Goal: Task Accomplishment & Management: Complete application form

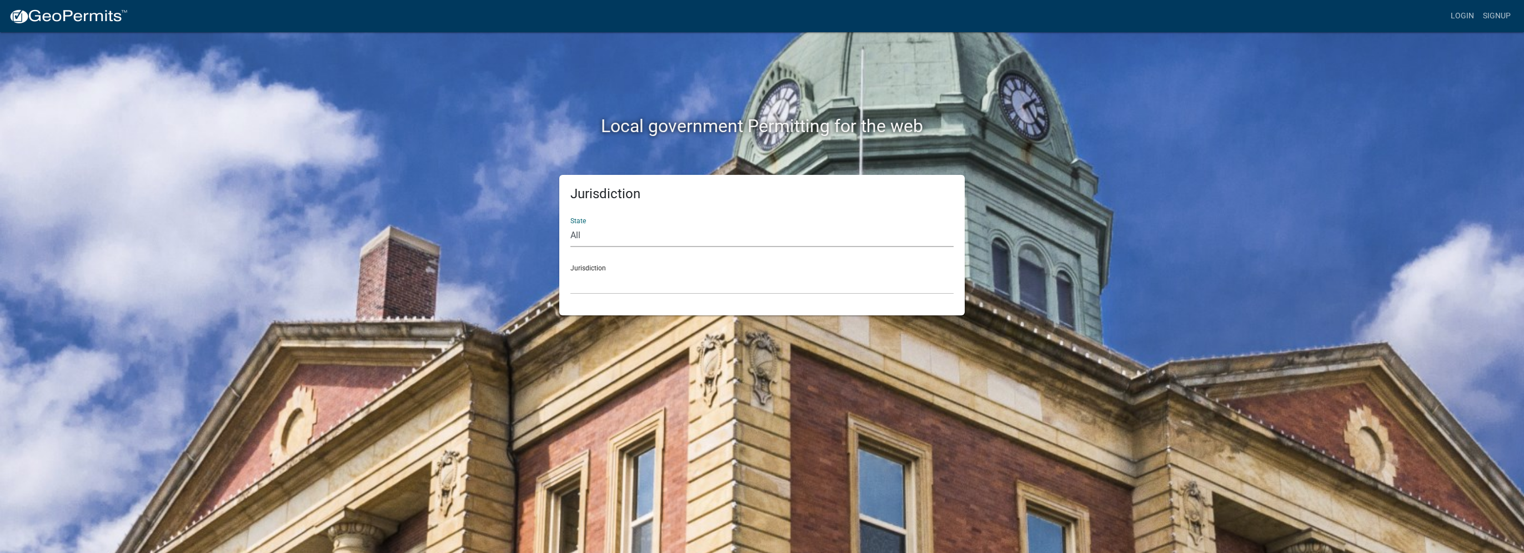
click at [588, 234] on select "All Colorado Georgia Indiana Iowa Kansas Minnesota Ohio South Carolina Wisconsin" at bounding box center [761, 235] width 383 height 23
select select "Georgia"
click at [570, 224] on select "All Colorado Georgia Indiana Iowa Kansas Minnesota Ohio South Carolina Wisconsin" at bounding box center [761, 235] width 383 height 23
click at [598, 280] on select "Carroll County, Georgia Cook County, Georgia Crawford County, Georgia Gilmer Co…" at bounding box center [761, 283] width 383 height 23
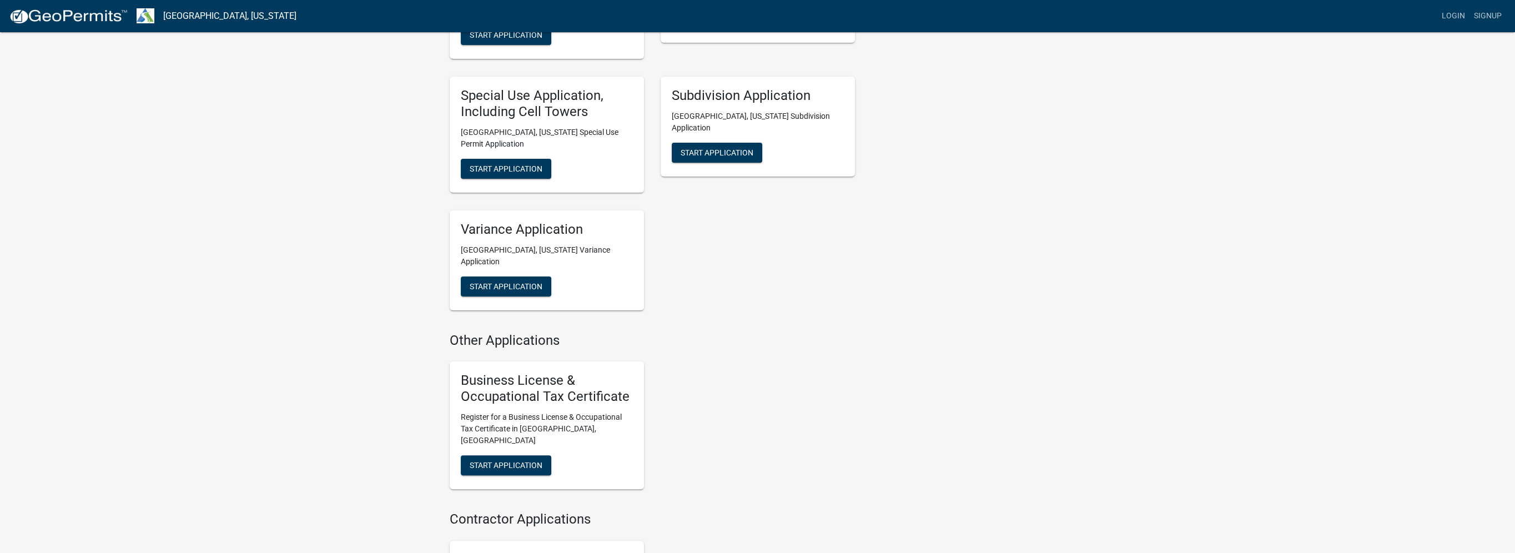
scroll to position [603, 0]
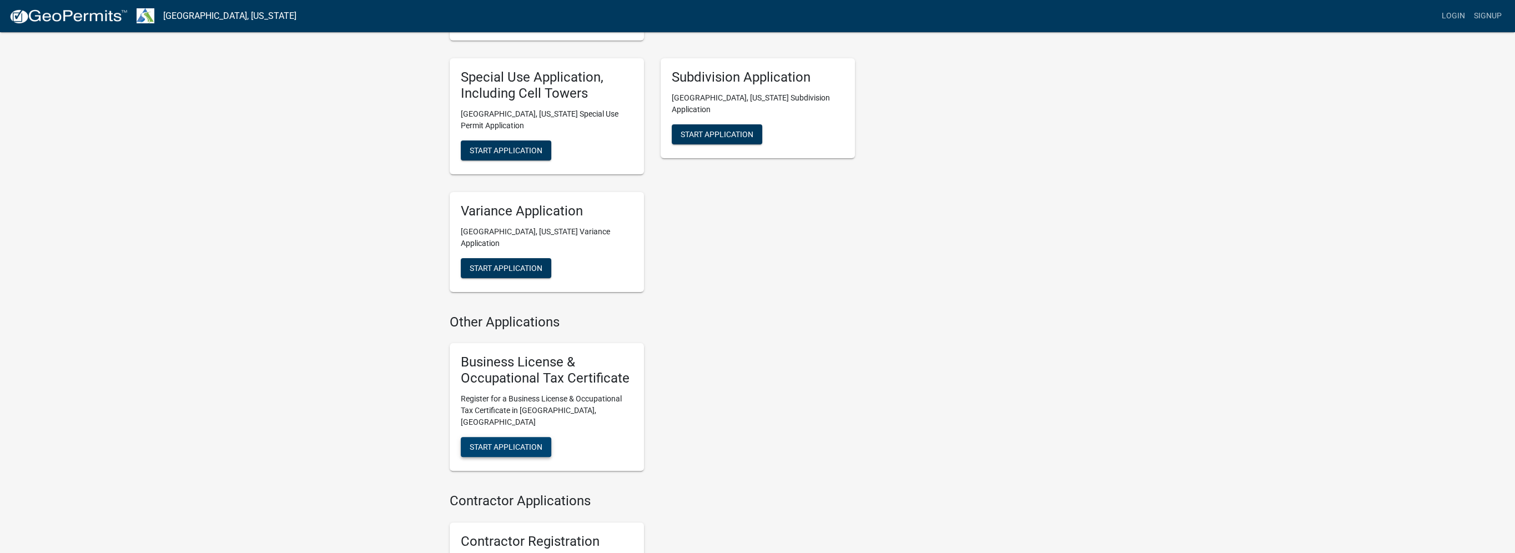
click at [529, 442] on span "Start Application" at bounding box center [506, 446] width 73 height 9
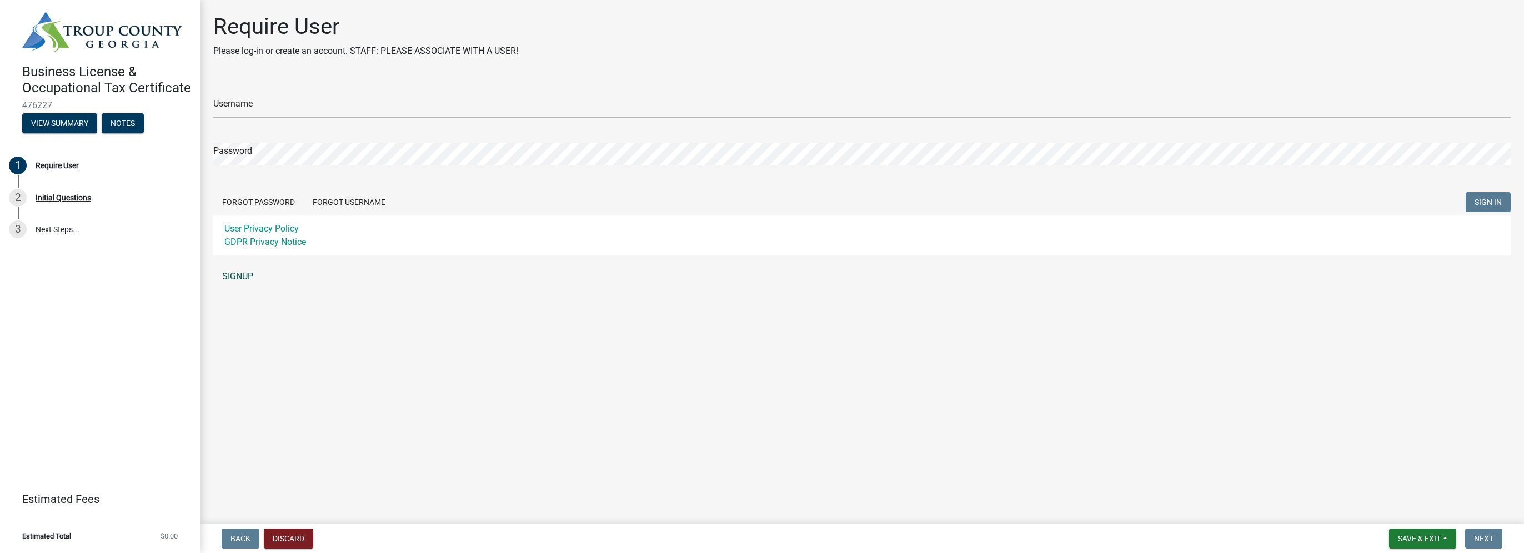
click at [242, 278] on link "SIGNUP" at bounding box center [861, 276] width 1297 height 22
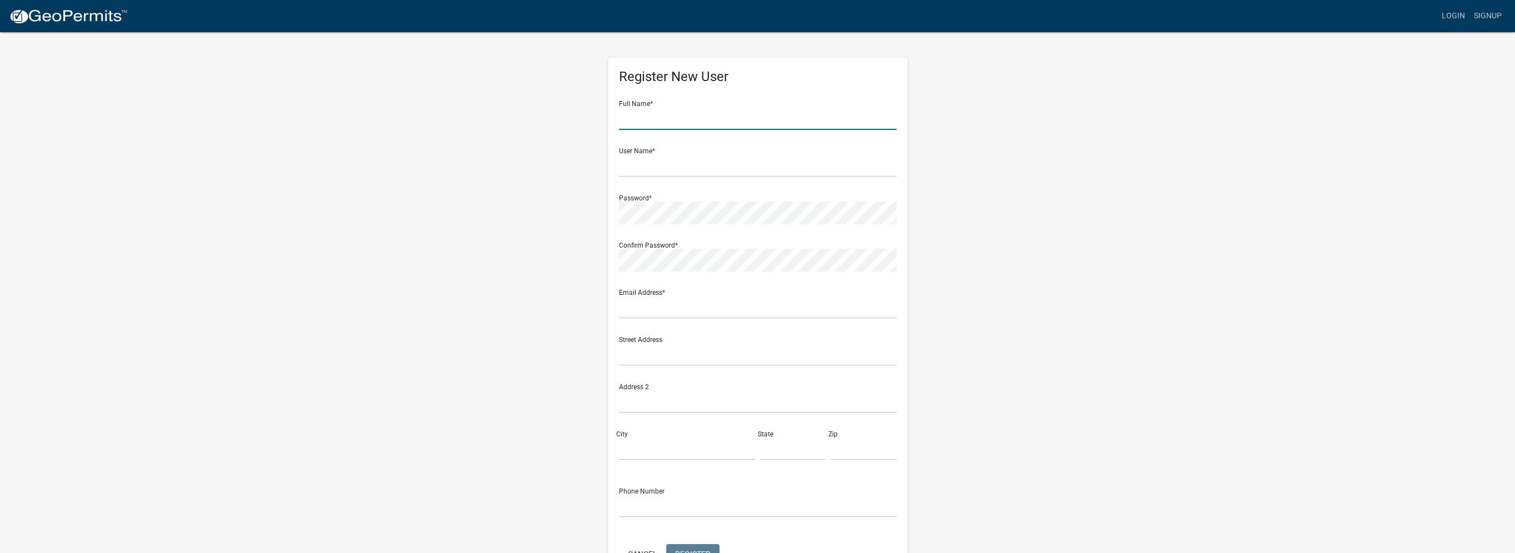
click at [646, 123] on input "text" at bounding box center [758, 118] width 278 height 23
type input "Patricia D McClellan"
type input "pattimcclellan1@gmail.com"
type input "230 Sivell Rd."
type input "LAGRANGE"
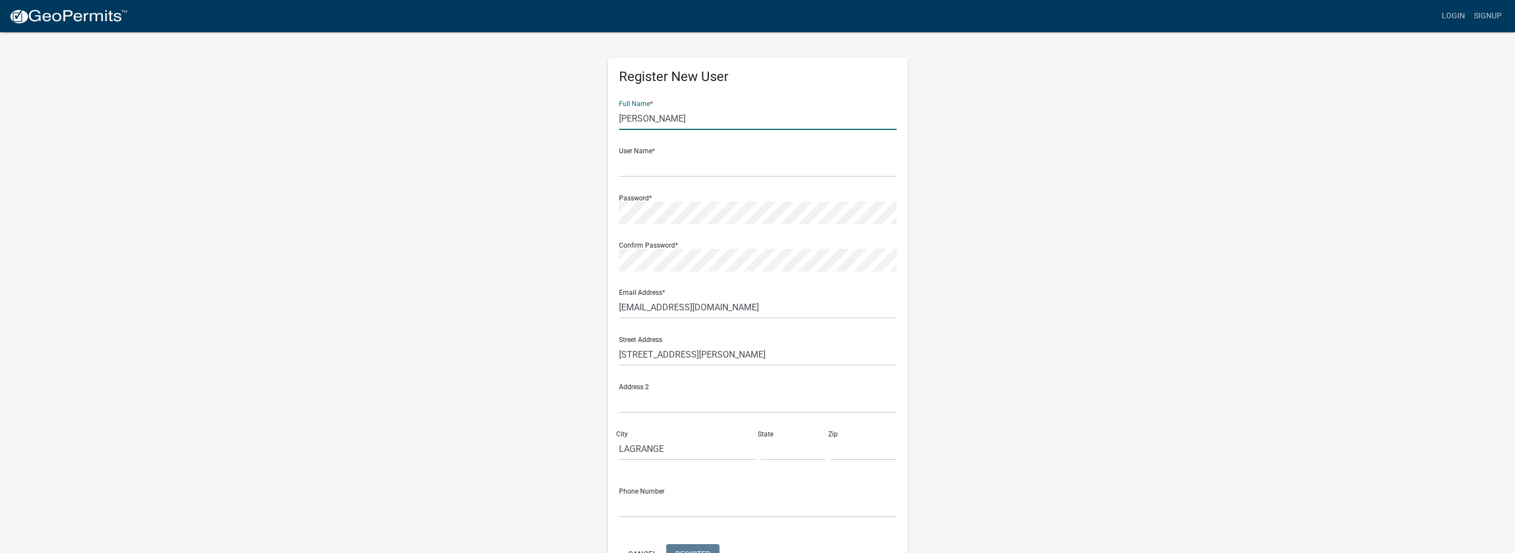
type input "GA"
type input "30241"
type input "7062989018"
click at [637, 173] on input "text" at bounding box center [758, 165] width 278 height 23
type input "pattimcclellan1"
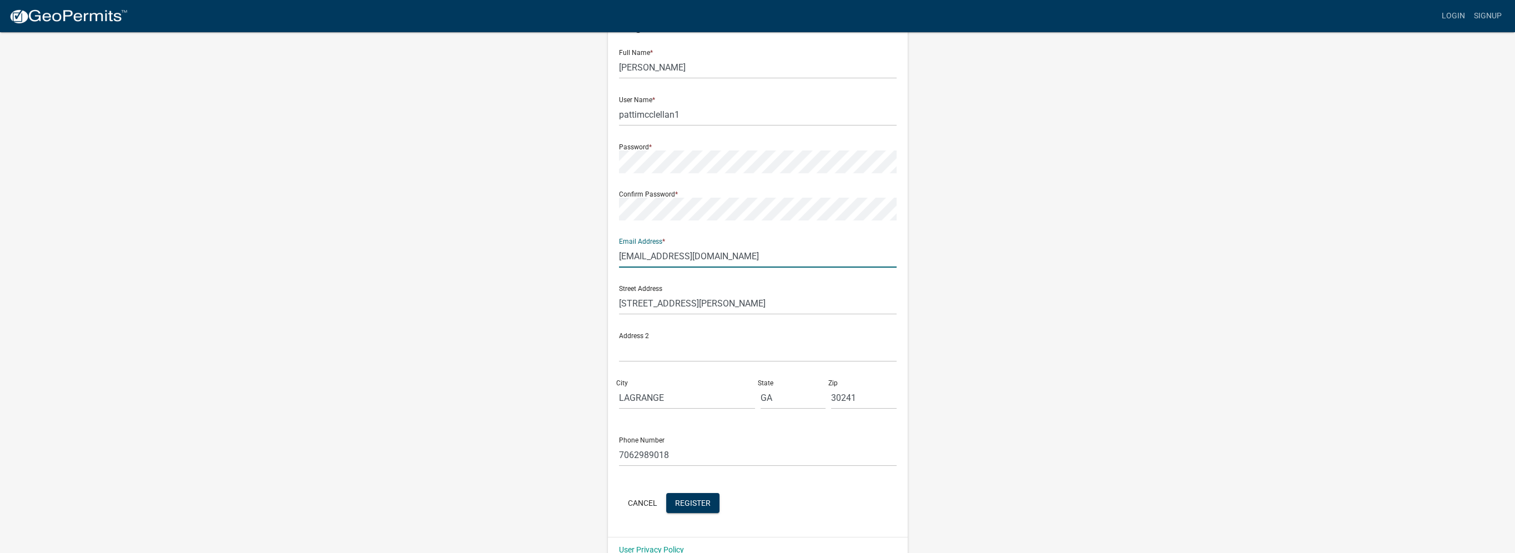
scroll to position [72, 0]
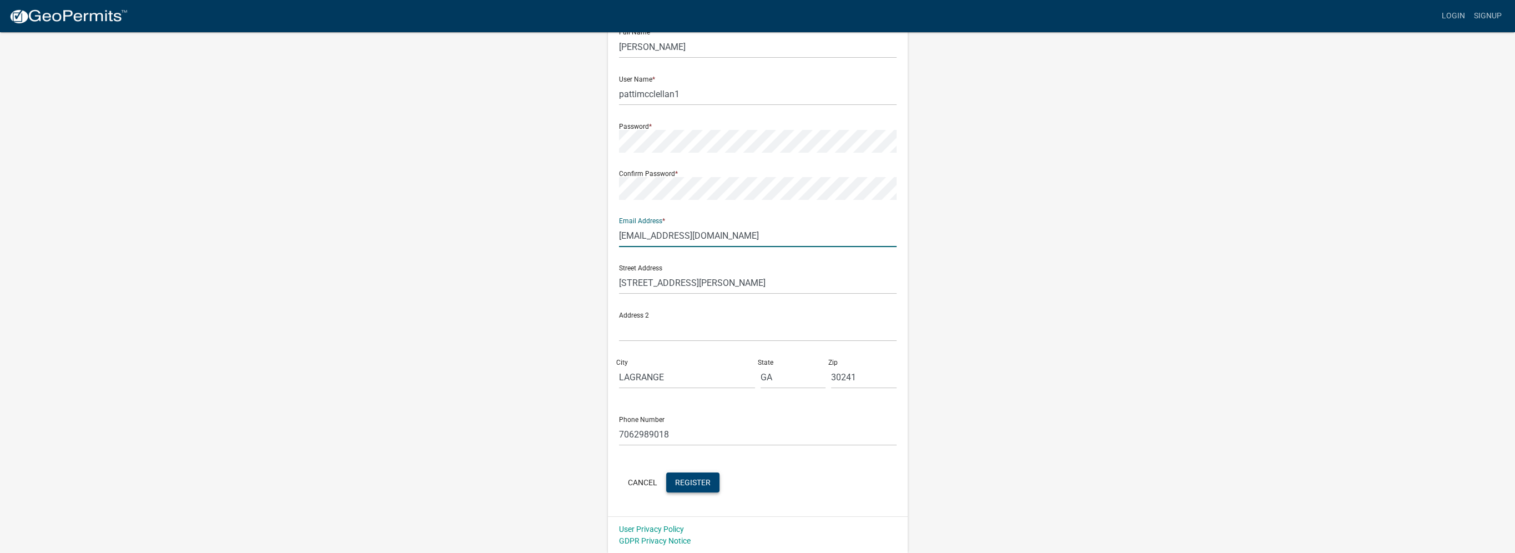
click at [703, 483] on span "Register" at bounding box center [693, 482] width 36 height 9
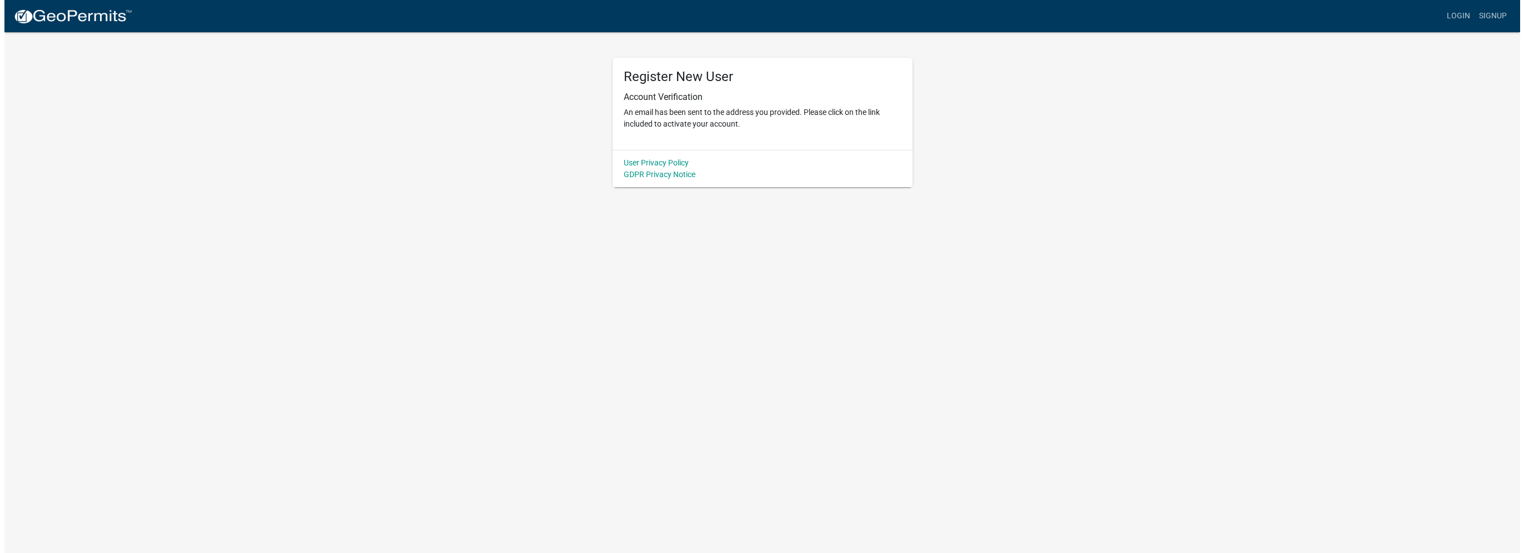
scroll to position [0, 0]
click at [1466, 13] on link "Login" at bounding box center [1462, 16] width 32 height 21
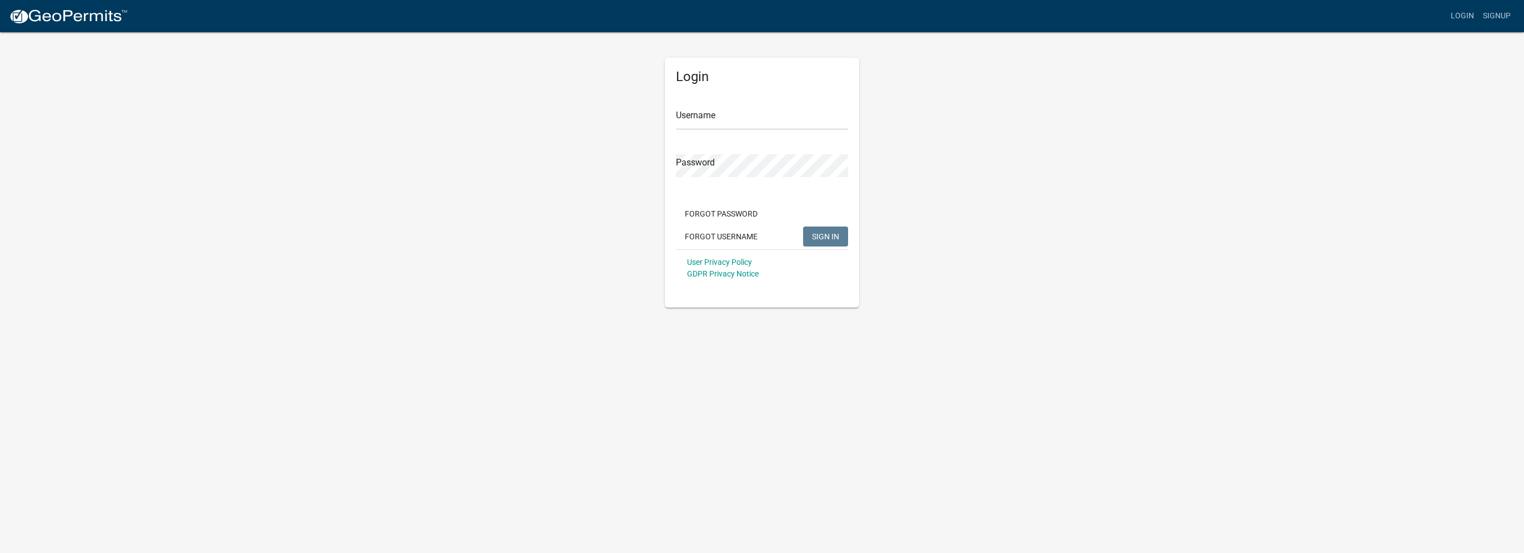
type input "pattimcclellan1"
click at [823, 229] on button "SIGN IN" at bounding box center [825, 237] width 45 height 20
click at [827, 234] on span "SIGN IN" at bounding box center [825, 236] width 27 height 9
click at [1468, 18] on link "Login" at bounding box center [1462, 16] width 32 height 21
click at [824, 238] on span "SIGN IN" at bounding box center [825, 236] width 27 height 9
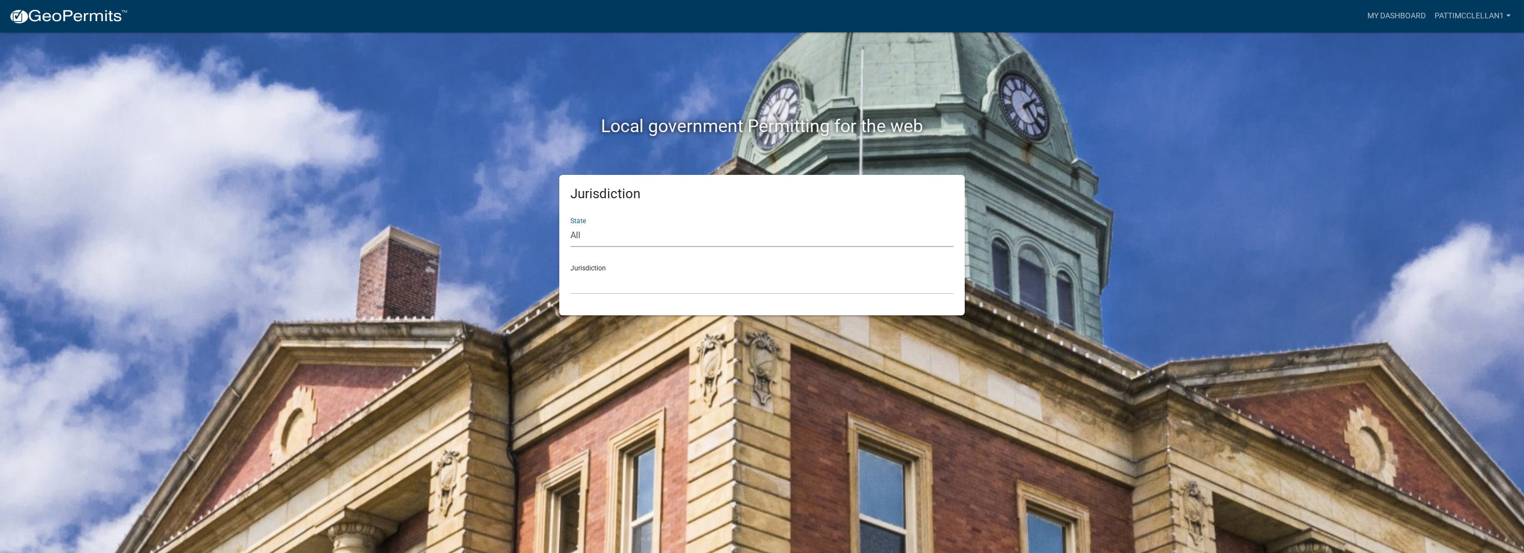
click at [609, 234] on select "All Colorado Georgia Indiana Iowa Kansas Minnesota Ohio South Carolina Wisconsin" at bounding box center [761, 235] width 383 height 23
select select "Georgia"
click at [570, 224] on select "All Colorado Georgia Indiana Iowa Kansas Minnesota Ohio South Carolina Wisconsin" at bounding box center [761, 235] width 383 height 23
click at [593, 284] on select "Carroll County, Georgia Cook County, Georgia Crawford County, Georgia Gilmer Co…" at bounding box center [761, 283] width 383 height 23
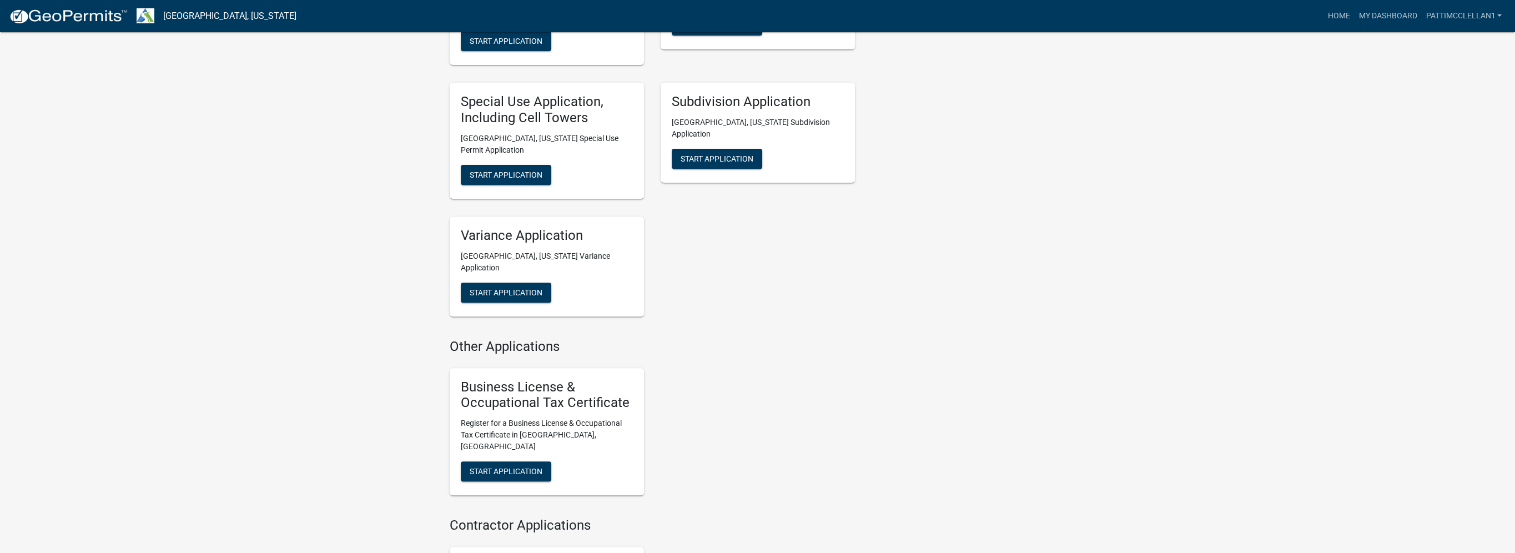
scroll to position [821, 0]
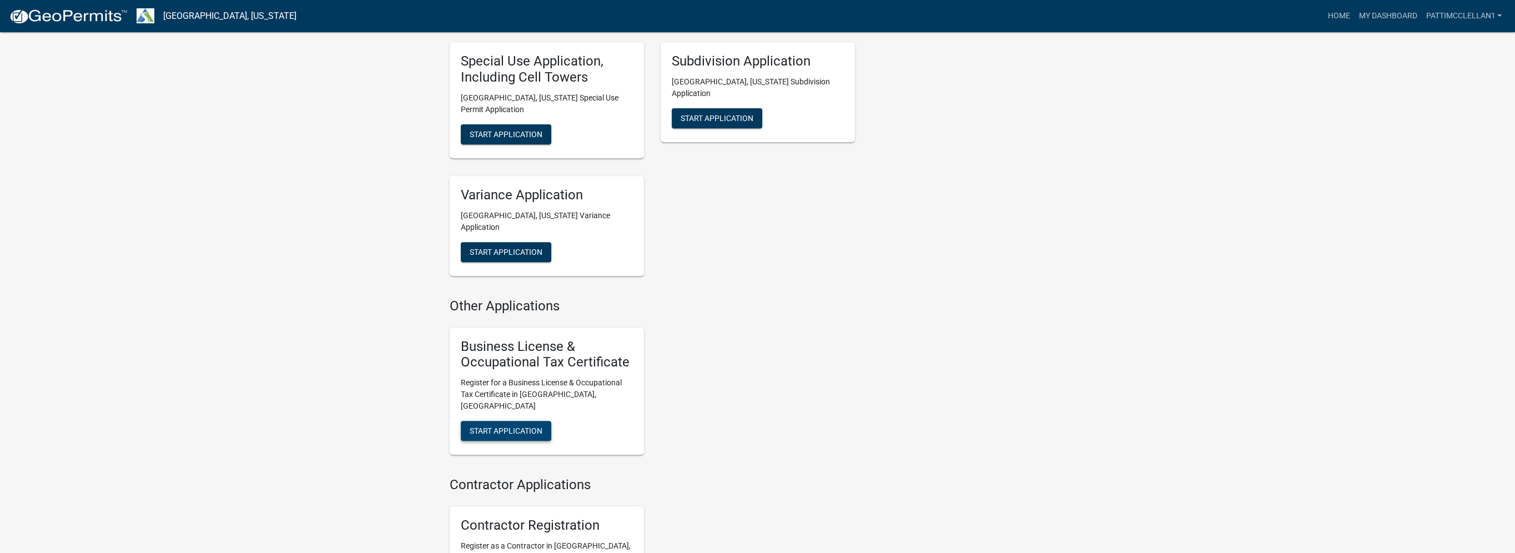
click at [509, 426] on span "Start Application" at bounding box center [506, 430] width 73 height 9
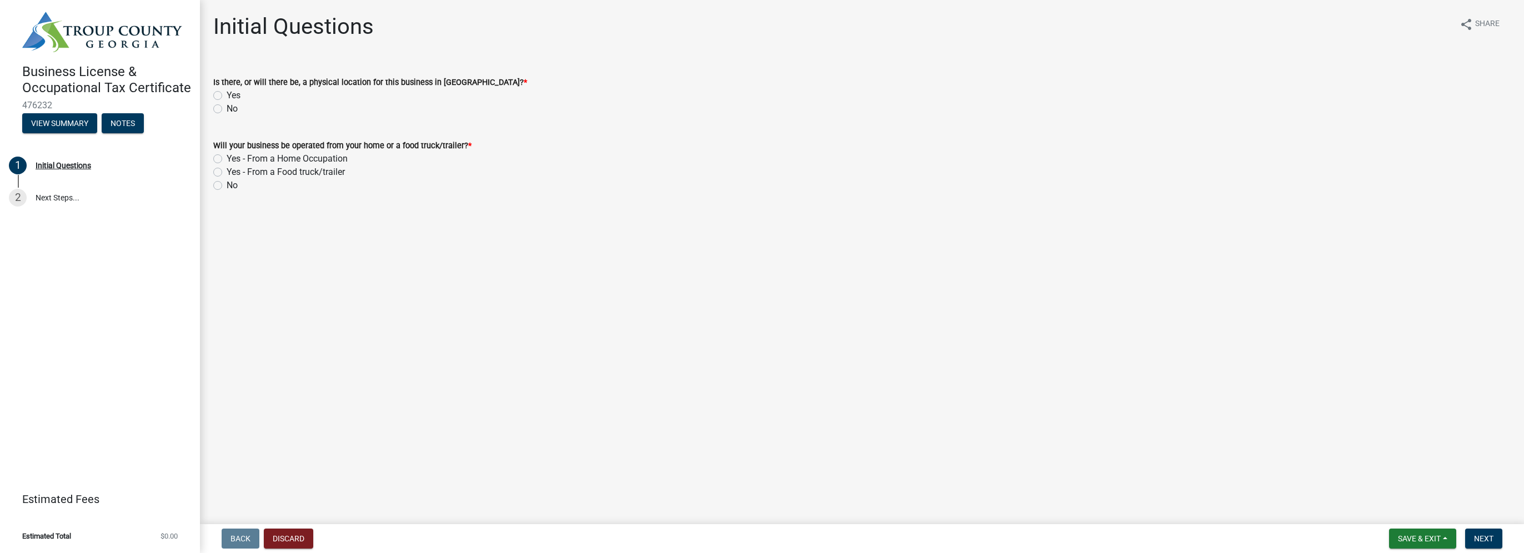
click at [227, 93] on label "Yes" at bounding box center [234, 95] width 14 height 13
click at [227, 93] on input "Yes" at bounding box center [230, 92] width 7 height 7
radio input "true"
click at [227, 157] on label "Yes - From a Home Occupation" at bounding box center [287, 158] width 121 height 13
click at [227, 157] on input "Yes - From a Home Occupation" at bounding box center [230, 155] width 7 height 7
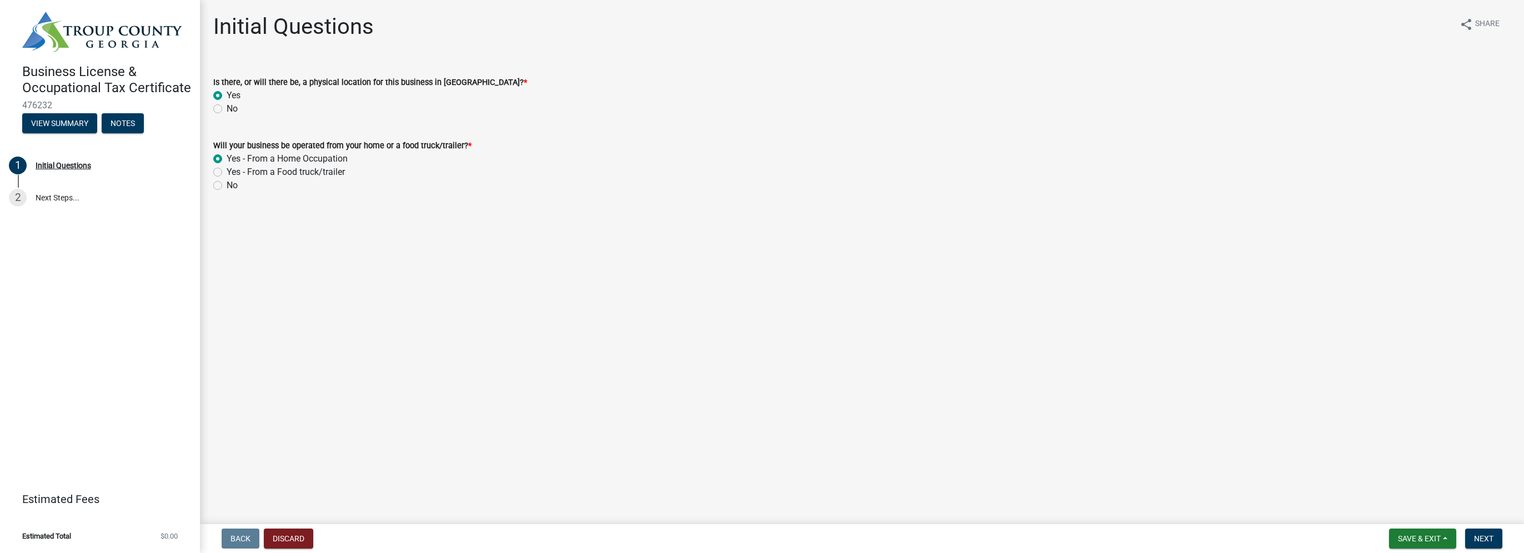
radio input "true"
click at [1490, 537] on span "Next" at bounding box center [1483, 538] width 19 height 9
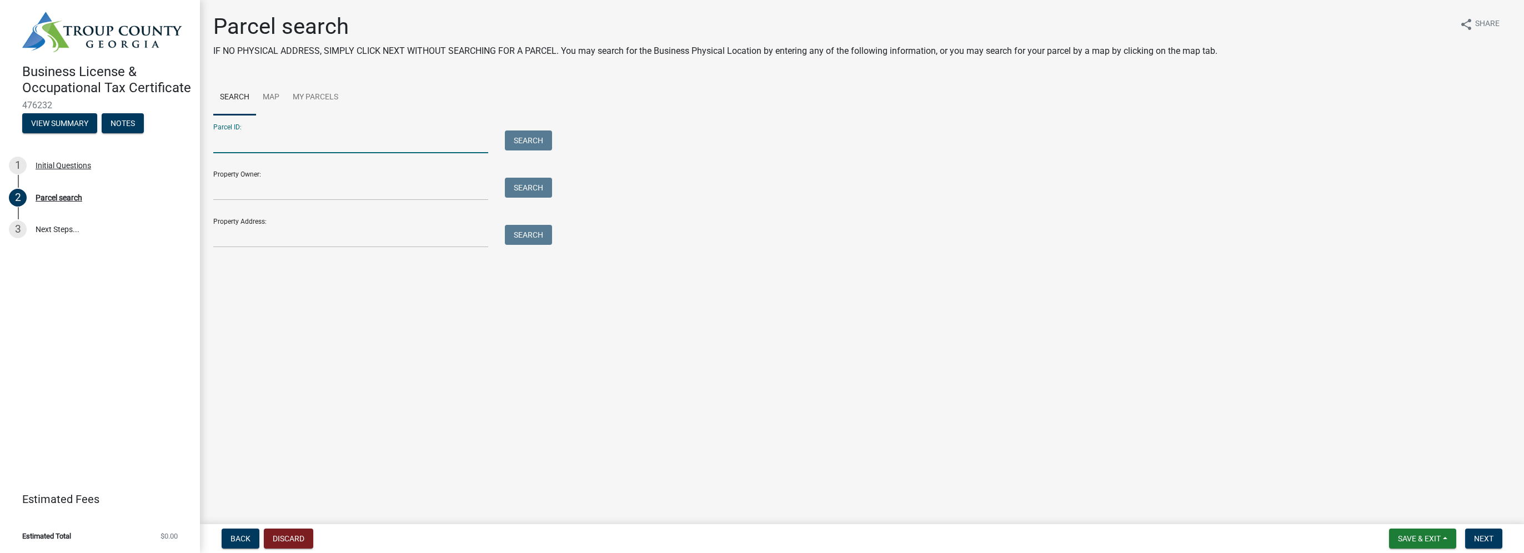
click at [335, 142] on input "Parcel ID:" at bounding box center [350, 141] width 275 height 23
click at [315, 91] on link "My Parcels" at bounding box center [315, 98] width 59 height 36
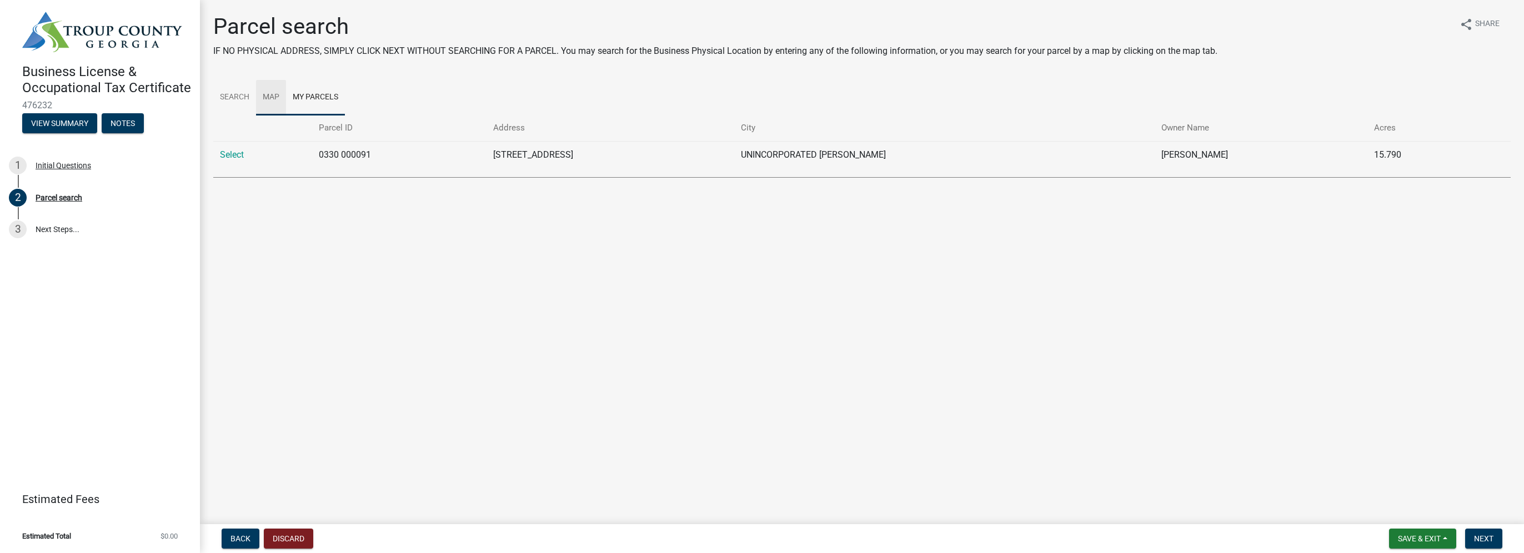
click at [269, 97] on link "Map" at bounding box center [271, 98] width 30 height 36
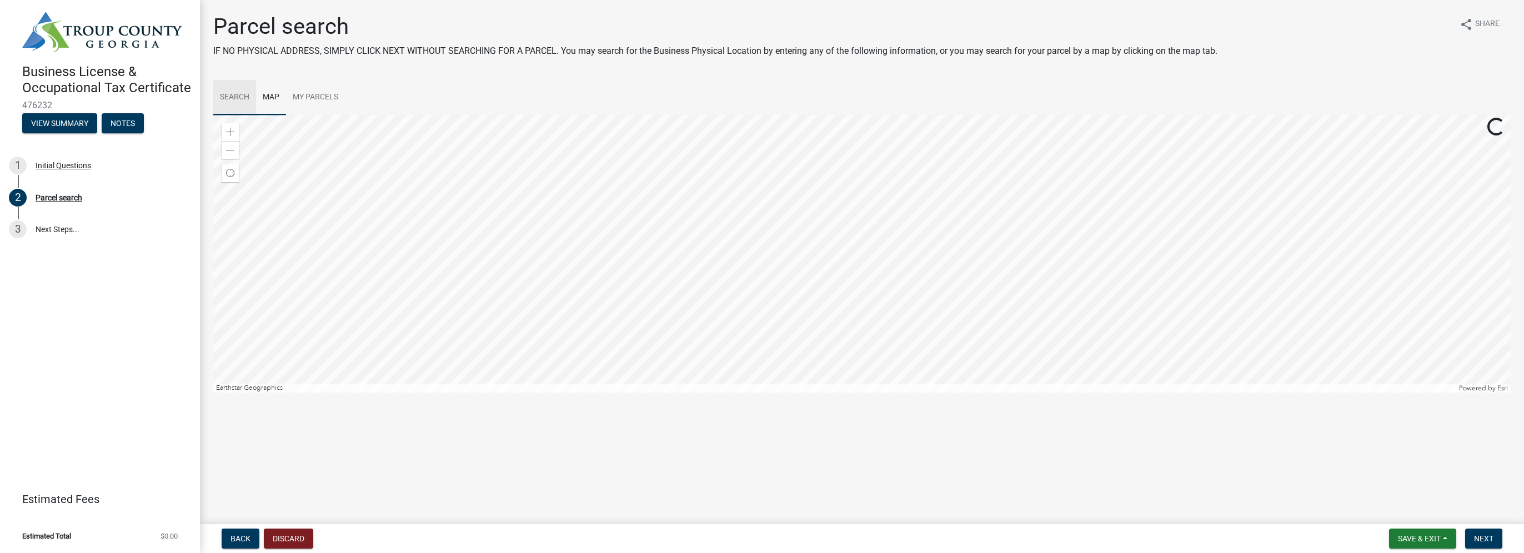
click at [233, 98] on link "Search" at bounding box center [234, 98] width 43 height 36
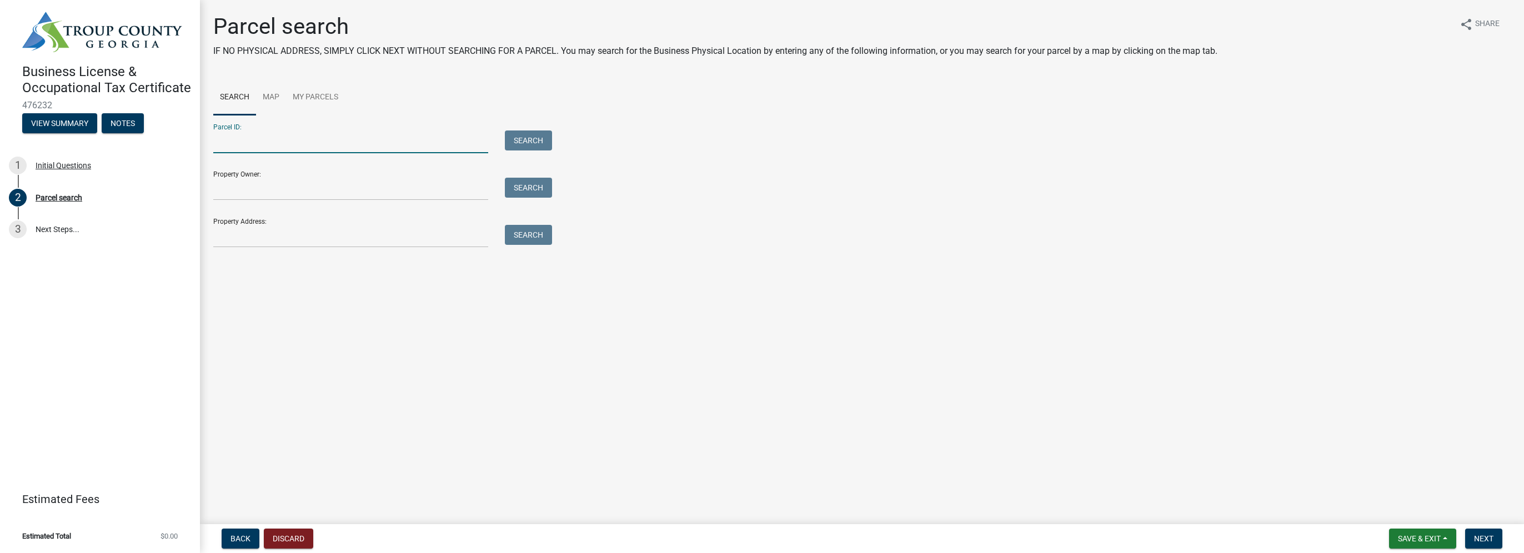
click at [265, 145] on input "Parcel ID:" at bounding box center [350, 141] width 275 height 23
type input "230 Sivell Rd."
click at [529, 133] on button "Search" at bounding box center [528, 140] width 47 height 20
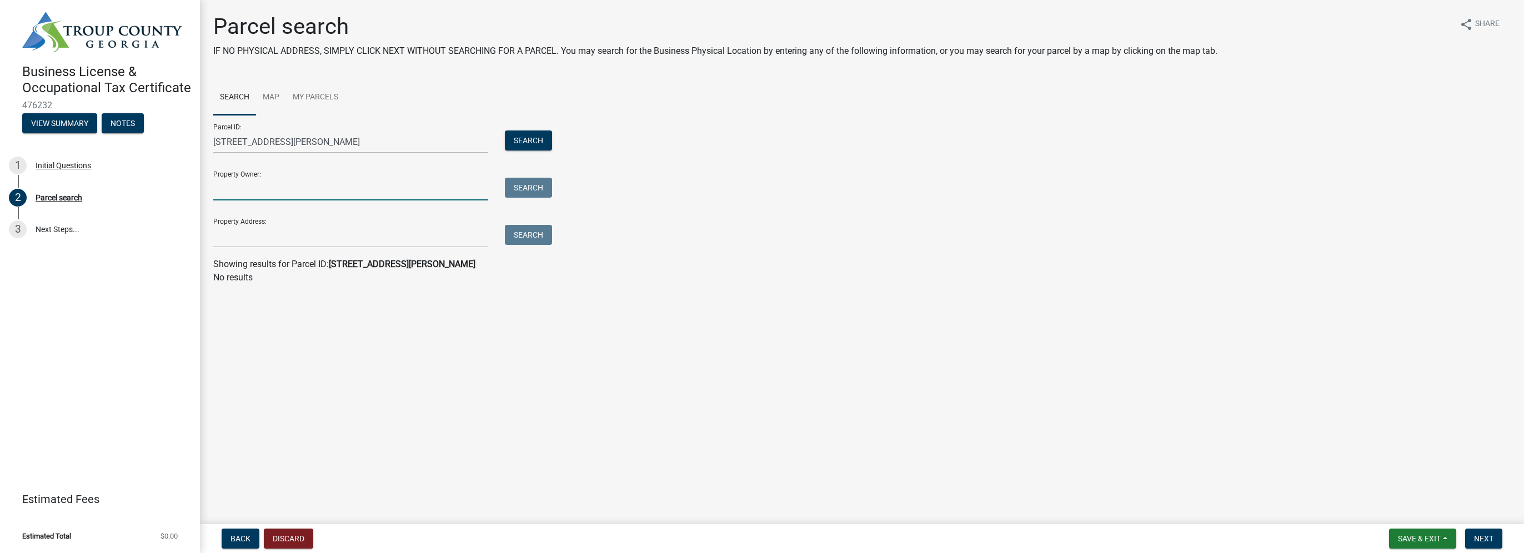
click at [245, 189] on input "Property Owner:" at bounding box center [350, 189] width 275 height 23
type input "Patricia D McClellan"
type input "230 Sivell Rd."
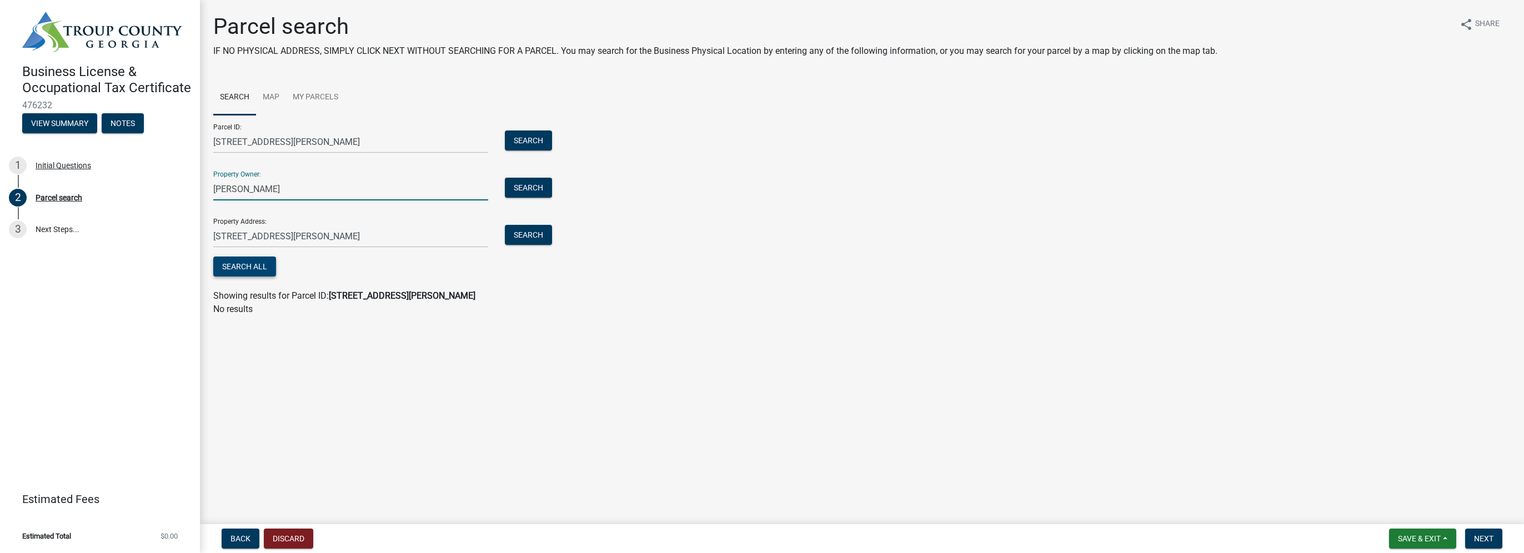
click at [253, 267] on button "Search All" at bounding box center [244, 267] width 63 height 20
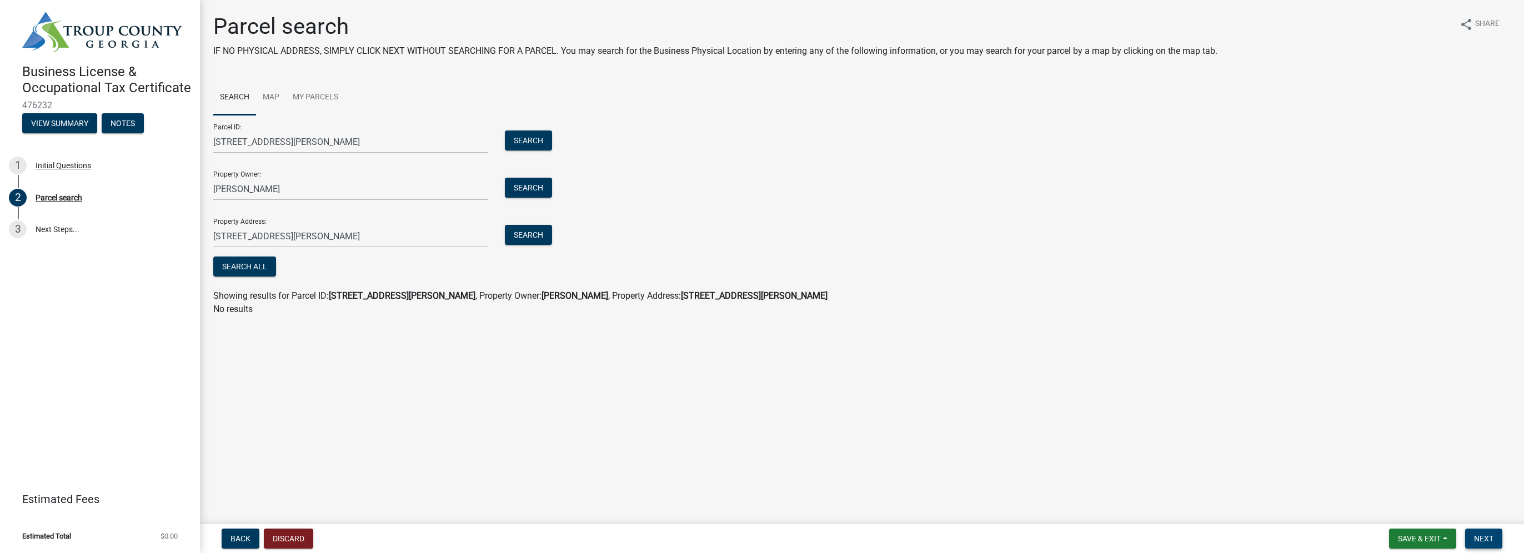
click at [1479, 533] on button "Next" at bounding box center [1483, 539] width 37 height 20
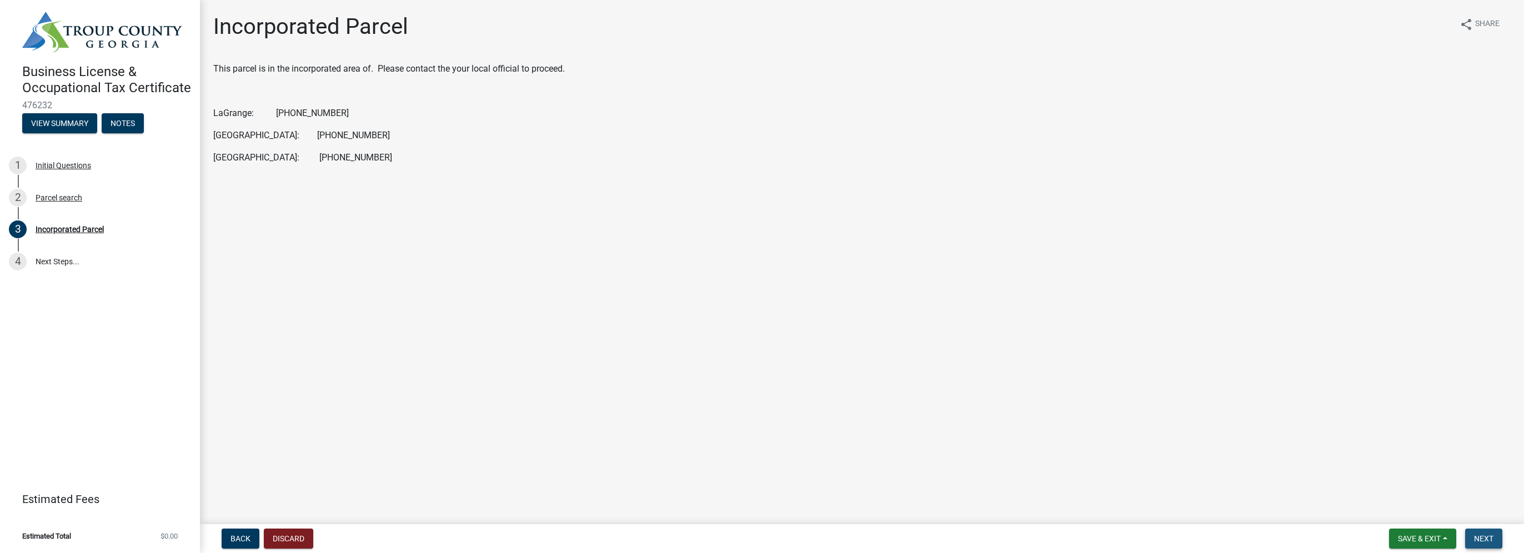
click at [1490, 539] on span "Next" at bounding box center [1483, 538] width 19 height 9
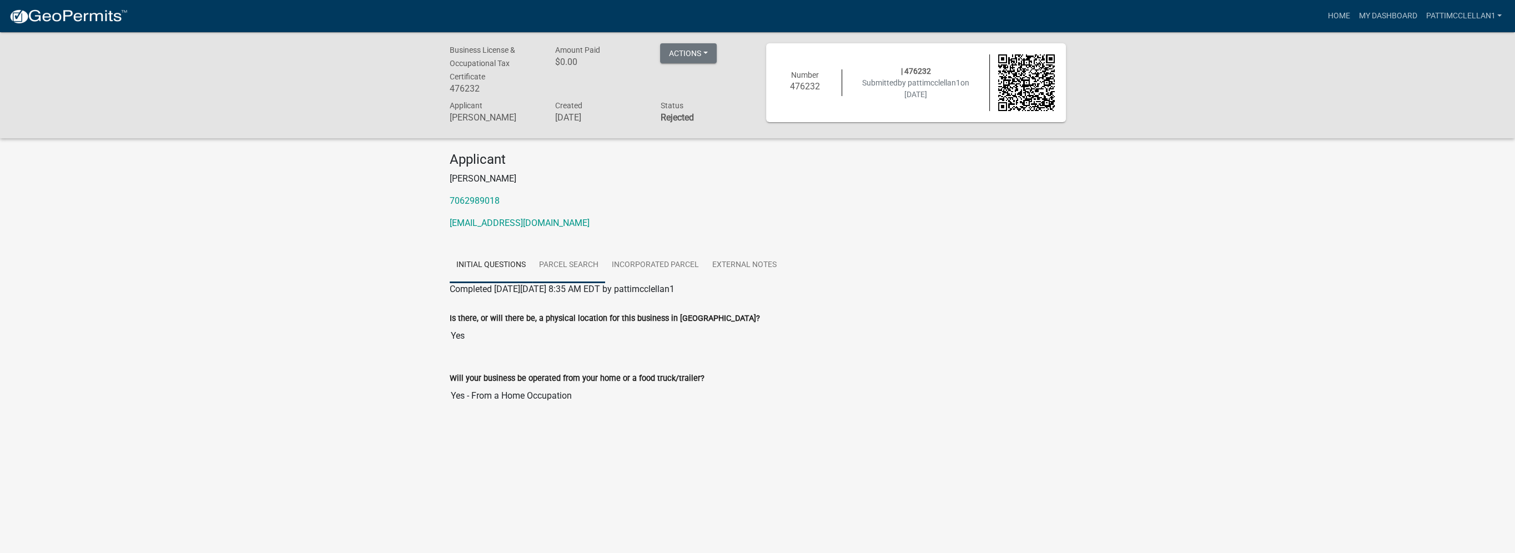
click at [590, 262] on link "Parcel search" at bounding box center [568, 266] width 73 height 36
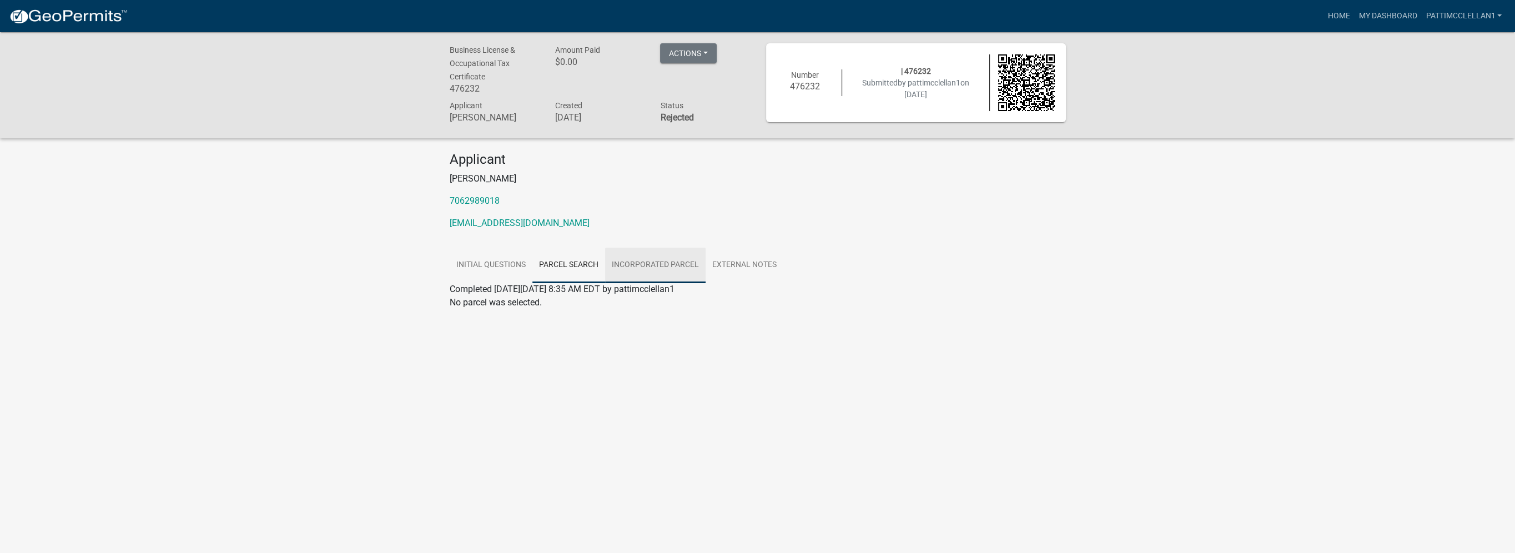
click at [642, 262] on link "Incorporated Parcel" at bounding box center [655, 266] width 100 height 36
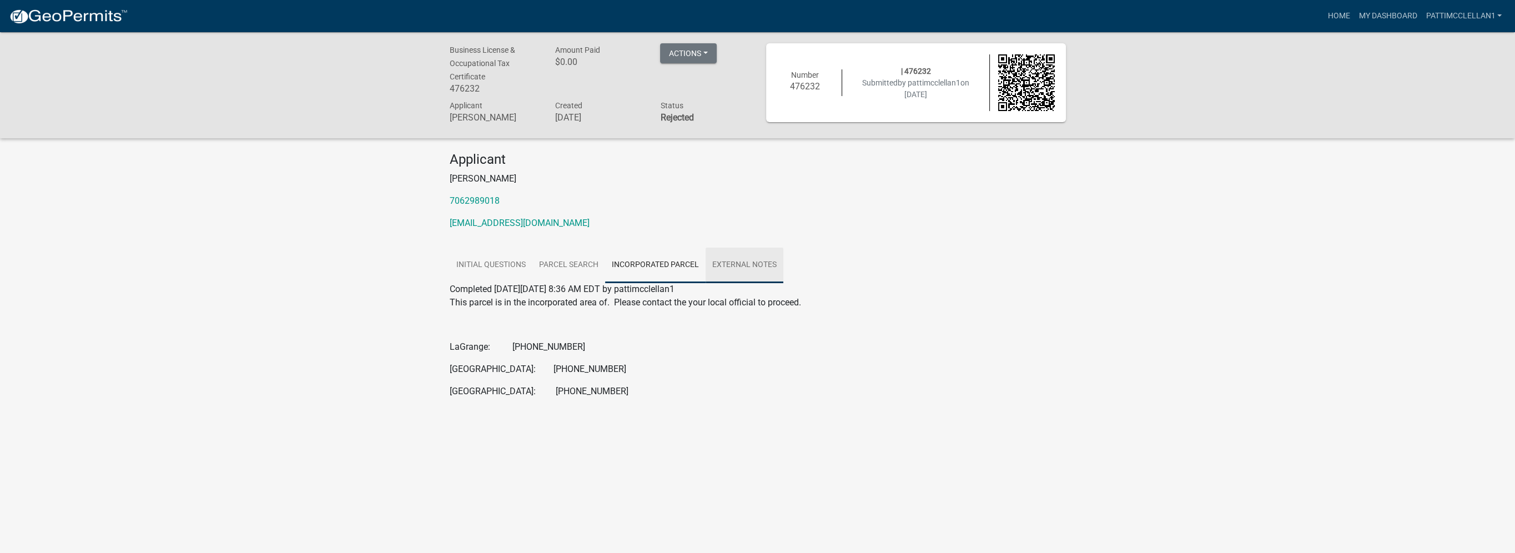
click at [728, 263] on link "External Notes" at bounding box center [745, 266] width 78 height 36
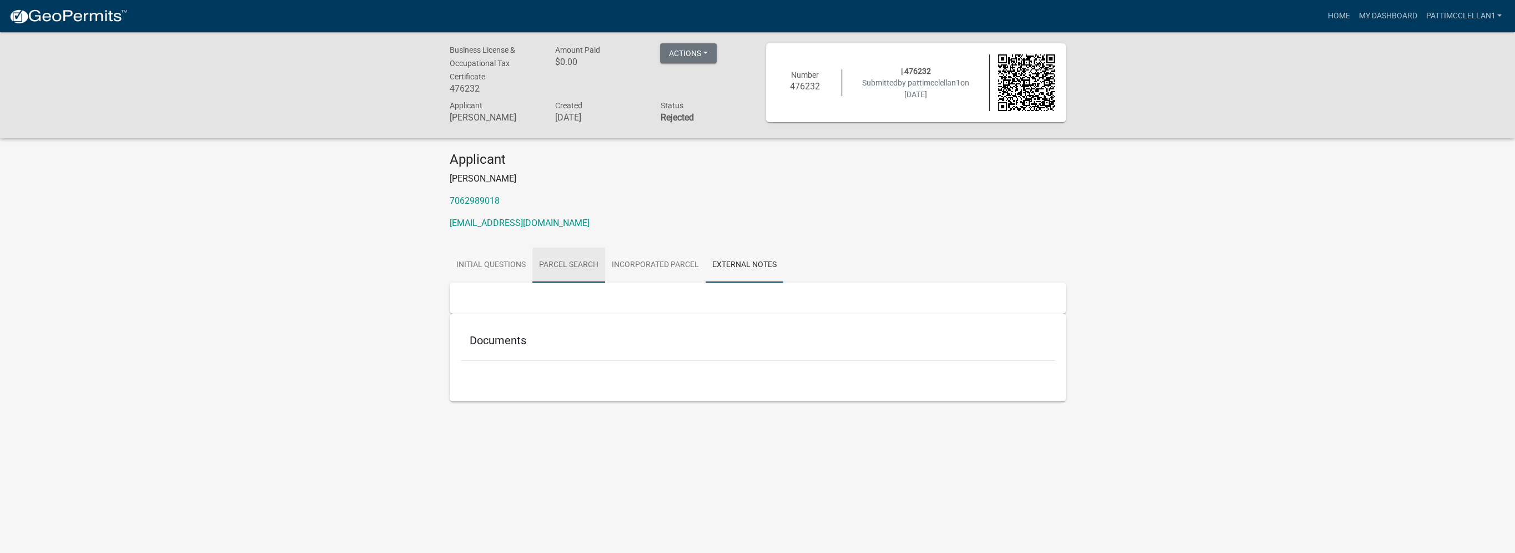
click at [584, 262] on link "Parcel search" at bounding box center [568, 266] width 73 height 36
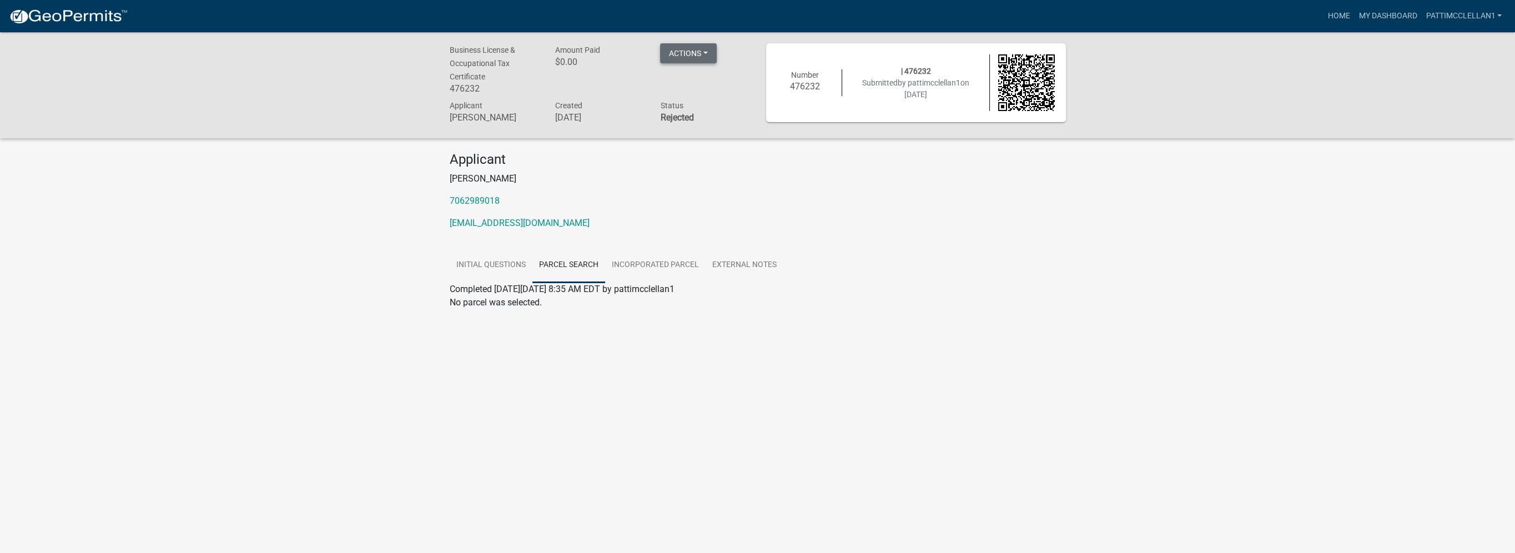
click at [706, 54] on button "Actions" at bounding box center [688, 53] width 57 height 20
click at [686, 179] on p "Patricia D McClellan" at bounding box center [758, 178] width 616 height 13
click at [1339, 16] on link "Home" at bounding box center [1338, 16] width 31 height 21
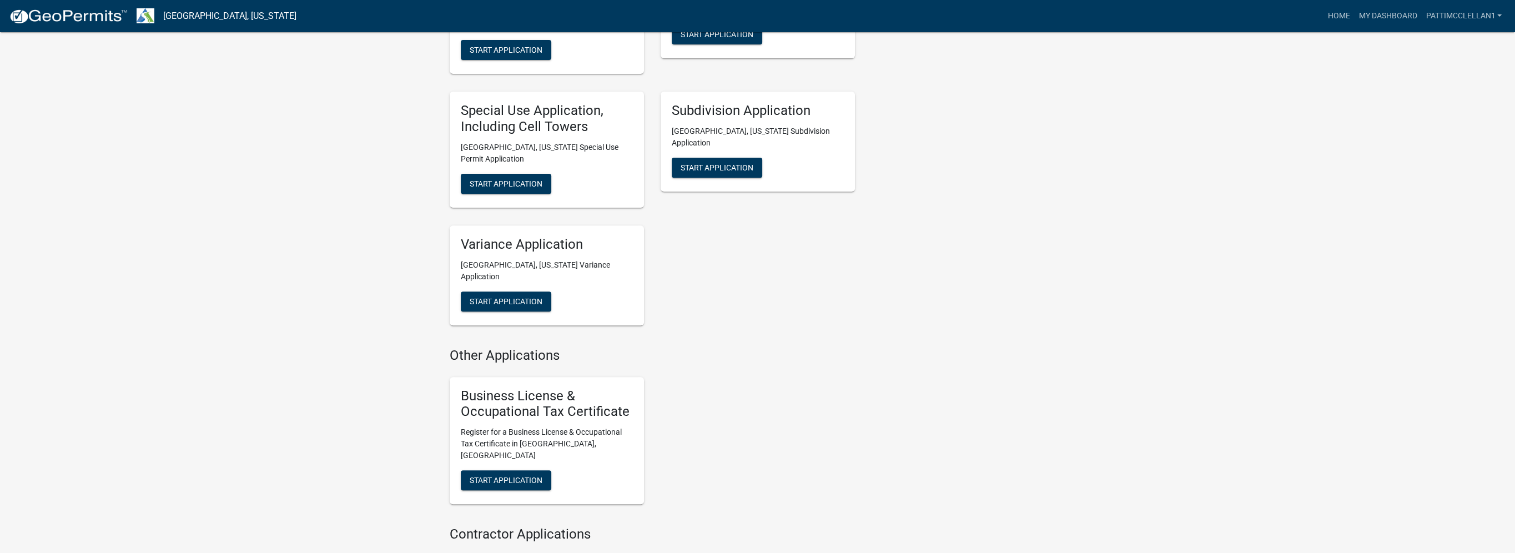
scroll to position [911, 0]
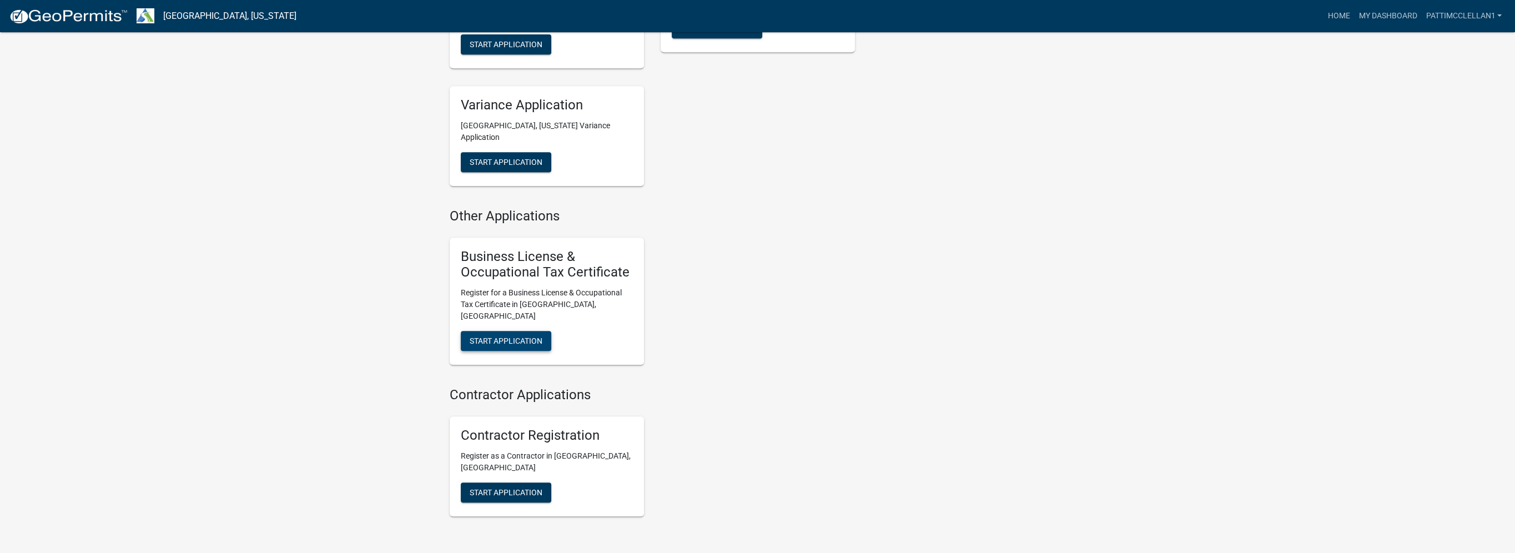
click at [506, 336] on span "Start Application" at bounding box center [506, 340] width 73 height 9
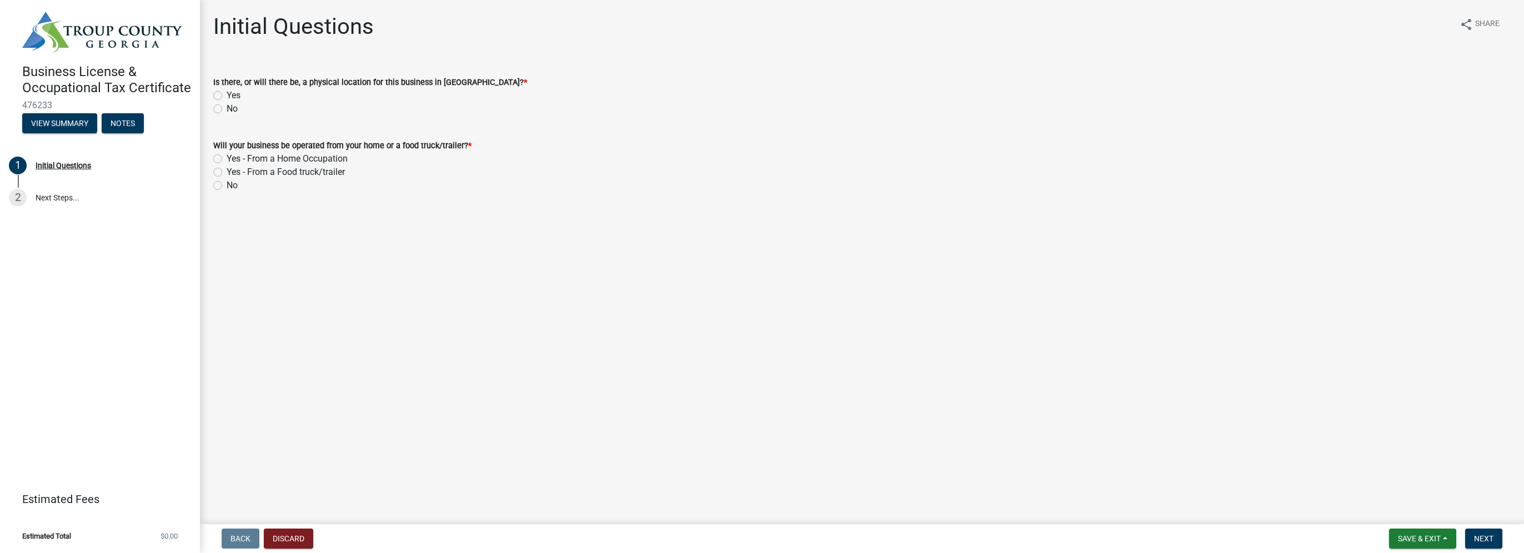
click at [227, 157] on label "Yes - From a Home Occupation" at bounding box center [287, 158] width 121 height 13
click at [227, 157] on input "Yes - From a Home Occupation" at bounding box center [230, 155] width 7 height 7
radio input "true"
click at [227, 96] on label "Yes" at bounding box center [234, 95] width 14 height 13
click at [227, 96] on input "Yes" at bounding box center [230, 92] width 7 height 7
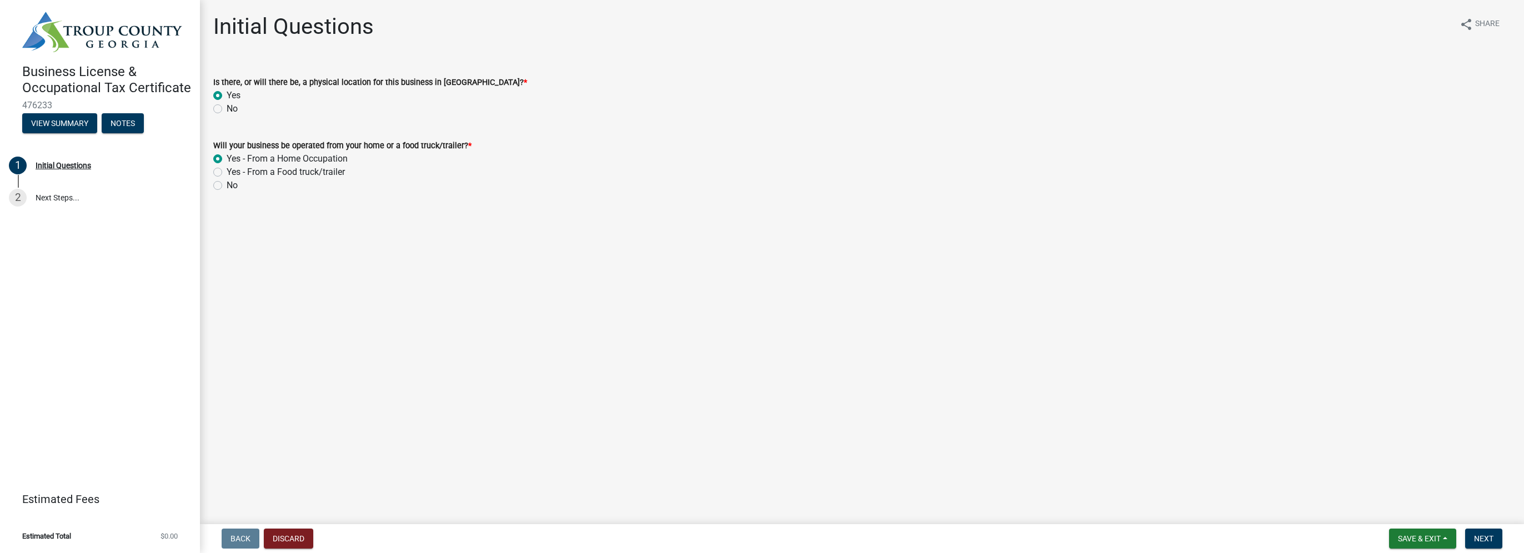
radio input "true"
click at [1493, 542] on button "Next" at bounding box center [1483, 539] width 37 height 20
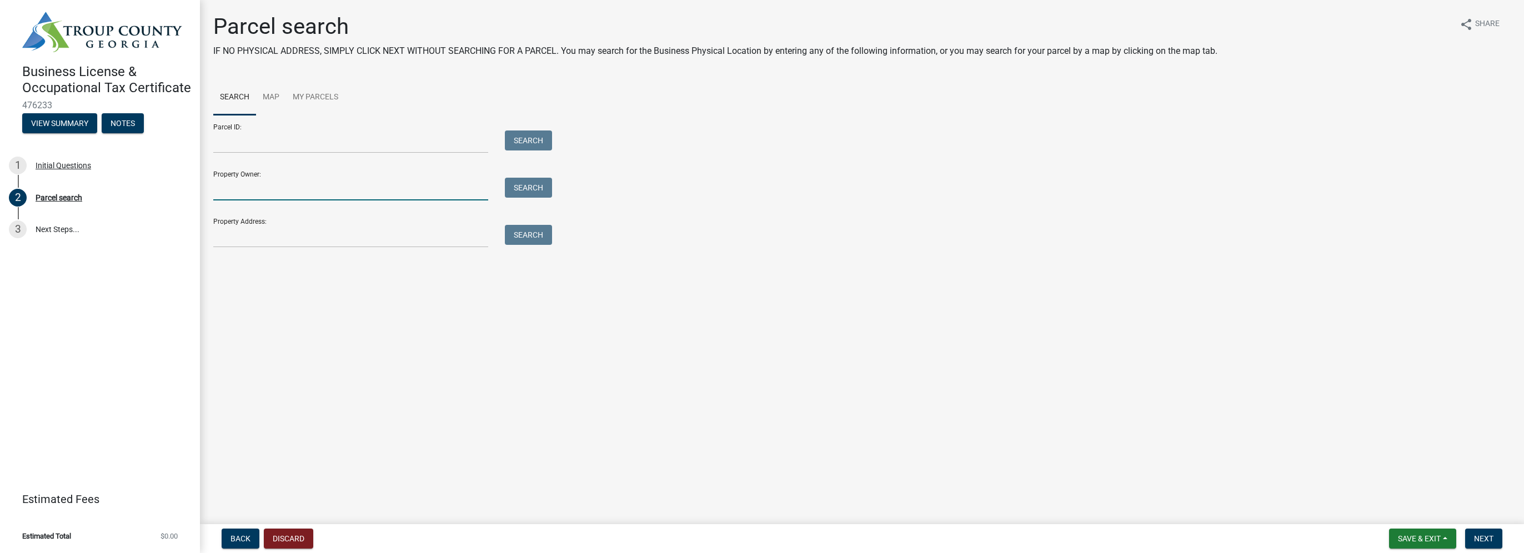
click at [267, 191] on input "Property Owner:" at bounding box center [350, 189] width 275 height 23
type input "Patricia D McClellan"
type input "230 Sivell Rd."
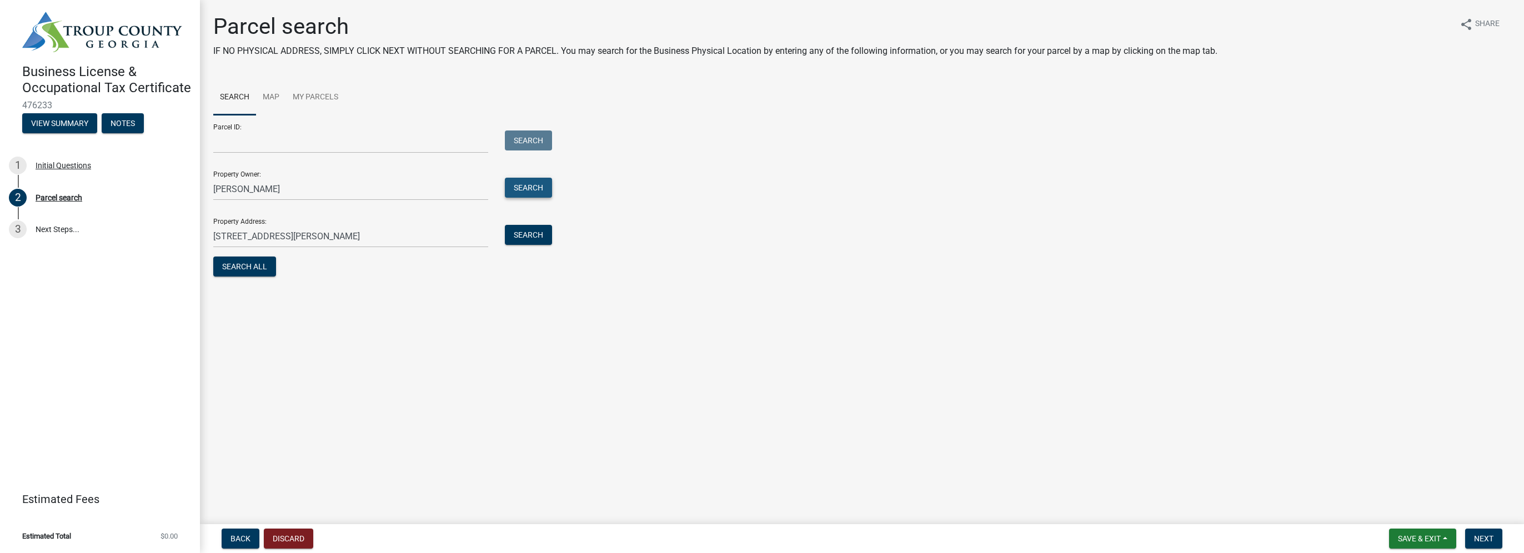
click at [520, 189] on button "Search" at bounding box center [528, 188] width 47 height 20
click at [531, 233] on button "Search" at bounding box center [528, 235] width 47 height 20
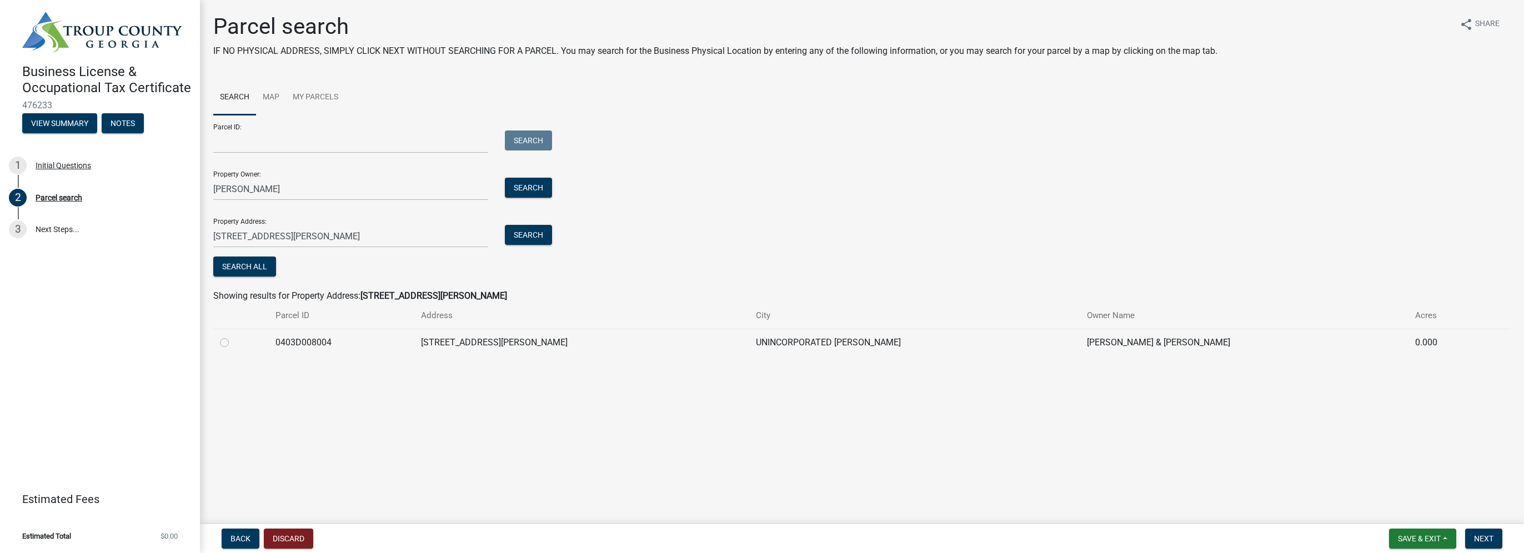
click at [233, 336] on label at bounding box center [233, 336] width 0 height 0
click at [233, 340] on input "radio" at bounding box center [236, 339] width 7 height 7
radio input "true"
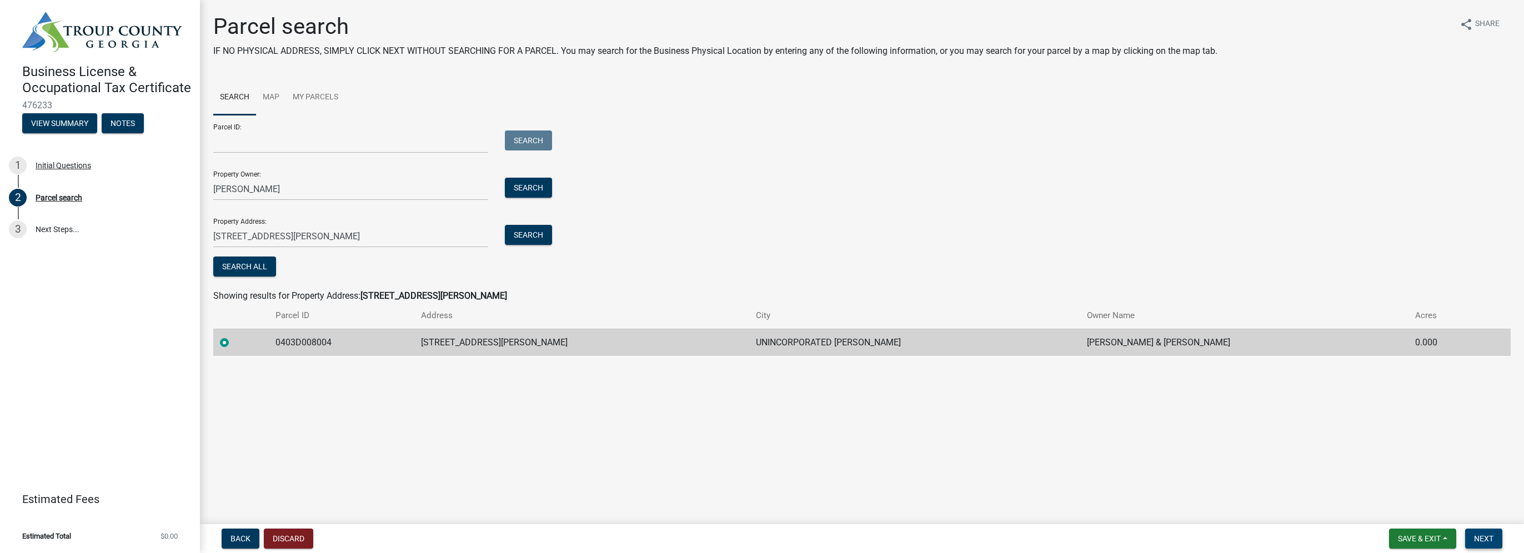
click at [1491, 536] on span "Next" at bounding box center [1483, 538] width 19 height 9
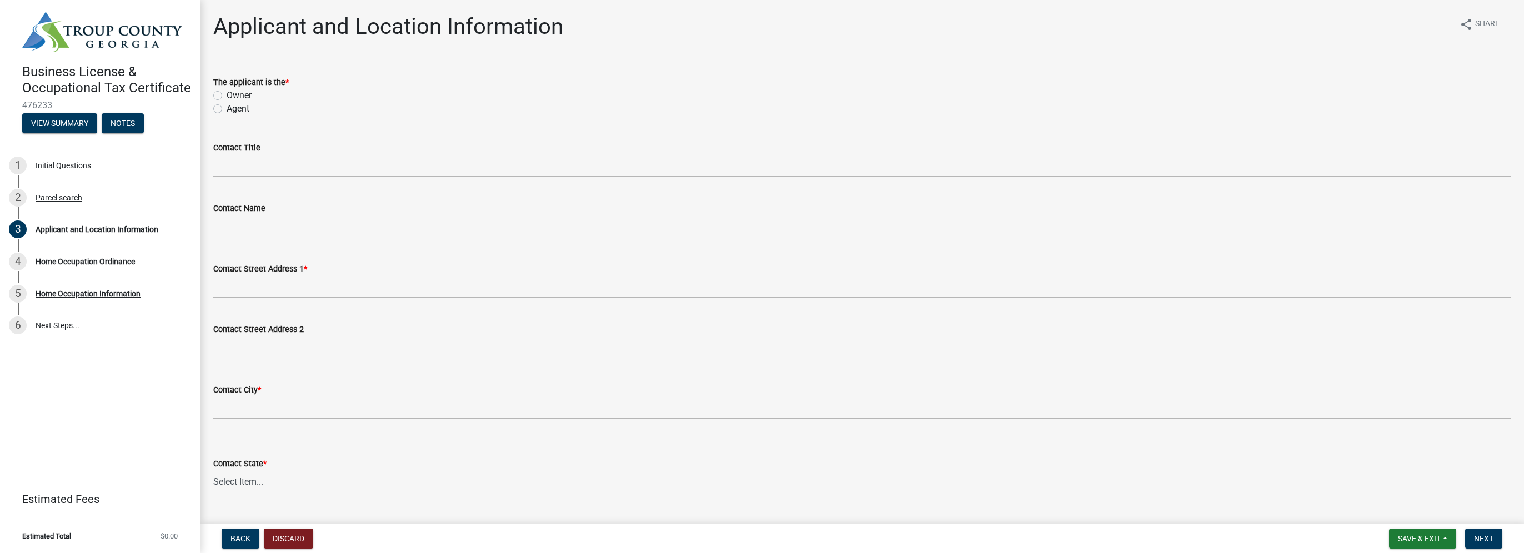
click at [227, 93] on label "Owner" at bounding box center [239, 95] width 25 height 13
click at [227, 93] on input "Owner" at bounding box center [230, 92] width 7 height 7
radio input "true"
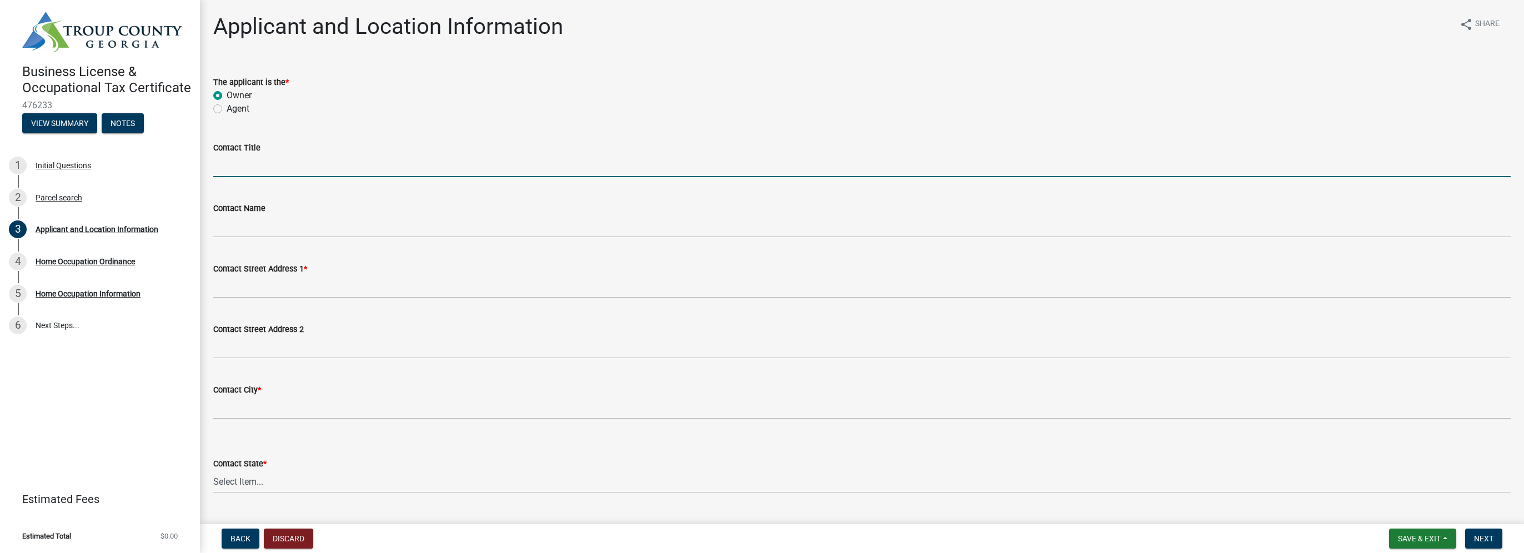
click at [238, 169] on input "Contact Title" at bounding box center [861, 165] width 1297 height 23
type input "Owner"
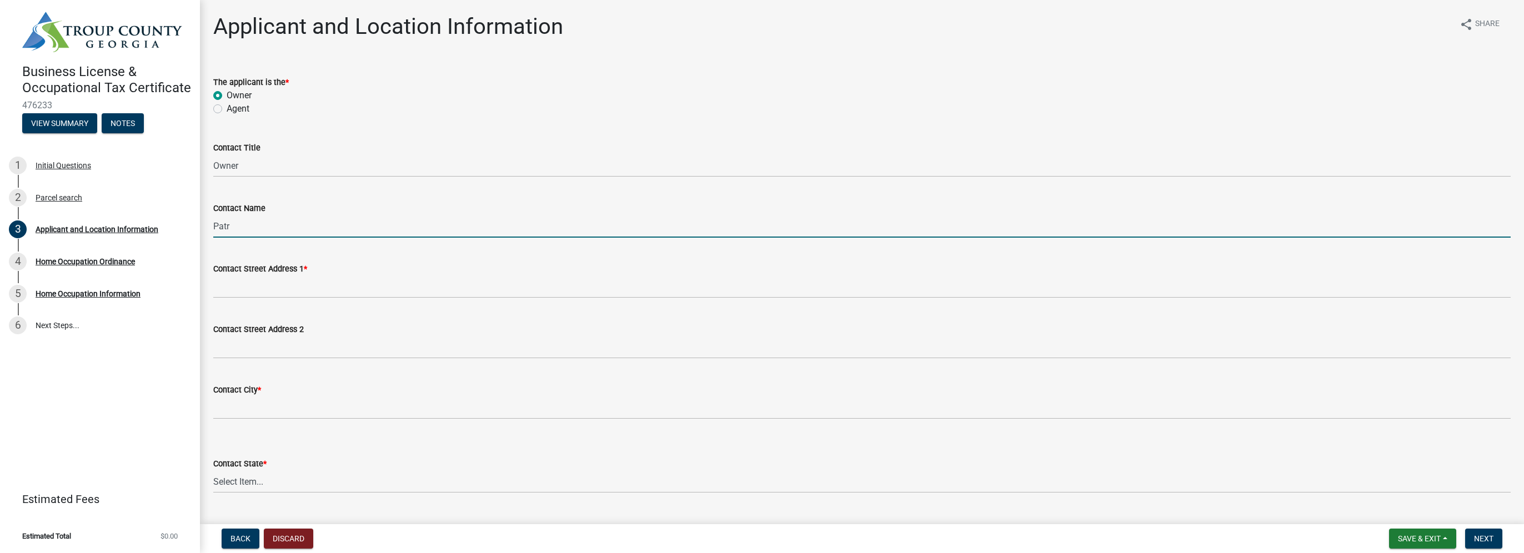
type input "Patricia D McClellan"
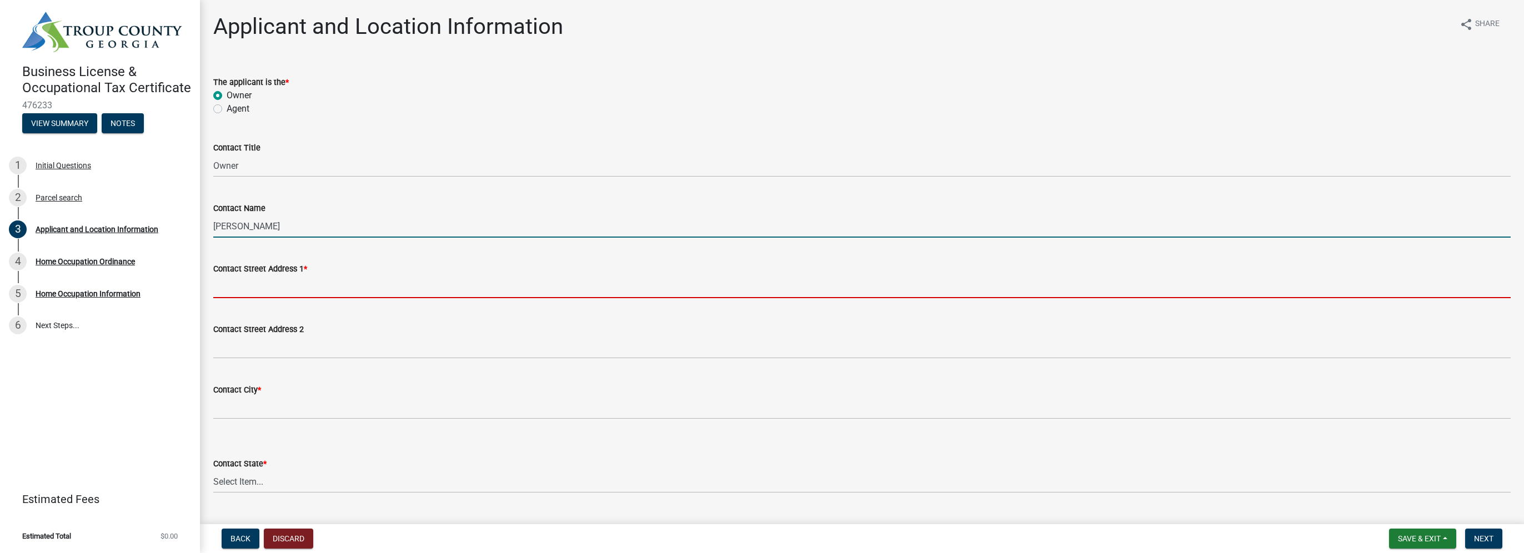
type input "230 Sivell Rd."
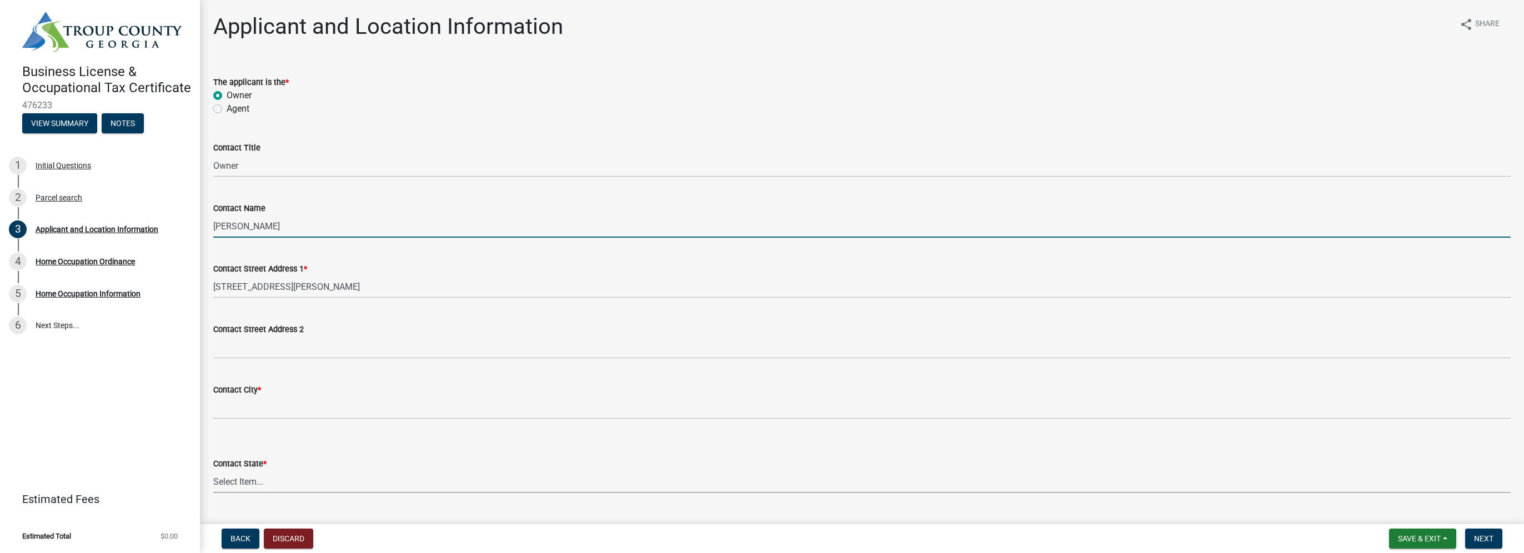
select select "GA"
type input "30241"
type input "pattimcclellan1@gmail.com"
type input "7062989018"
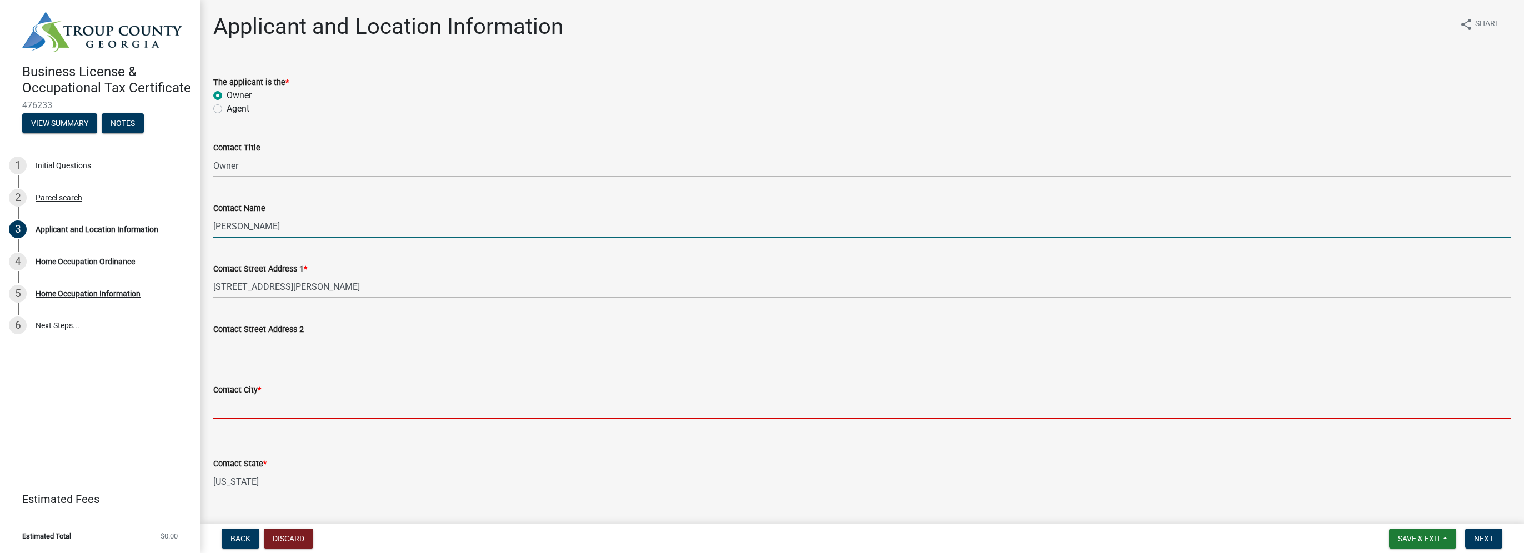
click at [272, 404] on input "Contact City *" at bounding box center [861, 407] width 1297 height 23
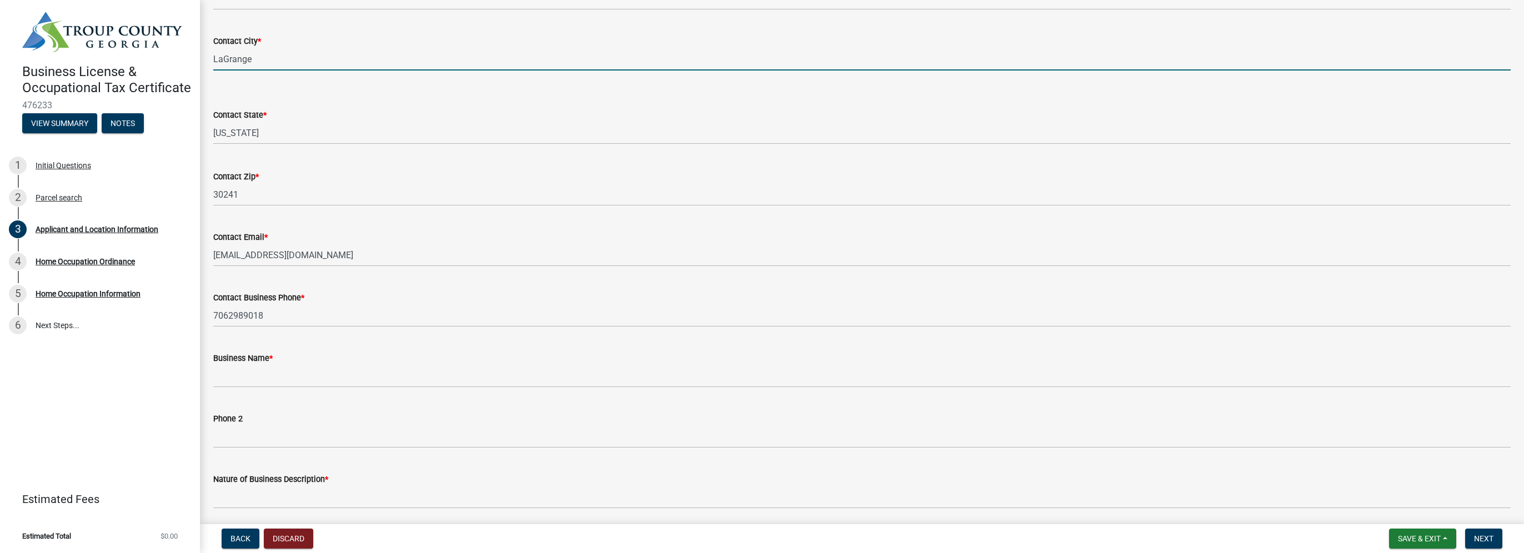
scroll to position [377, 0]
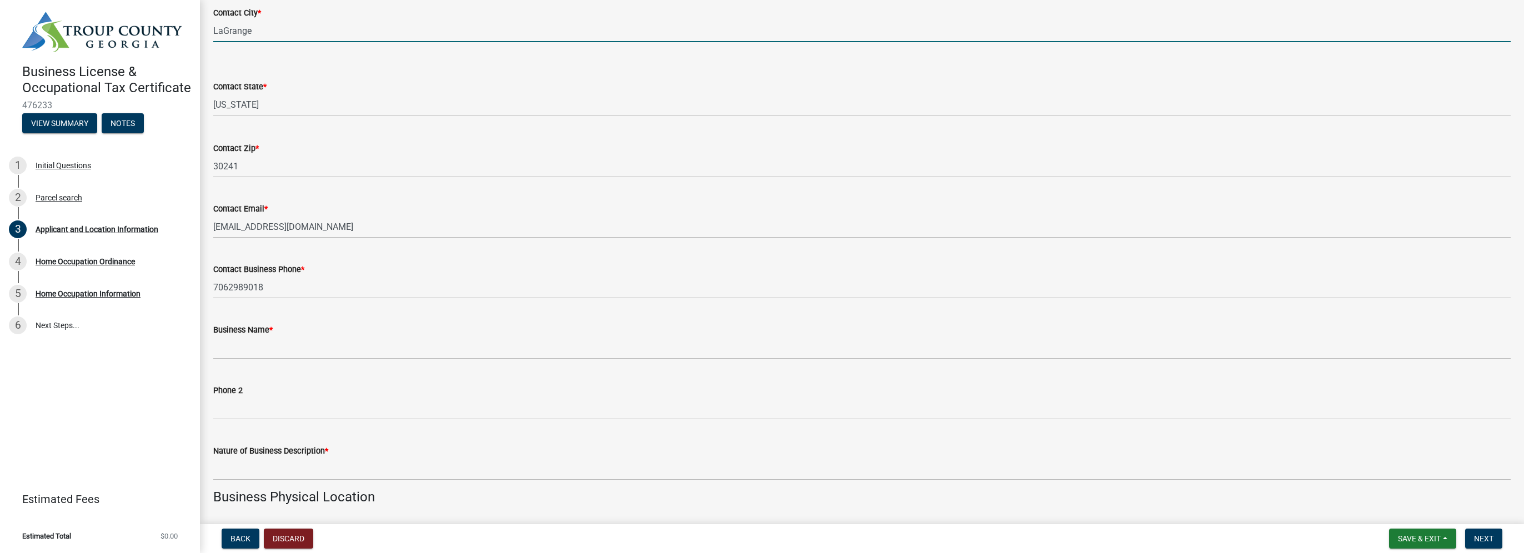
type input "LaGrange"
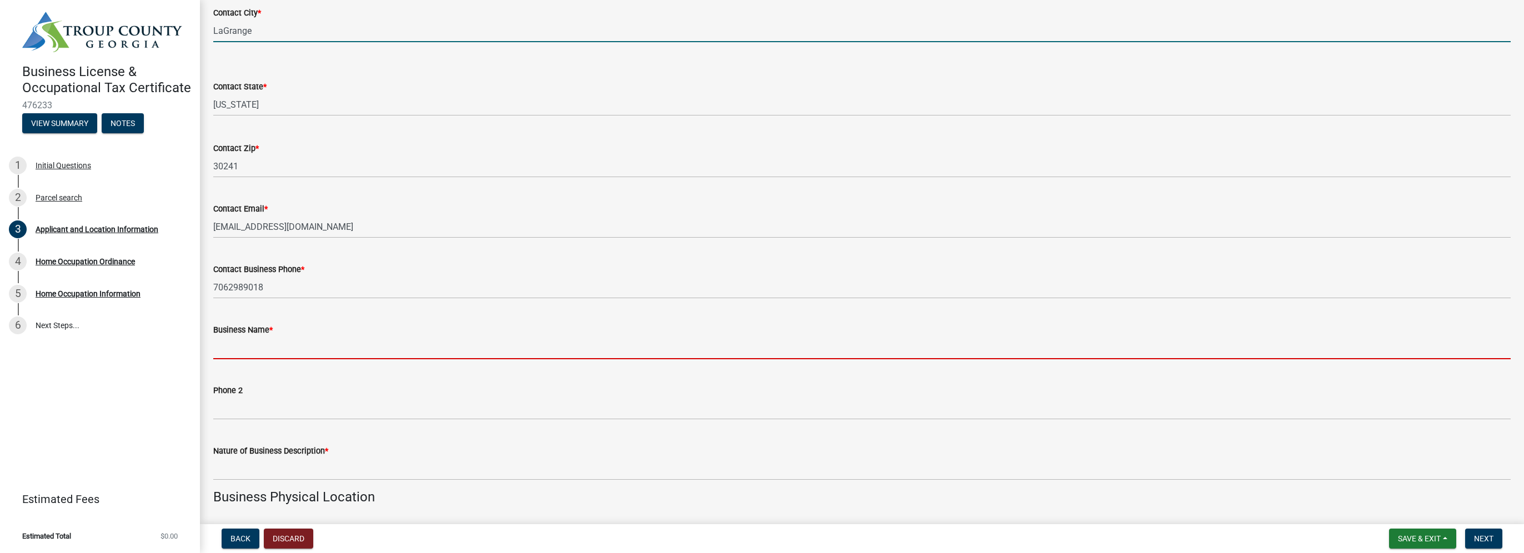
click at [269, 351] on input "Business Name *" at bounding box center [861, 347] width 1297 height 23
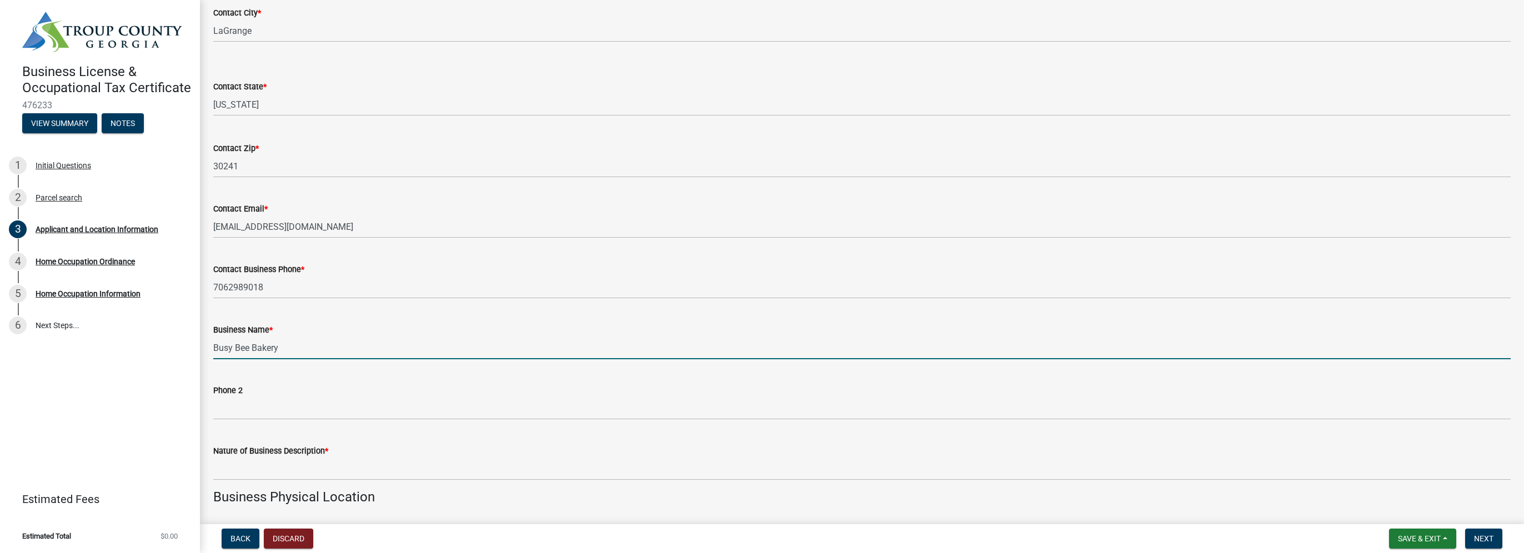
type input "Busy Bee Bakery"
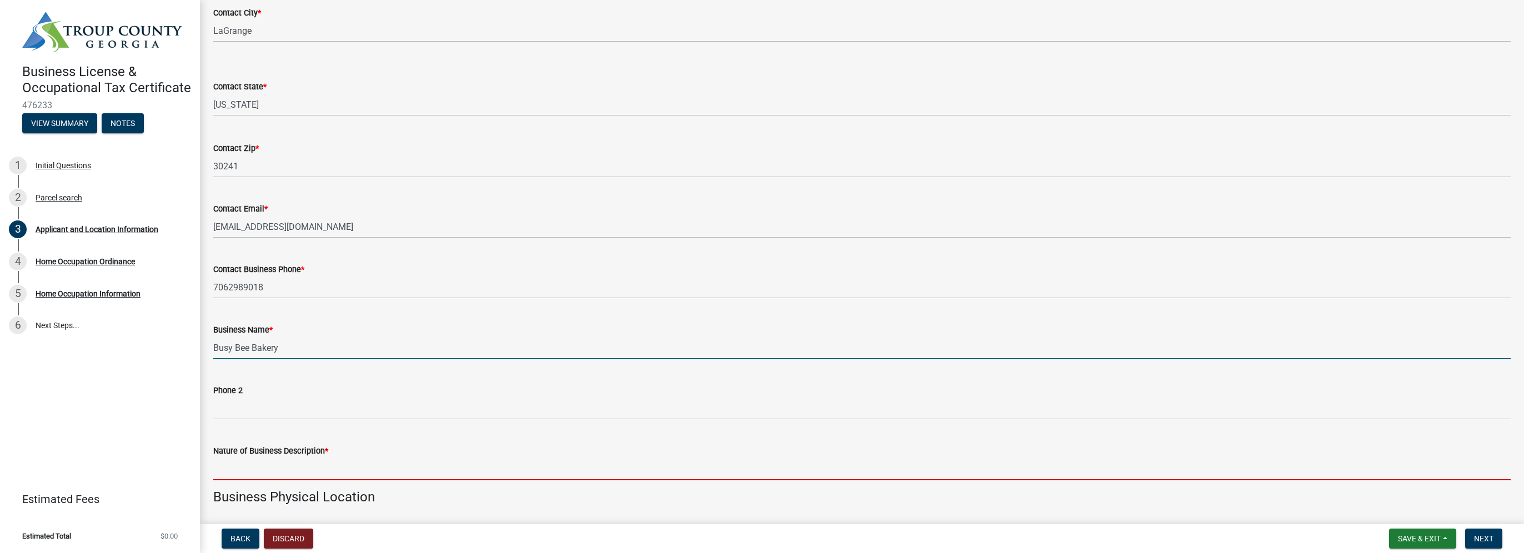
click at [319, 465] on input "Nature of Business Description *" at bounding box center [861, 469] width 1297 height 23
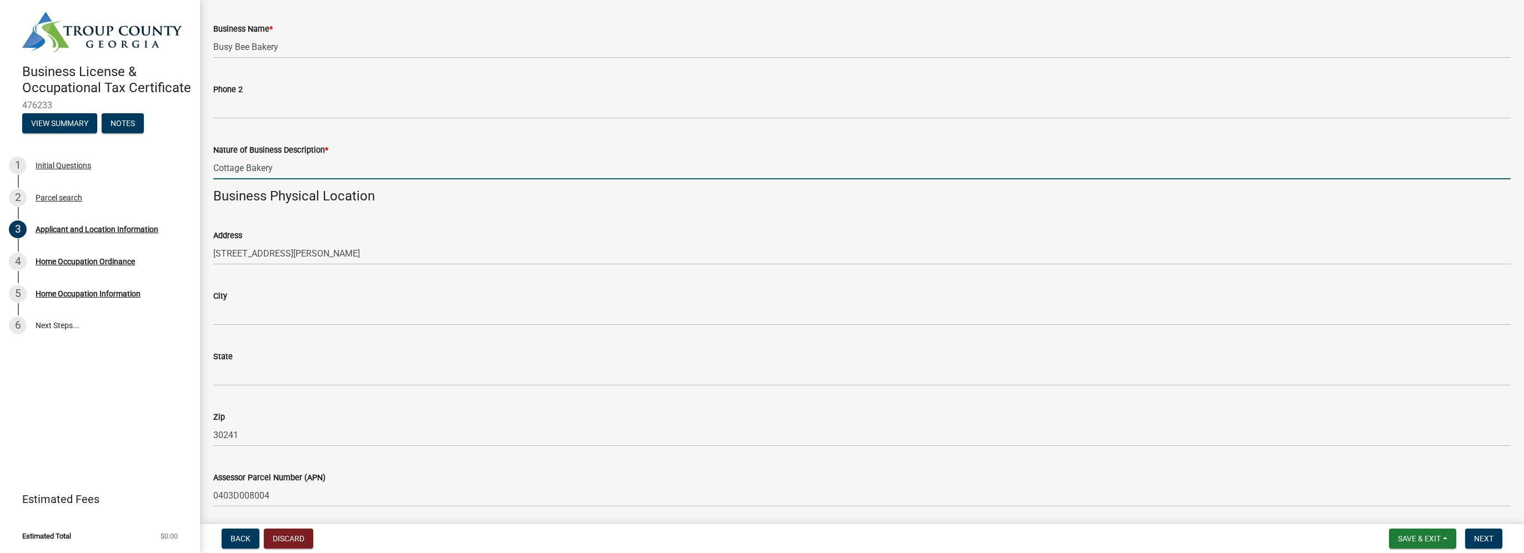
scroll to position [704, 0]
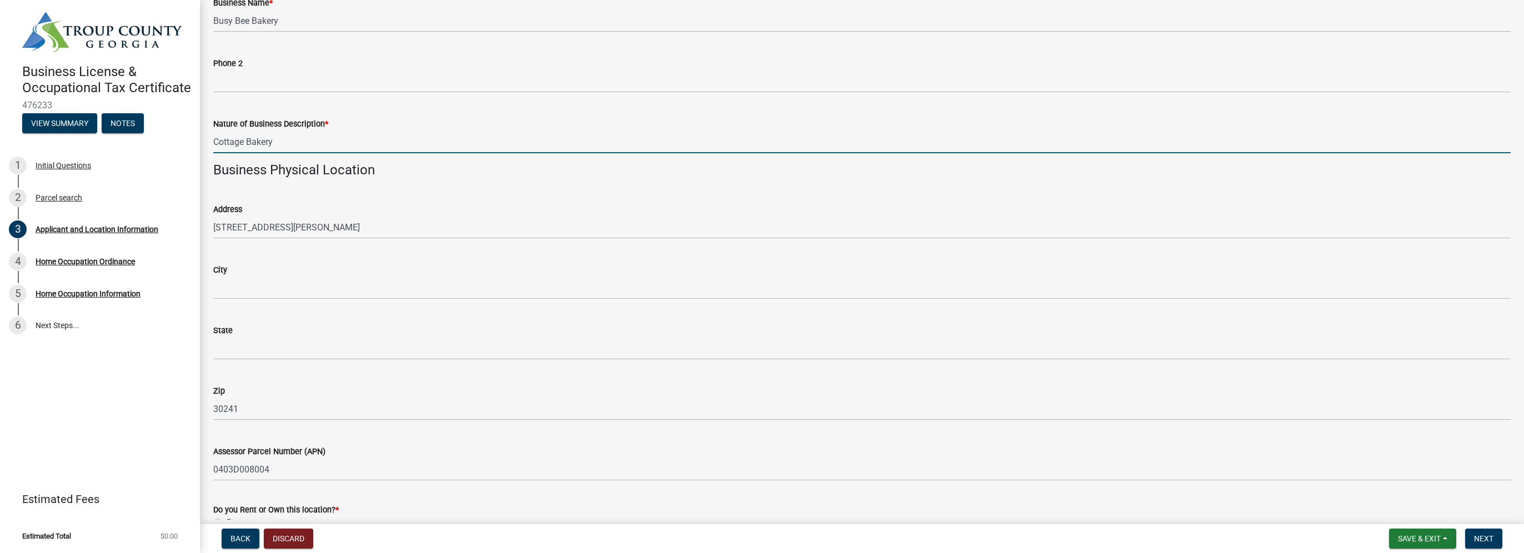
type input "Cottage Bakery"
click at [309, 290] on input "City" at bounding box center [861, 288] width 1297 height 23
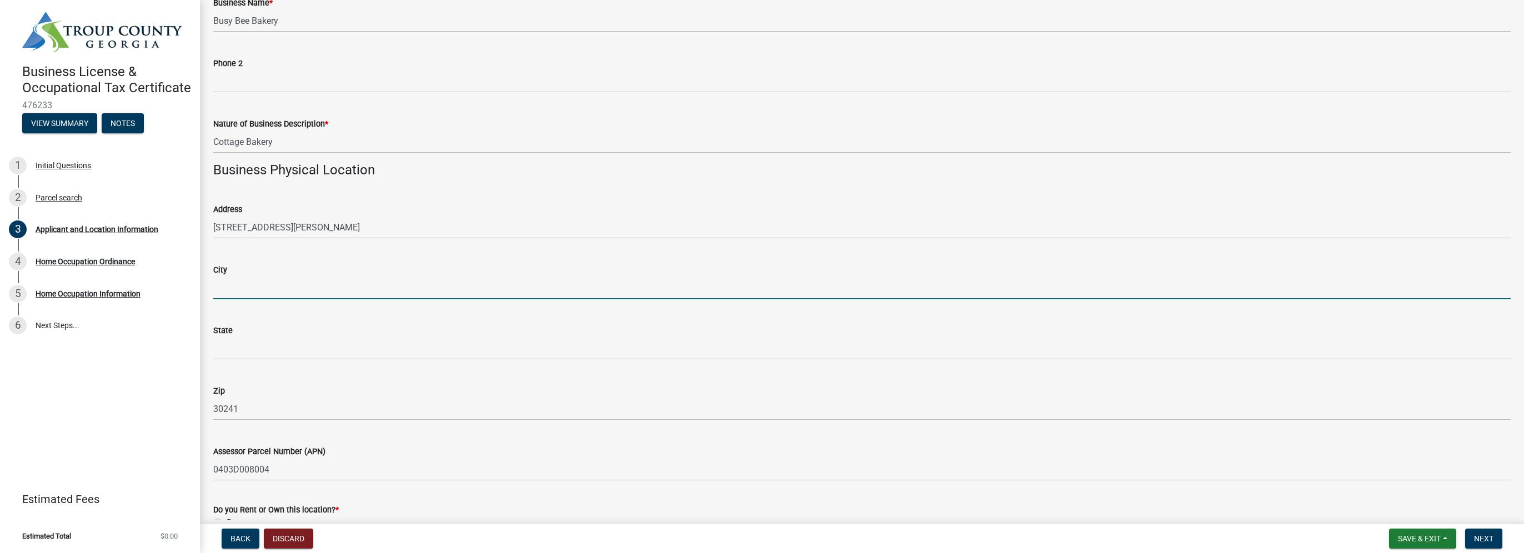
type input "LAGRANGE"
type input "GA"
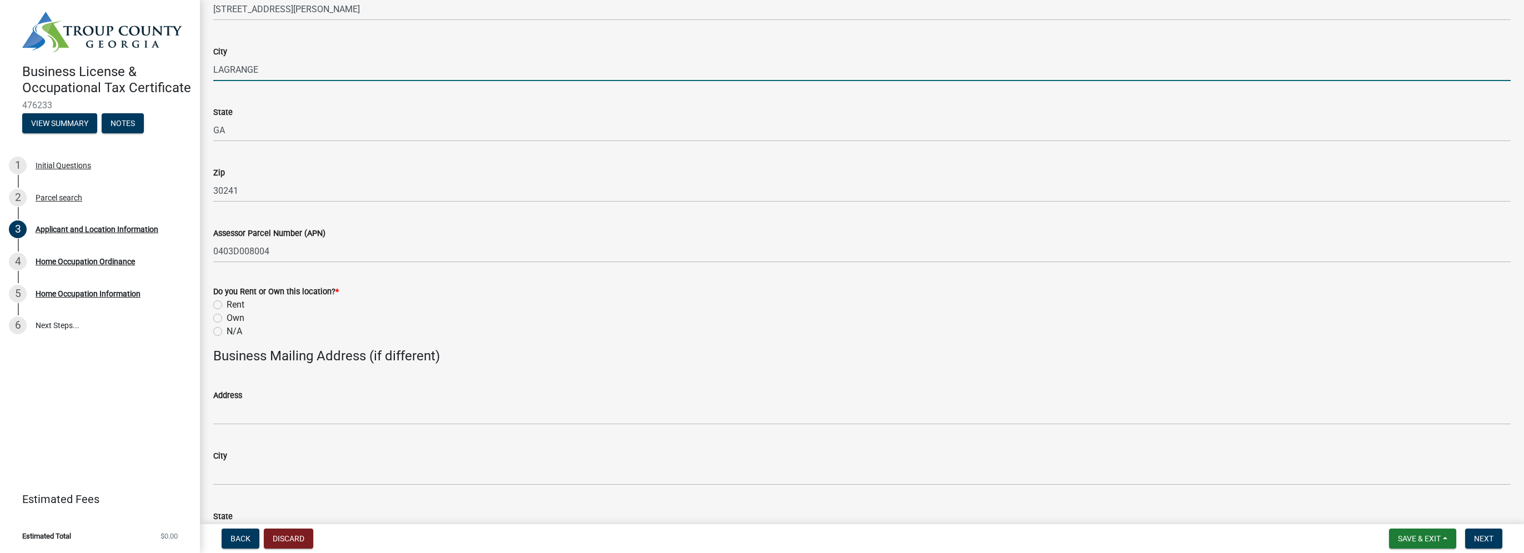
scroll to position [927, 0]
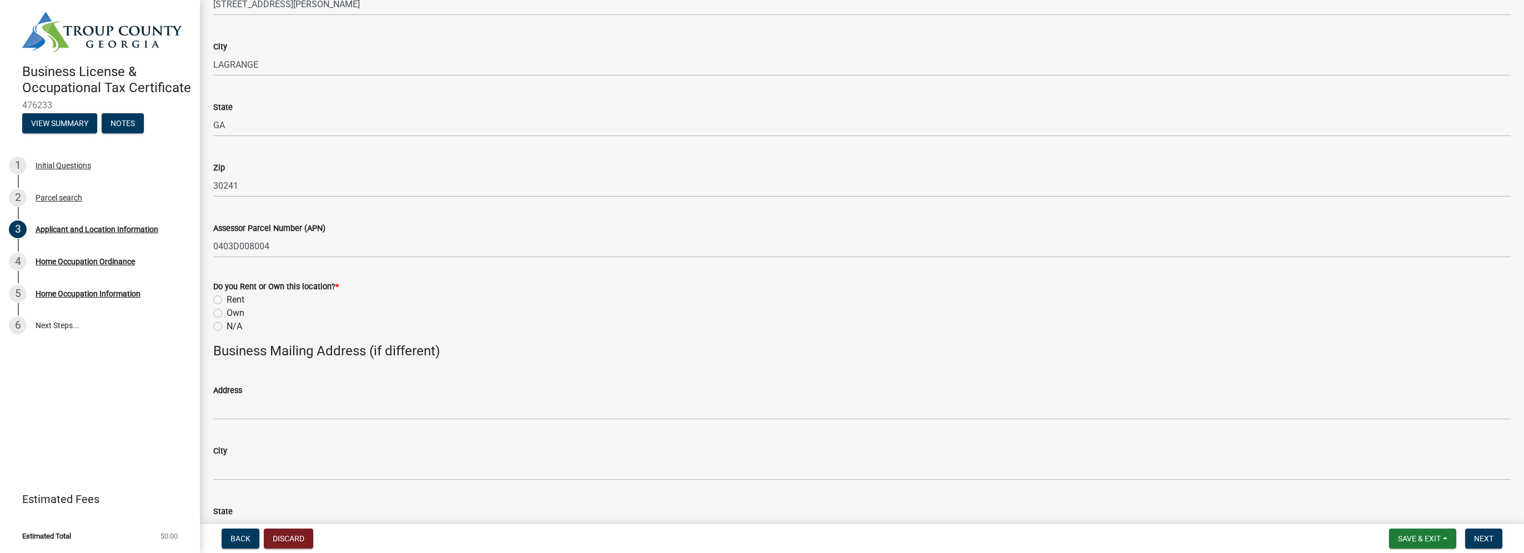
click at [227, 313] on label "Own" at bounding box center [236, 312] width 18 height 13
click at [227, 313] on input "Own" at bounding box center [230, 309] width 7 height 7
radio input "true"
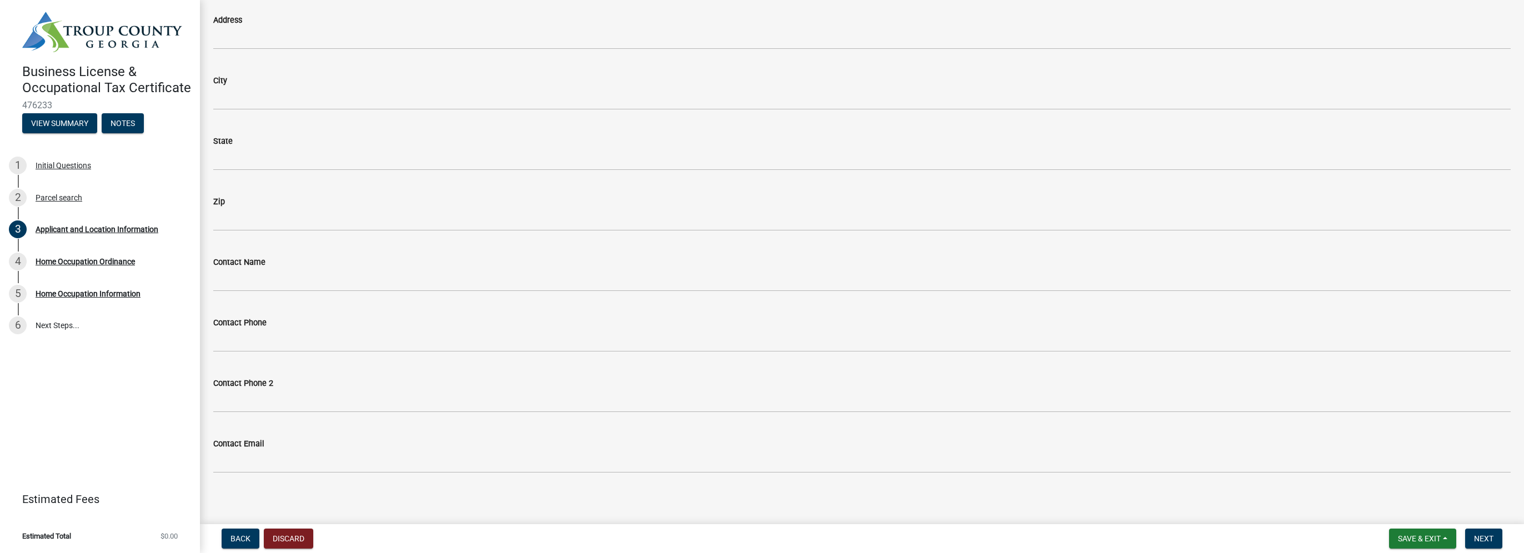
scroll to position [1303, 0]
click at [1487, 534] on span "Next" at bounding box center [1483, 538] width 19 height 9
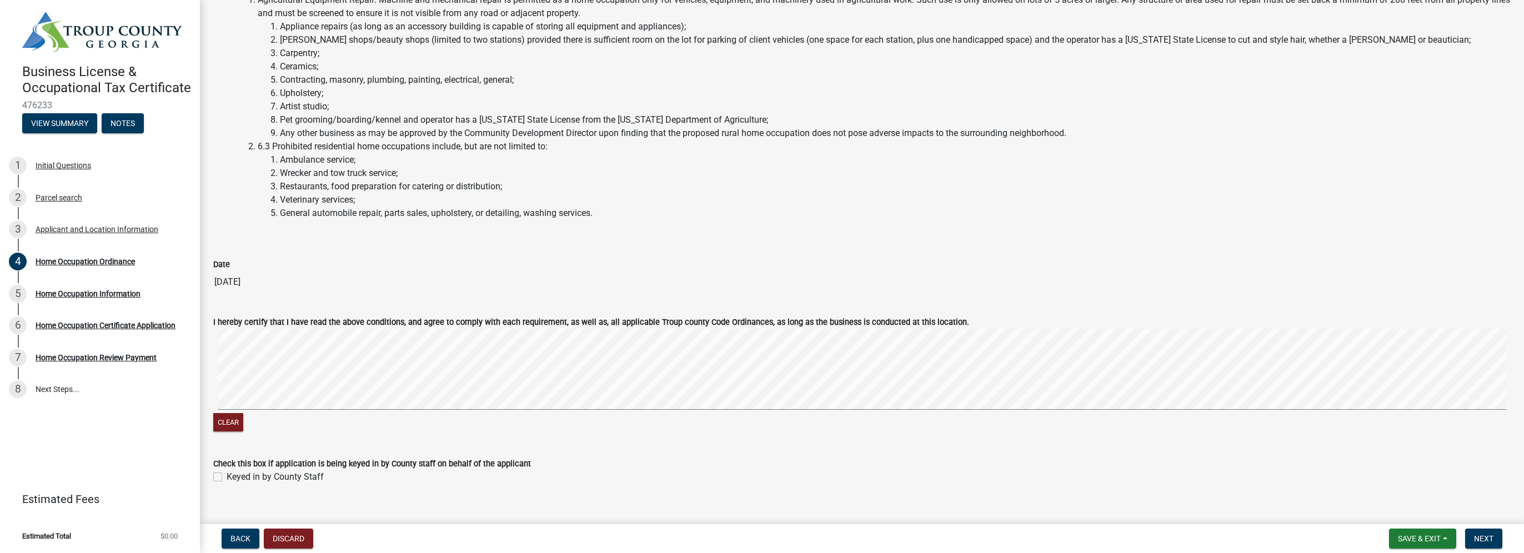
scroll to position [1826, 0]
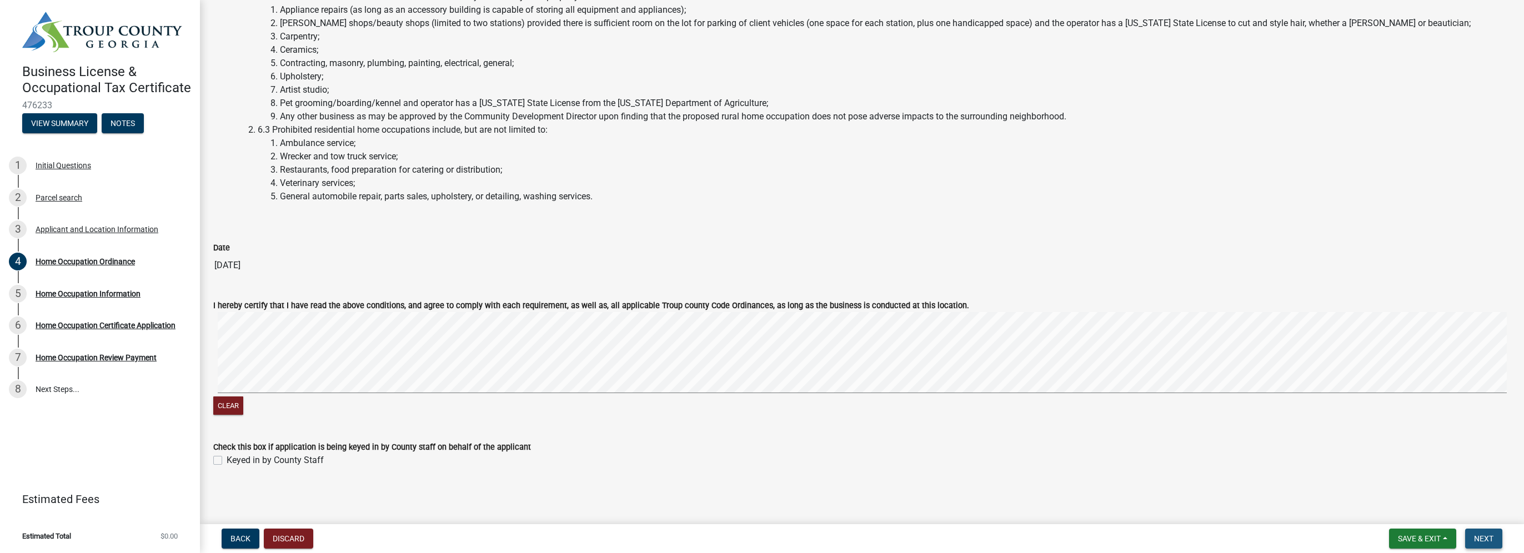
click at [1486, 537] on span "Next" at bounding box center [1483, 538] width 19 height 9
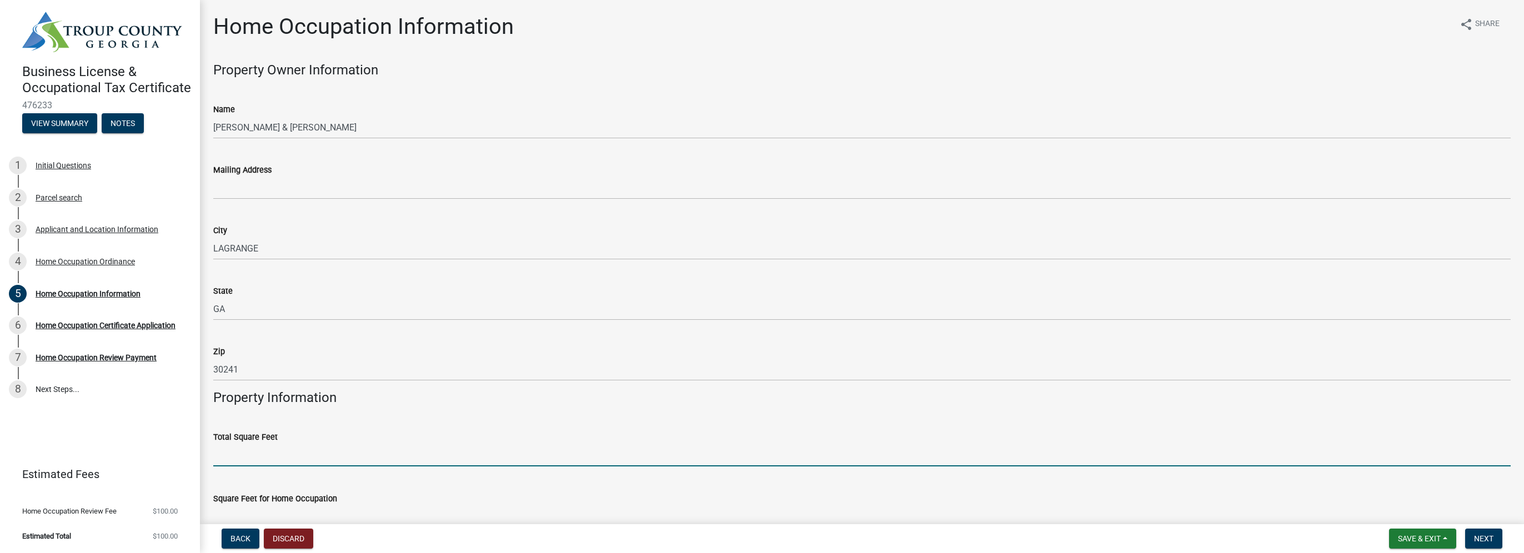
click at [220, 461] on input "text" at bounding box center [861, 455] width 1297 height 23
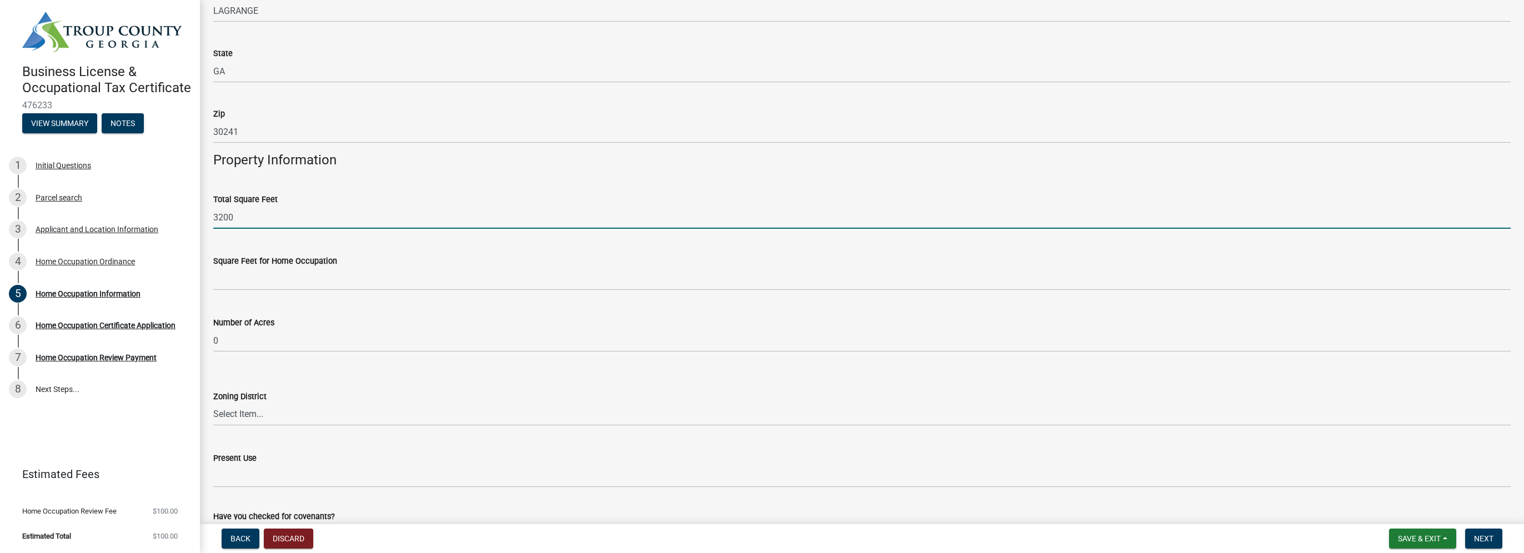
scroll to position [225, 0]
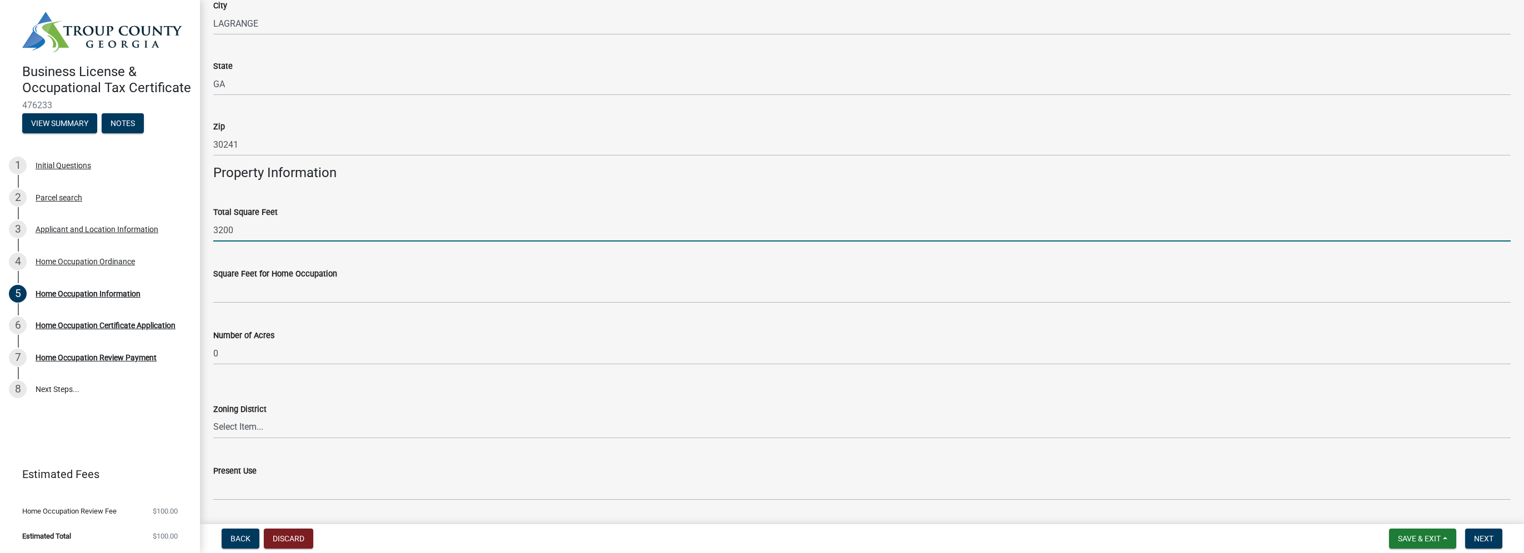
type input "3200"
click at [306, 293] on input "text" at bounding box center [861, 291] width 1297 height 23
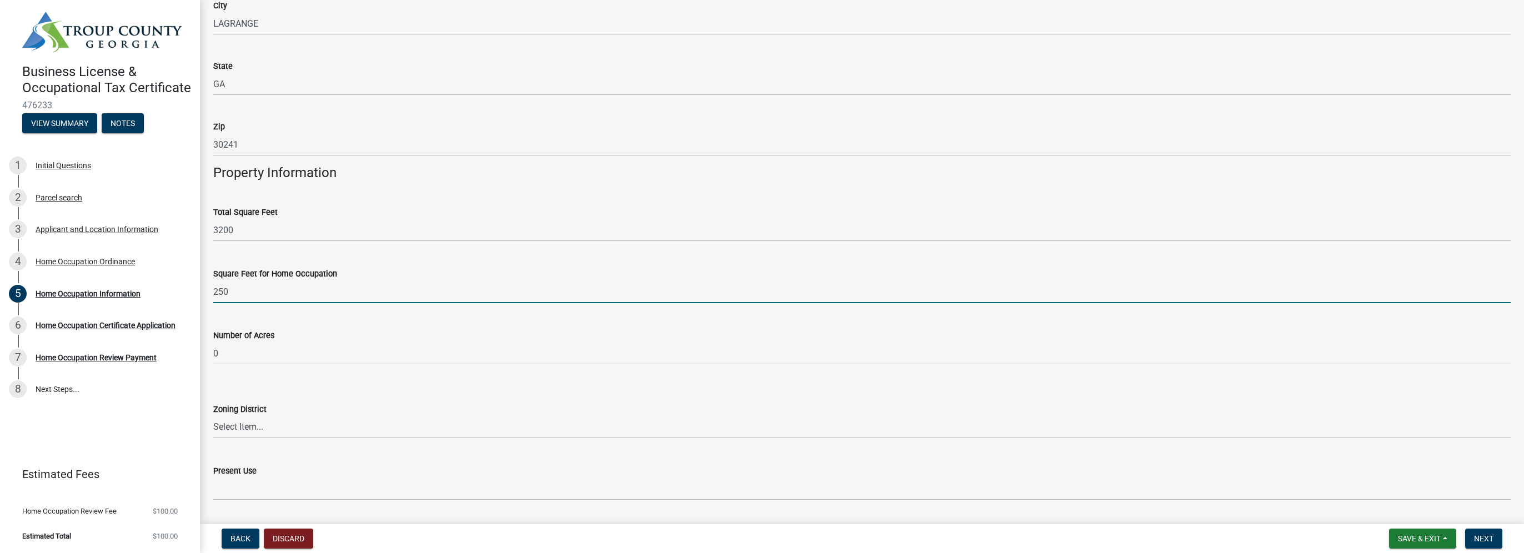
type input "250"
click at [263, 351] on input "0" at bounding box center [861, 353] width 1297 height 23
type input "01"
click at [283, 431] on select "Select Item... 01-AG 01-AGR 01-CRVP 01-GC 01-GI 01-LC 01-LR 01-LRR 01-MFR 01-MH…" at bounding box center [861, 427] width 1297 height 23
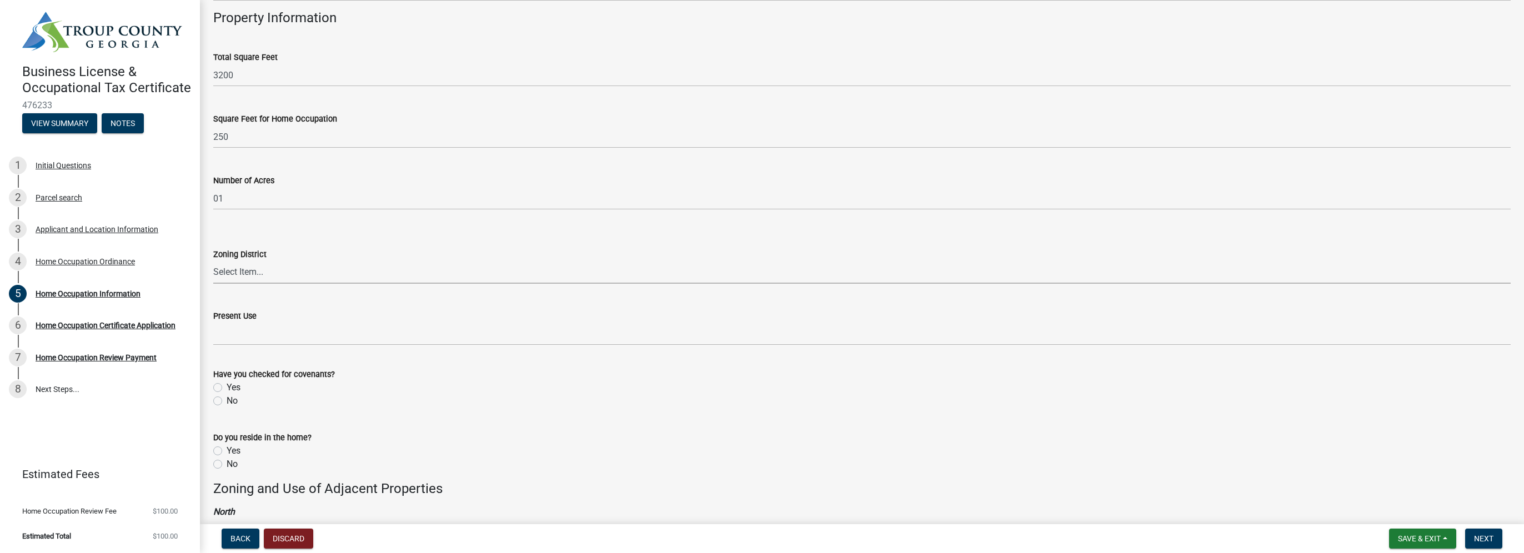
scroll to position [380, 0]
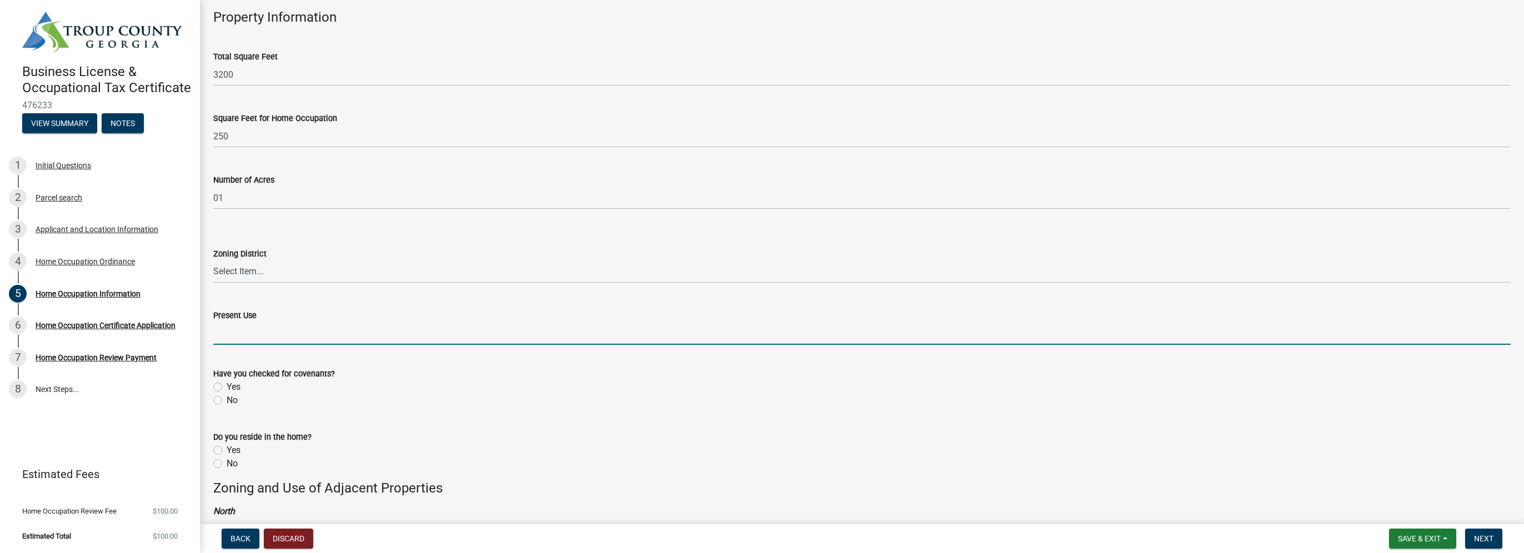
click at [333, 335] on input "Present Use" at bounding box center [861, 333] width 1297 height 23
click at [227, 385] on label "Yes" at bounding box center [234, 386] width 14 height 13
click at [227, 385] on input "Yes" at bounding box center [230, 383] width 7 height 7
radio input "true"
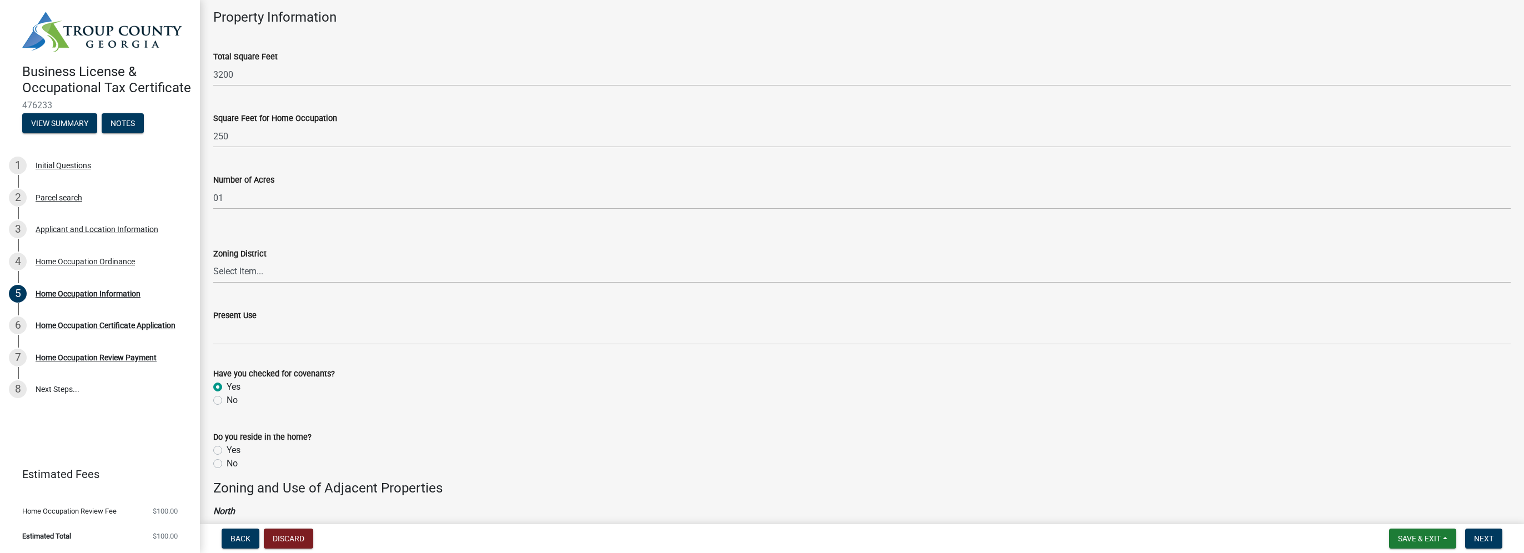
click at [227, 448] on label "Yes" at bounding box center [234, 450] width 14 height 13
click at [227, 448] on input "Yes" at bounding box center [230, 447] width 7 height 7
radio input "true"
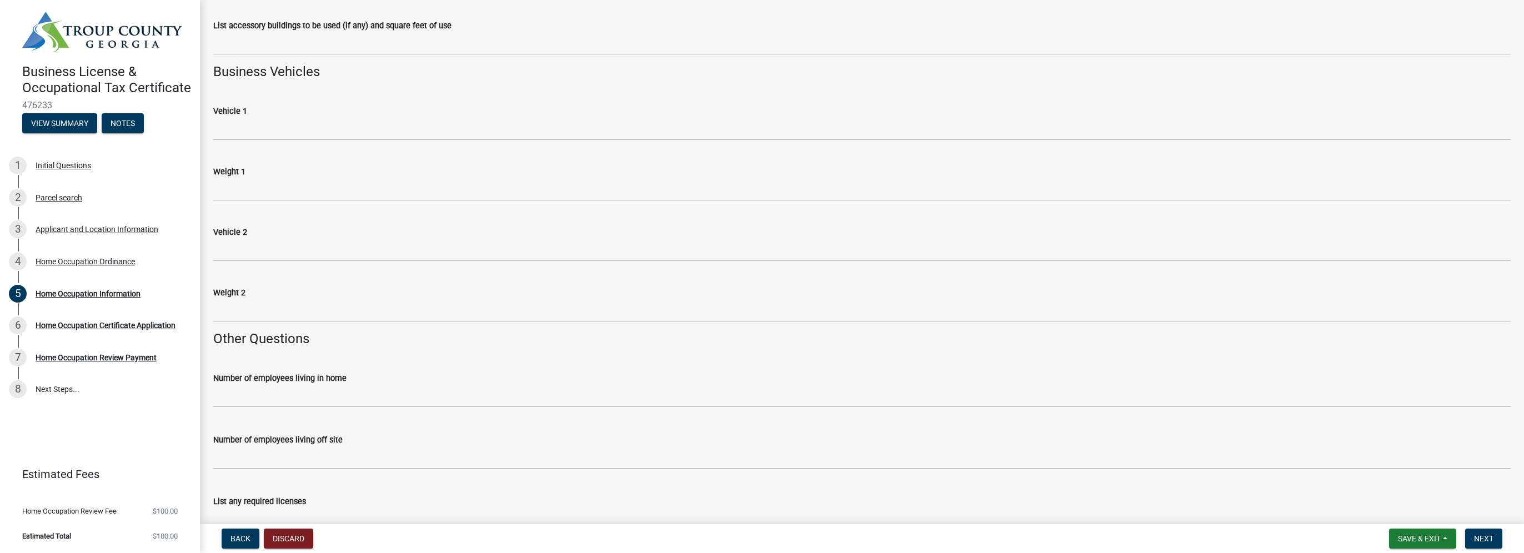
scroll to position [1528, 0]
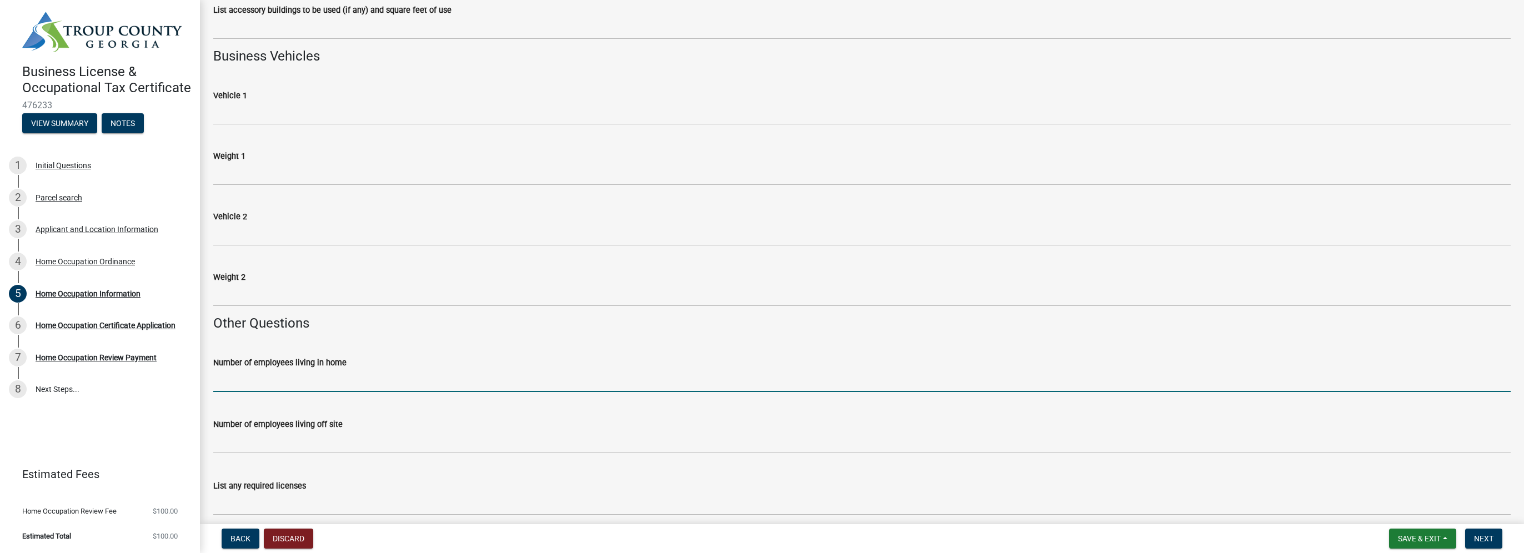
click at [218, 374] on input "text" at bounding box center [861, 380] width 1297 height 23
type input "1"
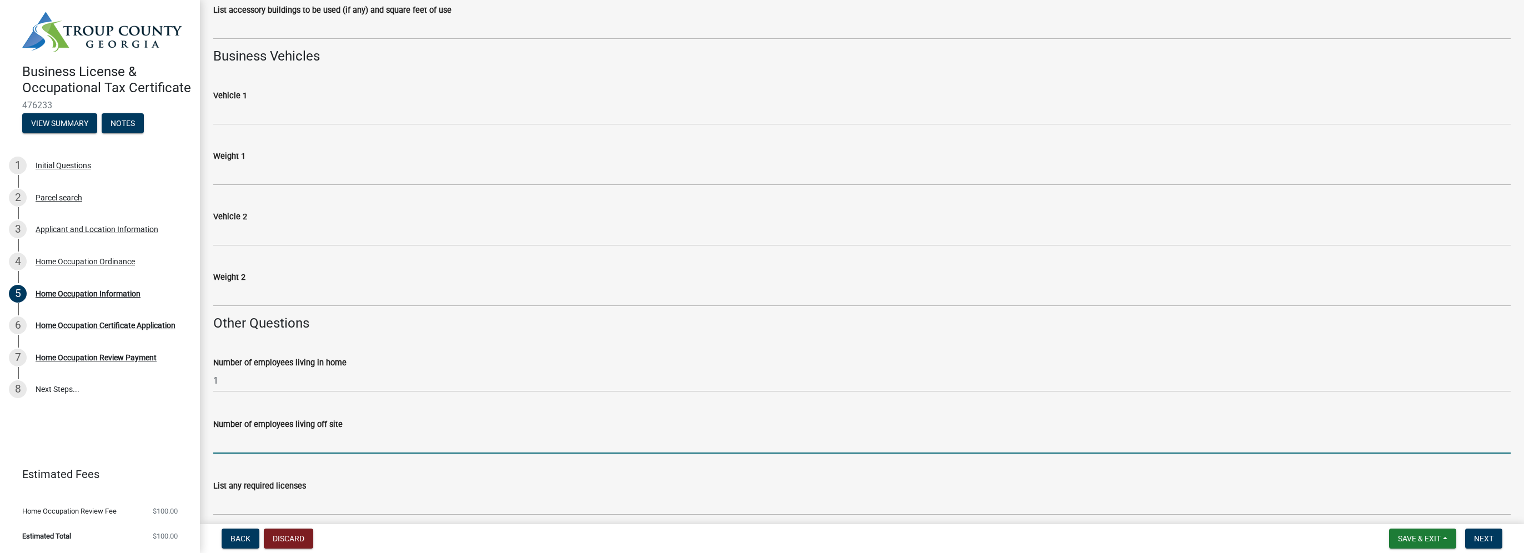
click at [252, 440] on input "text" at bounding box center [861, 442] width 1297 height 23
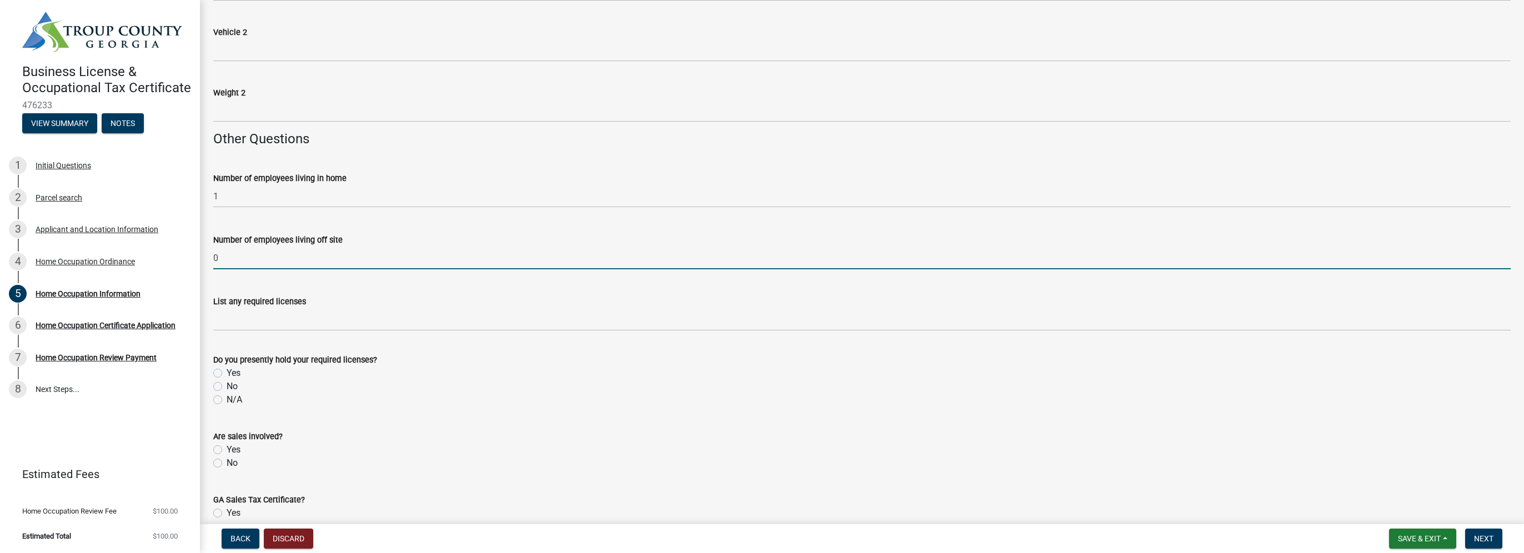
scroll to position [1715, 0]
type input "0"
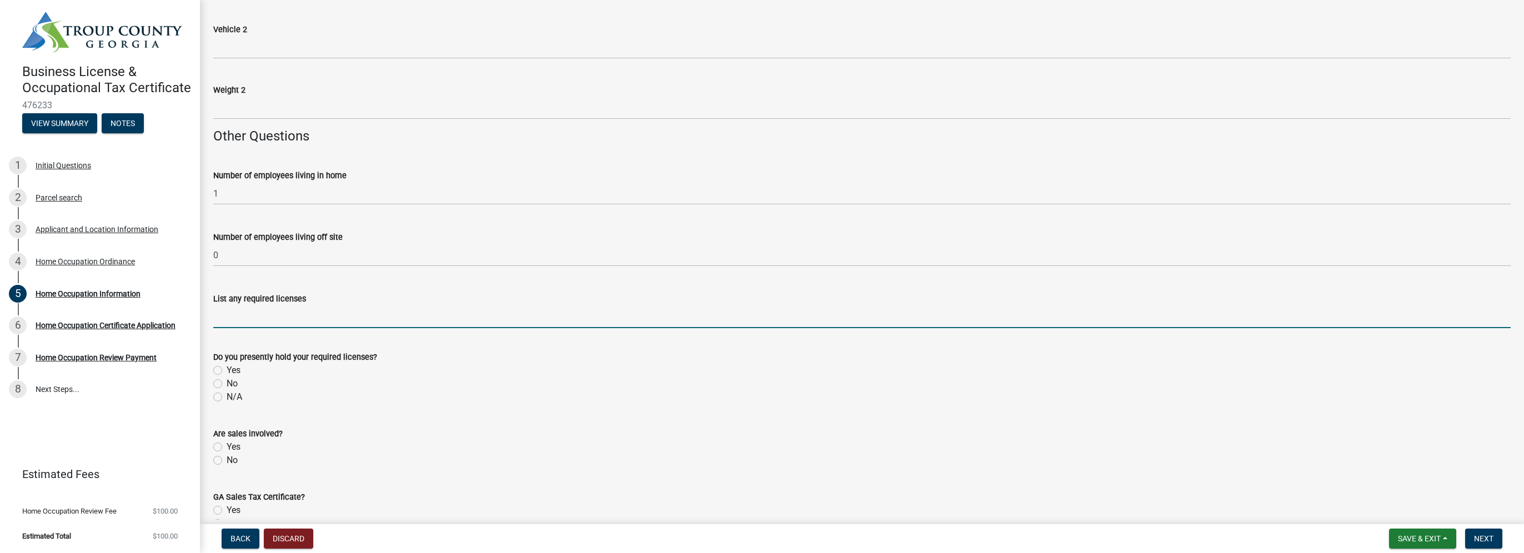
click at [324, 322] on input "List any required licenses" at bounding box center [861, 316] width 1297 height 23
type input "Serve Safe Food handling"
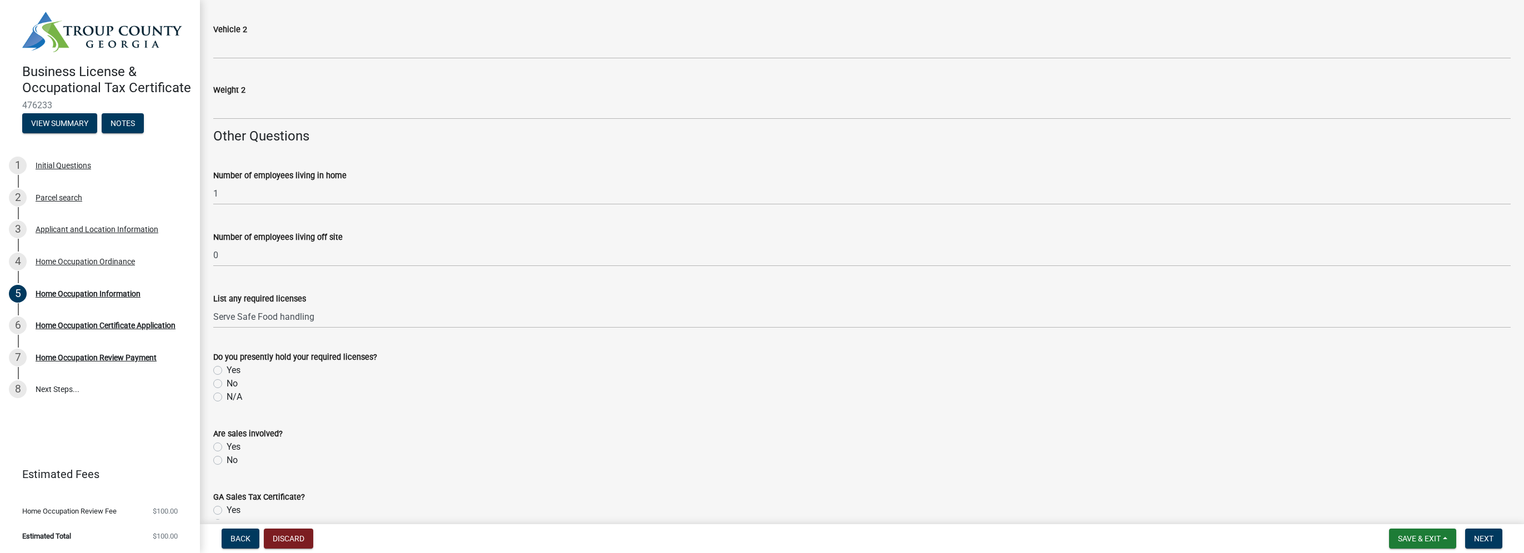
click at [227, 369] on label "Yes" at bounding box center [234, 370] width 14 height 13
click at [227, 369] on input "Yes" at bounding box center [230, 367] width 7 height 7
radio input "true"
click at [227, 444] on label "Yes" at bounding box center [234, 446] width 14 height 13
click at [227, 444] on input "Yes" at bounding box center [230, 443] width 7 height 7
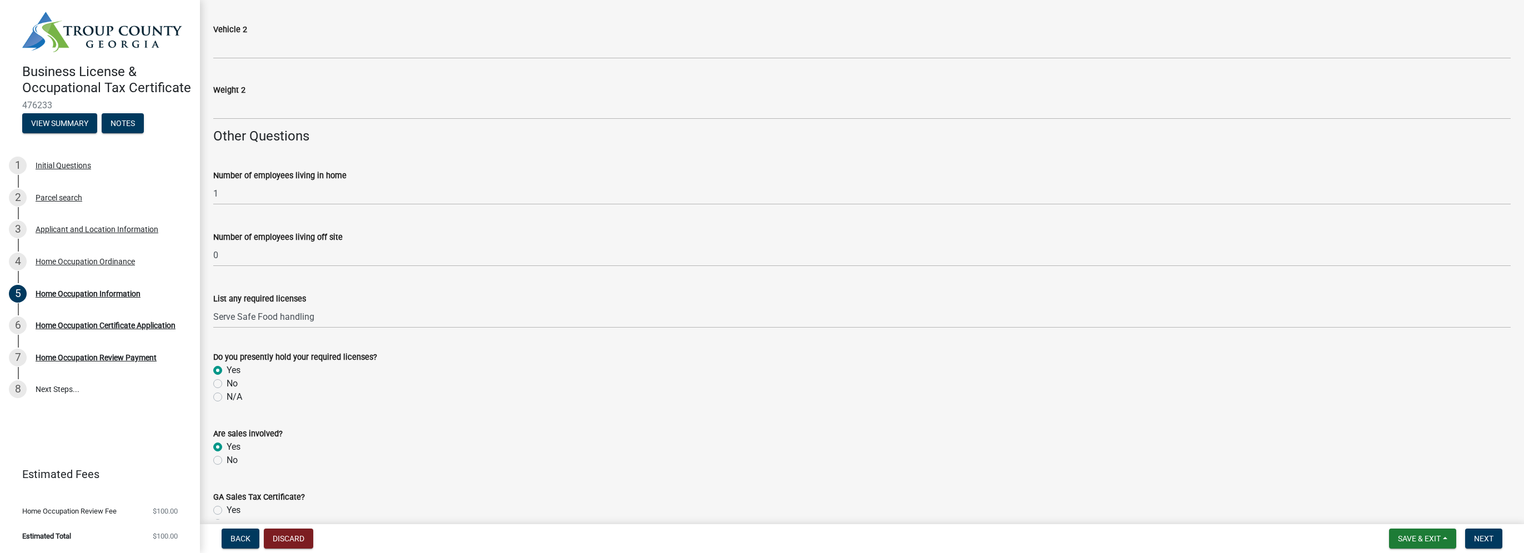
radio input "true"
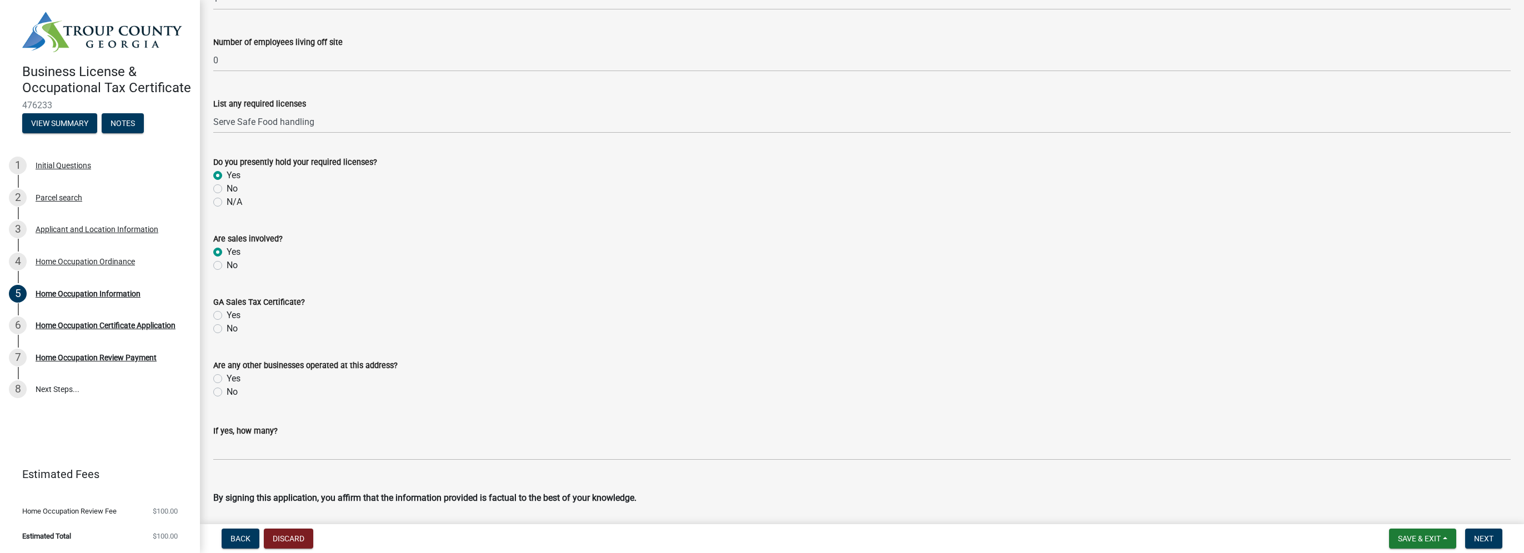
scroll to position [1913, 0]
click at [227, 310] on label "Yes" at bounding box center [234, 312] width 14 height 13
click at [227, 310] on input "Yes" at bounding box center [230, 309] width 7 height 7
radio input "true"
click at [227, 388] on label "No" at bounding box center [232, 389] width 11 height 13
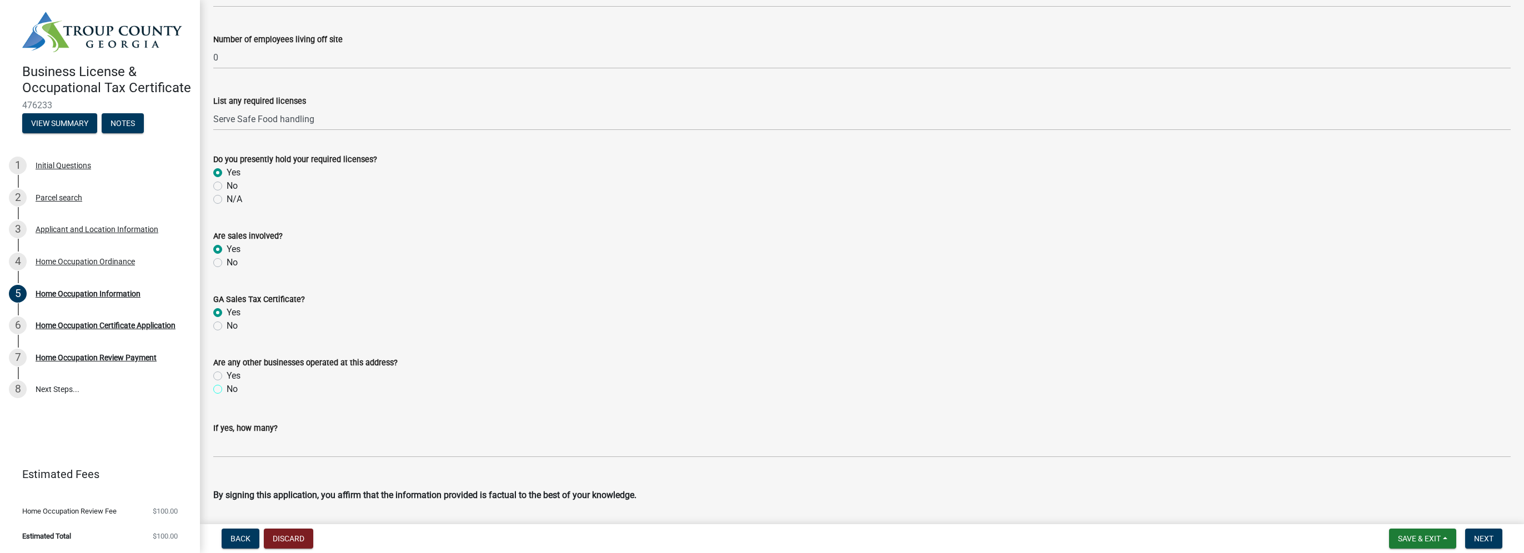
click at [227, 388] on input "No" at bounding box center [230, 386] width 7 height 7
radio input "true"
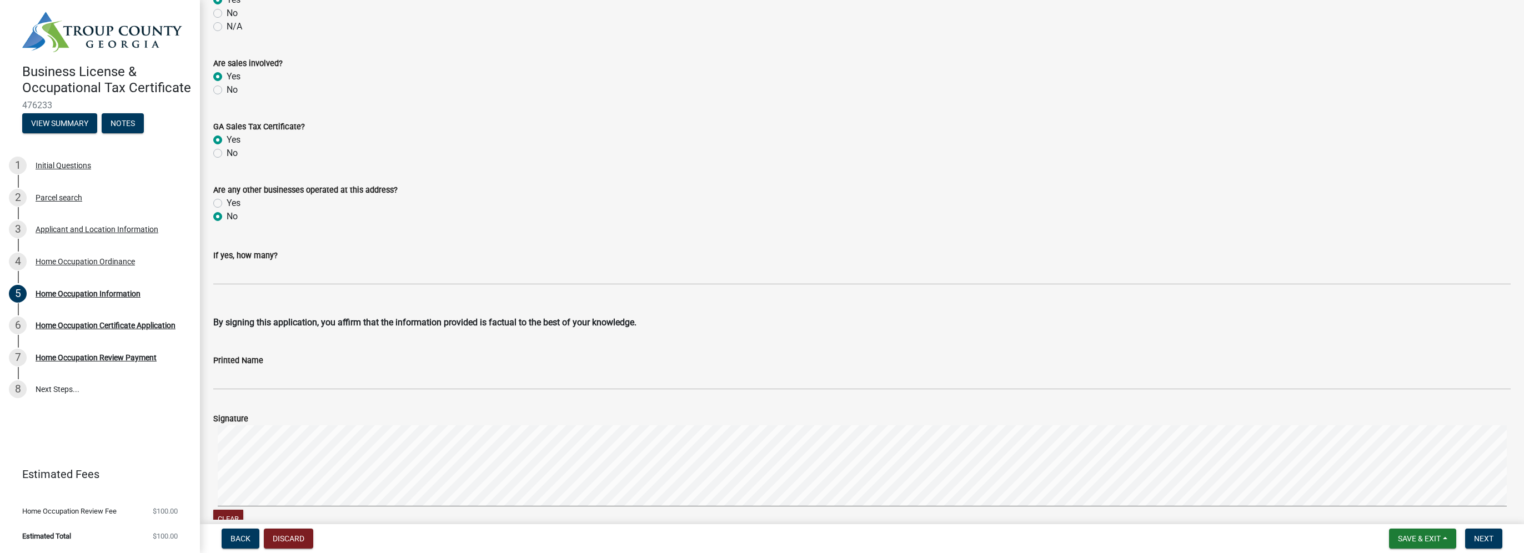
scroll to position [2115, 0]
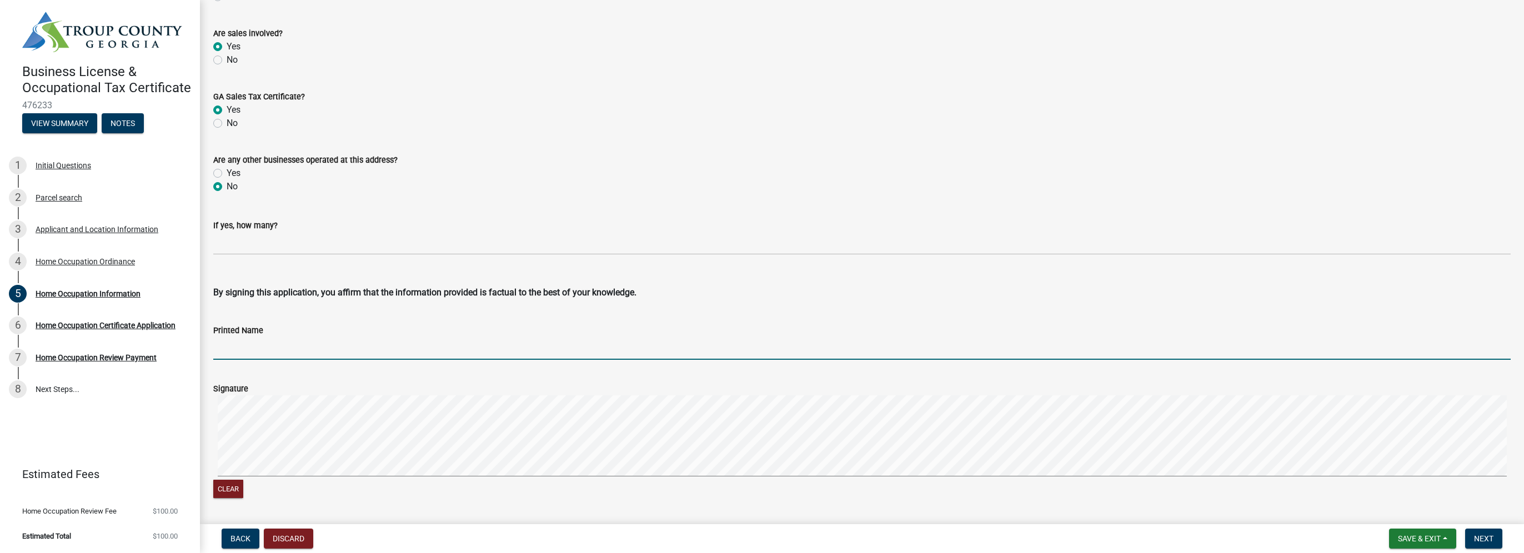
click at [253, 354] on input "Printed Name" at bounding box center [861, 348] width 1297 height 23
type input "Patricia D. MCClellan"
click at [1484, 533] on button "Next" at bounding box center [1483, 539] width 37 height 20
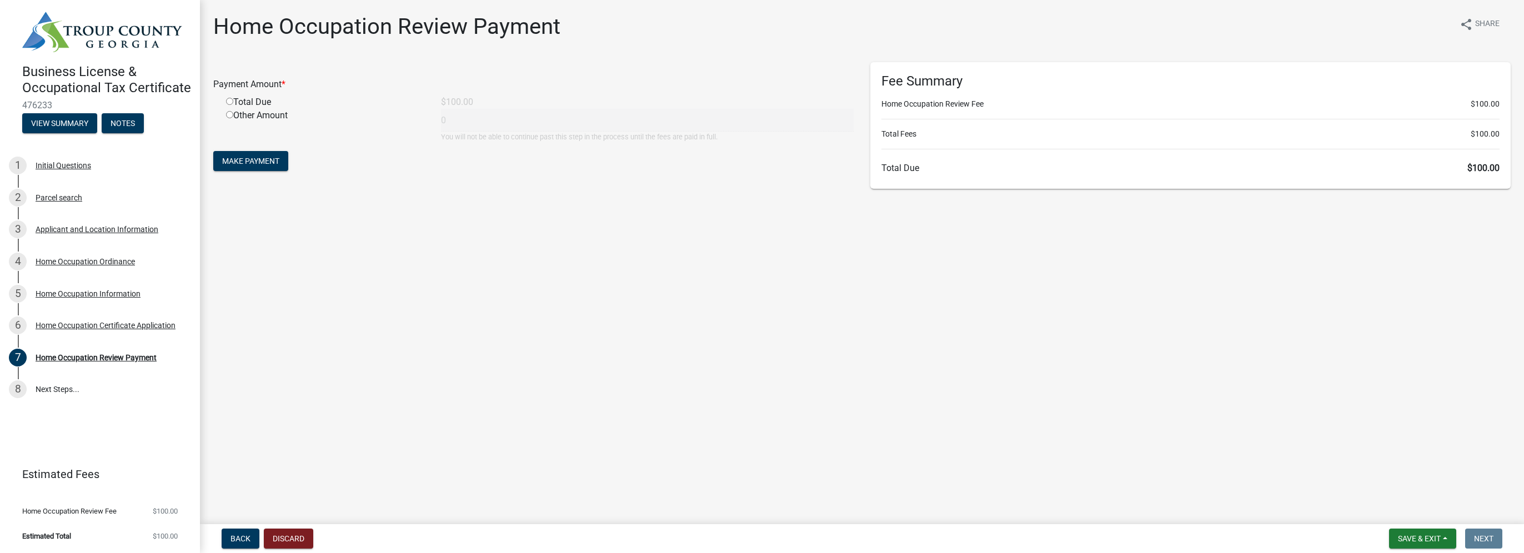
click at [229, 99] on input "radio" at bounding box center [229, 101] width 7 height 7
radio input "true"
type input "100"
click at [263, 163] on span "Make Payment" at bounding box center [250, 161] width 57 height 9
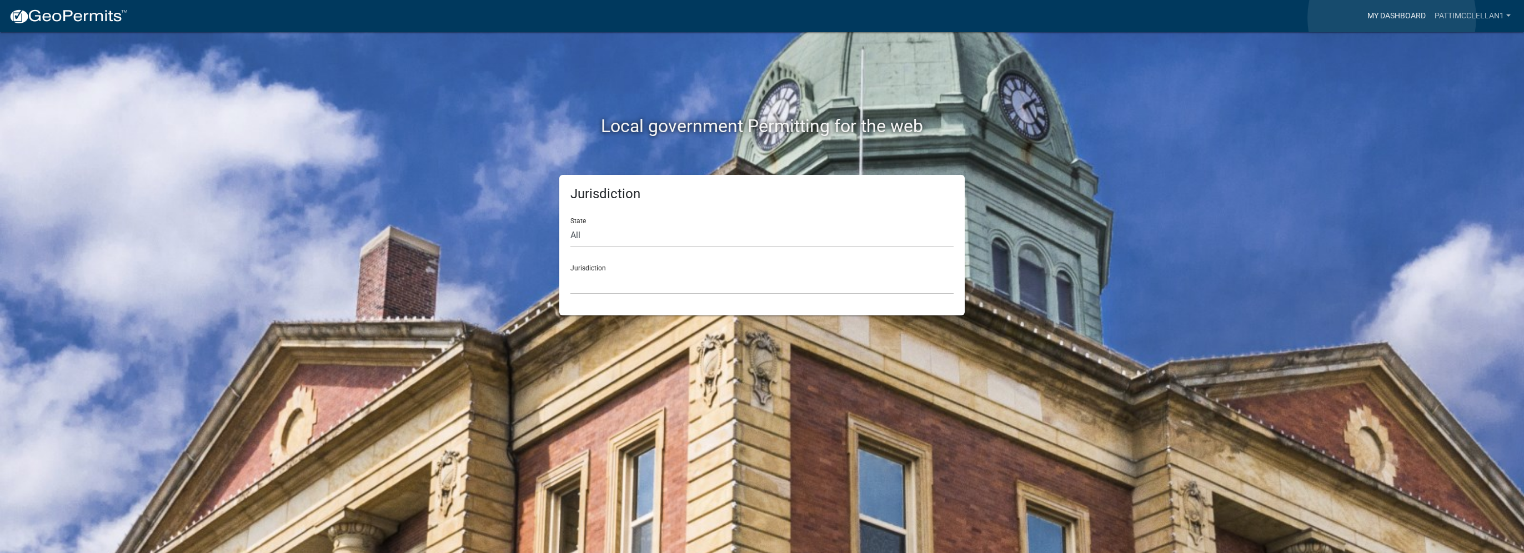
click at [1391, 18] on link "My Dashboard" at bounding box center [1396, 16] width 67 height 21
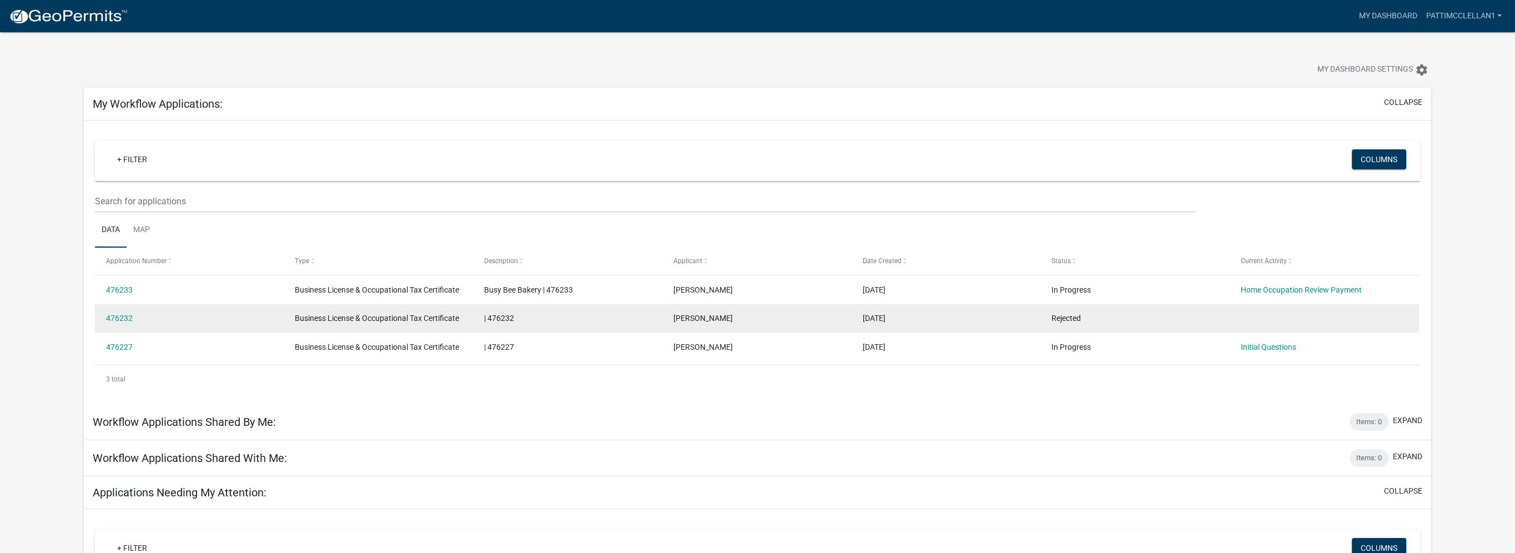
drag, startPoint x: 118, startPoint y: 342, endPoint x: 207, endPoint y: 324, distance: 91.1
click at [207, 324] on div "476232" at bounding box center [190, 318] width 168 height 13
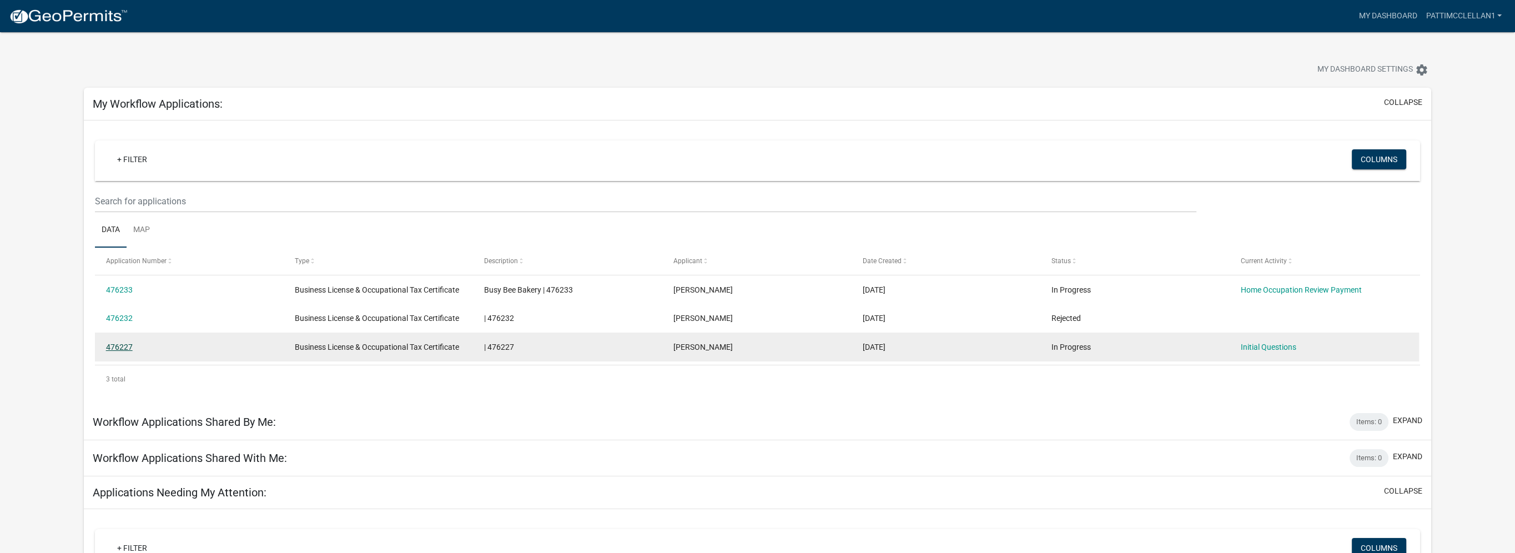
click at [111, 346] on link "476227" at bounding box center [119, 347] width 27 height 9
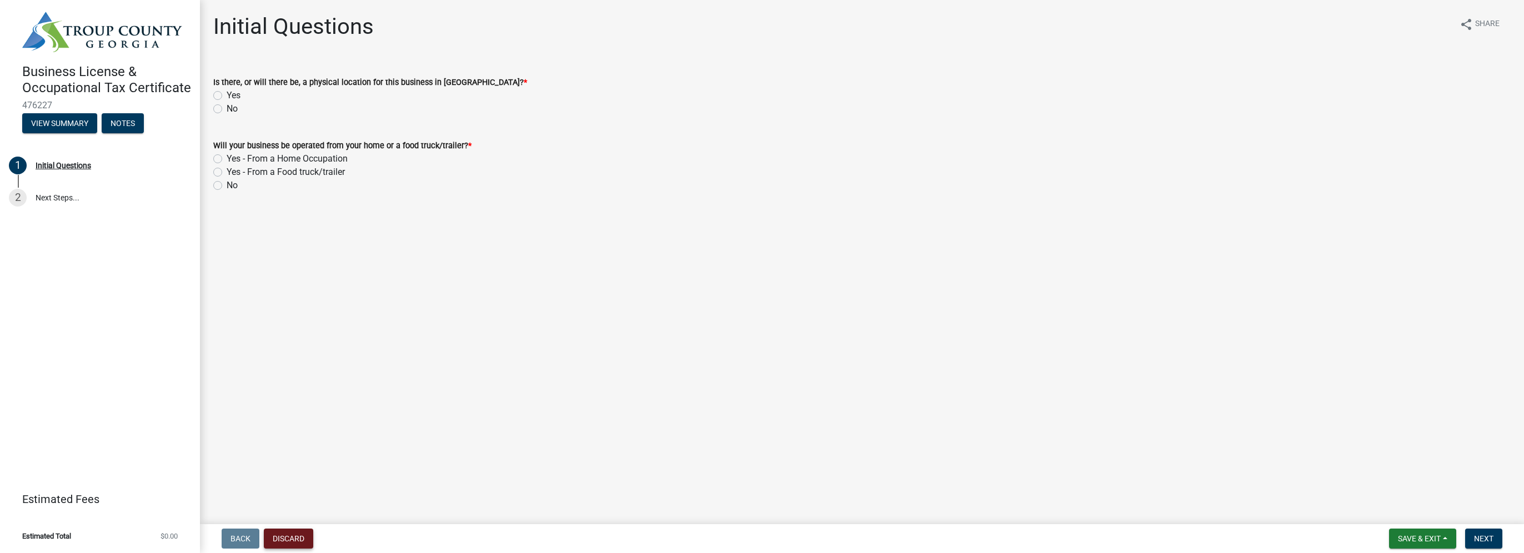
click at [291, 533] on button "Discard" at bounding box center [288, 539] width 49 height 20
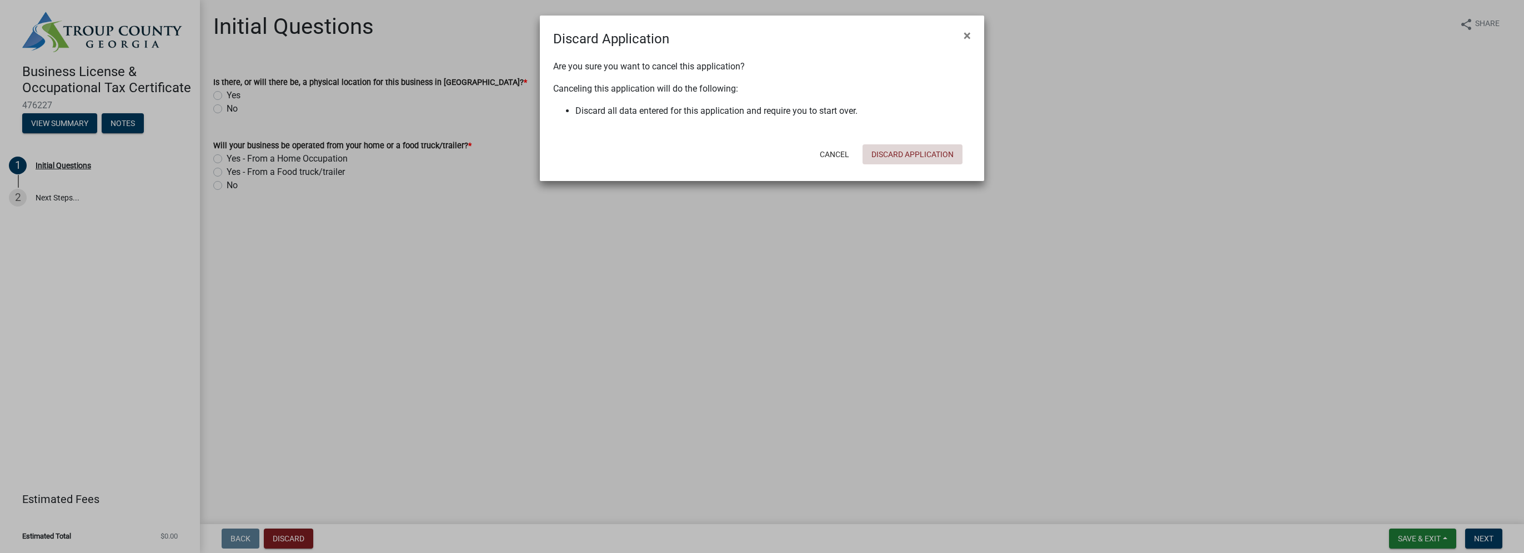
click at [934, 156] on button "Discard Application" at bounding box center [912, 154] width 100 height 20
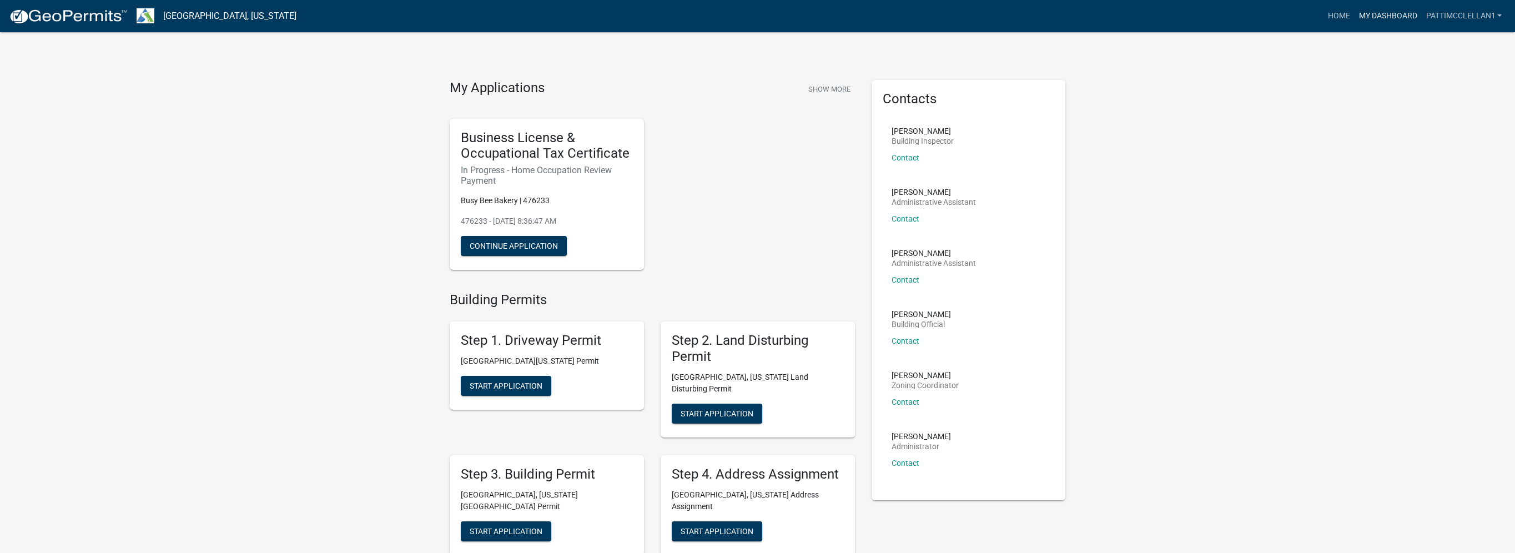
click at [1381, 16] on link "My Dashboard" at bounding box center [1387, 16] width 67 height 21
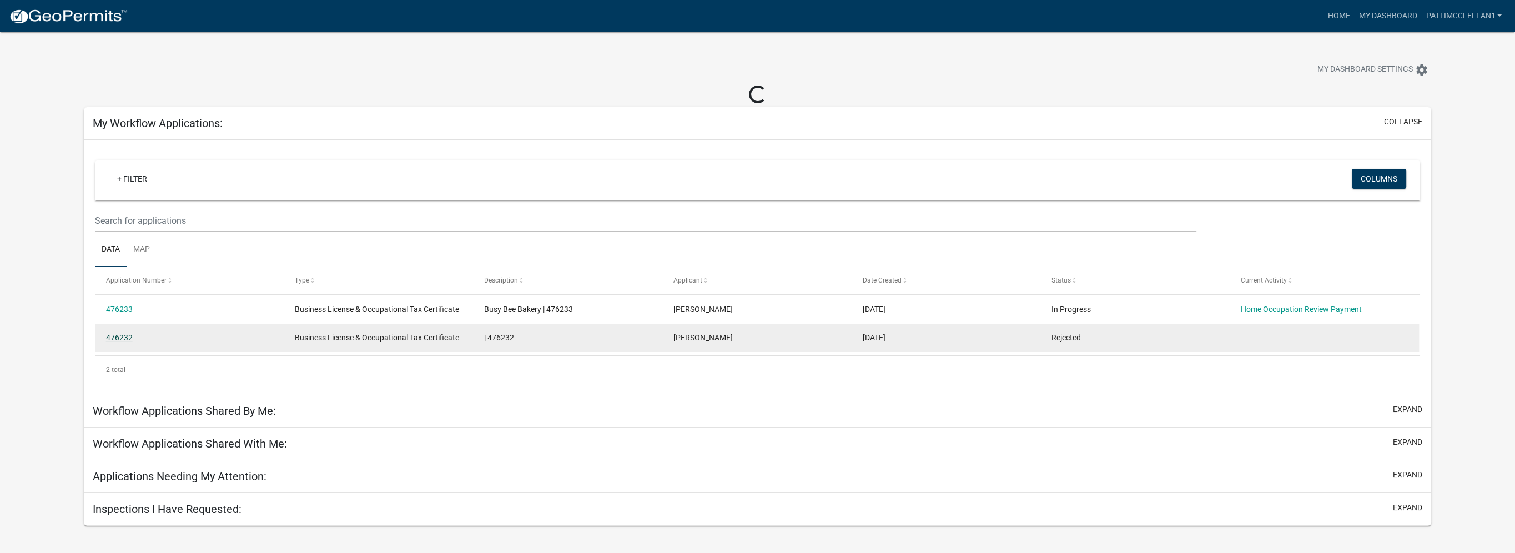
click at [114, 338] on link "476232" at bounding box center [119, 337] width 27 height 9
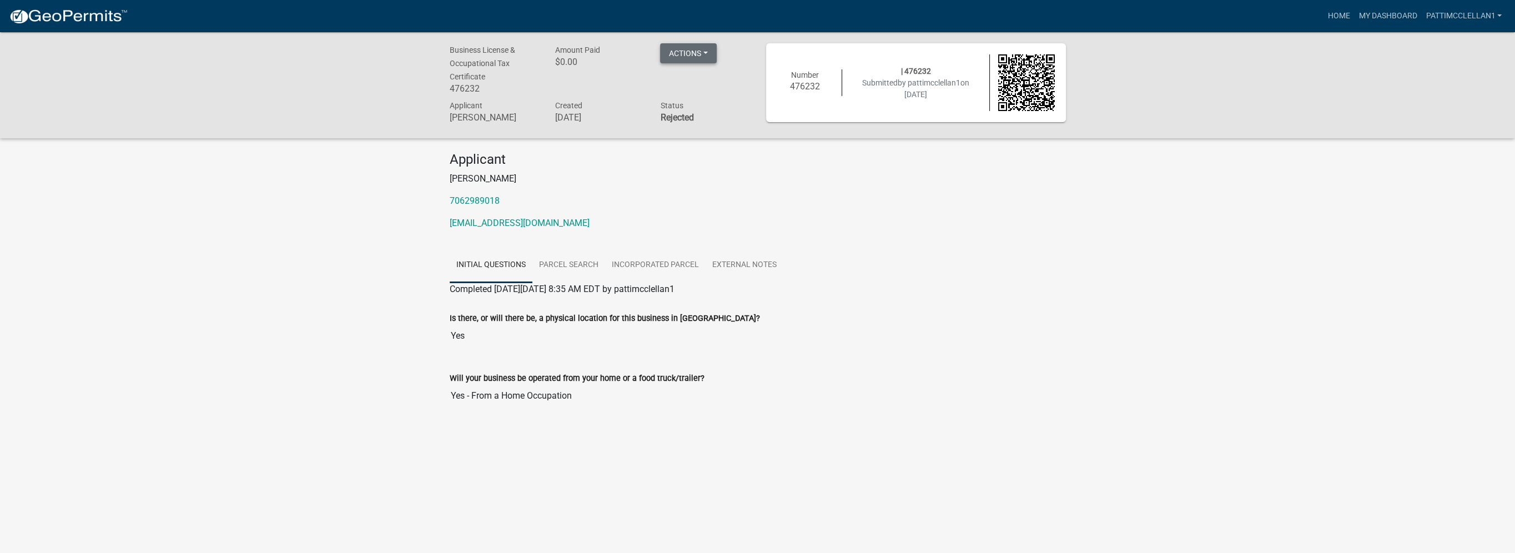
click at [712, 53] on button "Actions" at bounding box center [688, 53] width 57 height 20
click at [736, 164] on h4 "Applicant" at bounding box center [758, 160] width 616 height 16
click at [1380, 16] on link "My Dashboard" at bounding box center [1387, 16] width 67 height 21
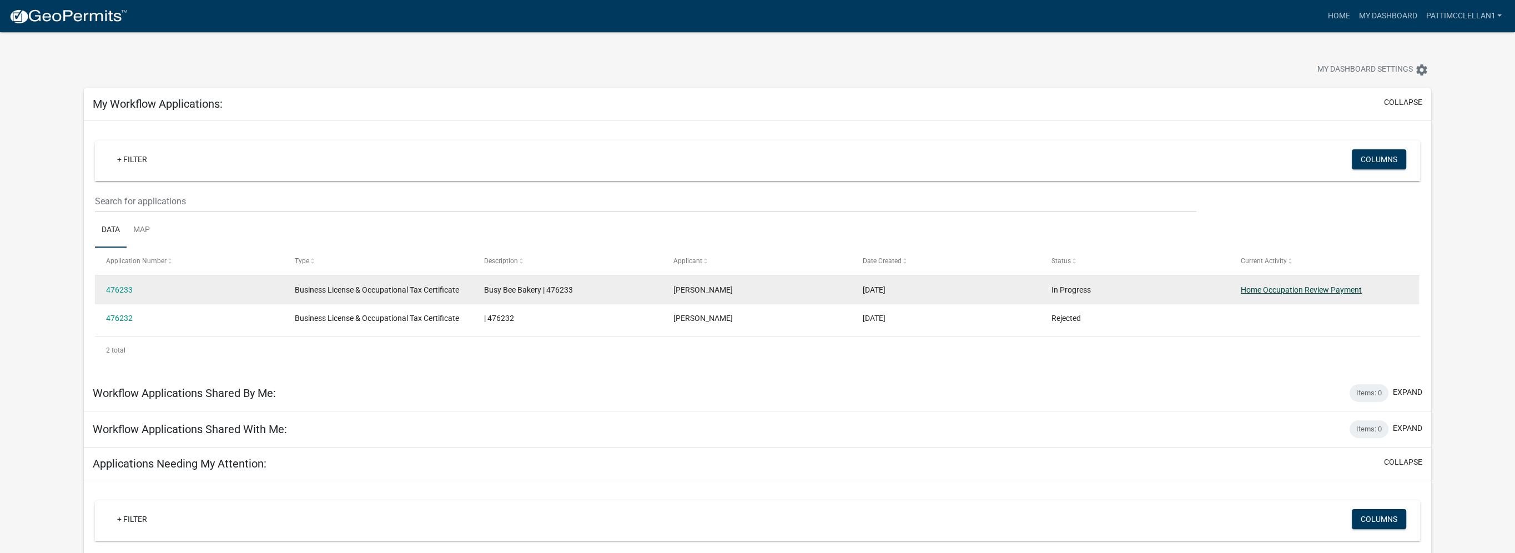
click at [1299, 291] on link "Home Occupation Review Payment" at bounding box center [1301, 289] width 121 height 9
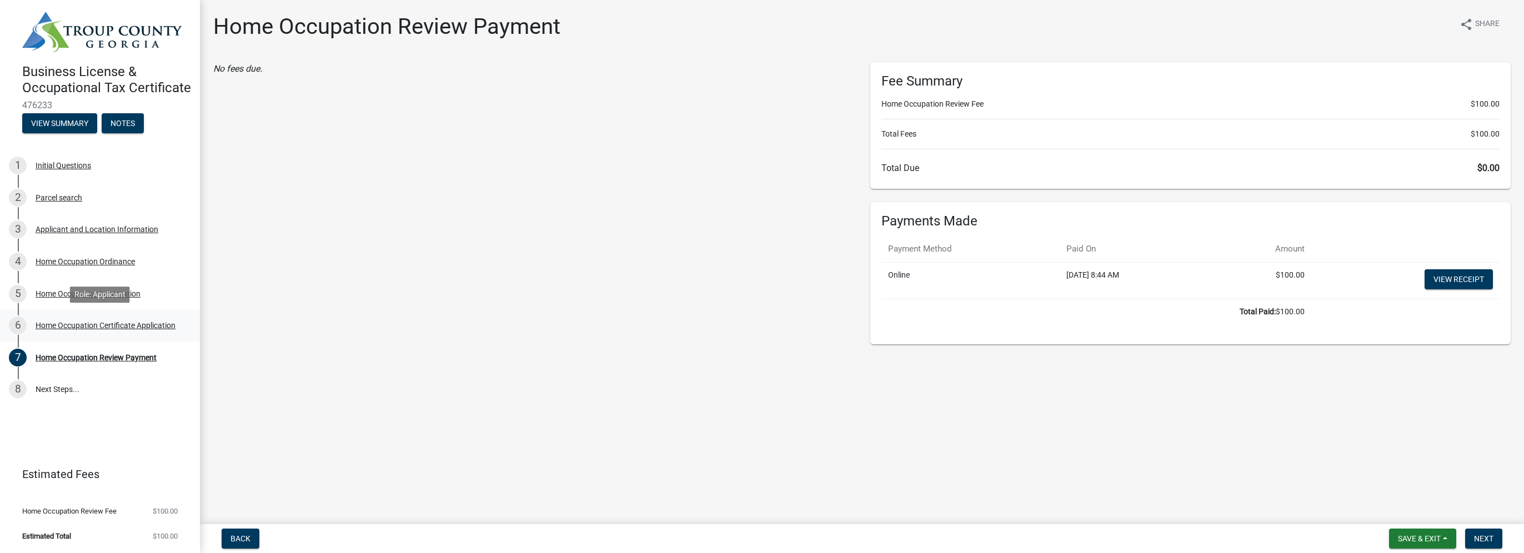
click at [120, 326] on div "Home Occupation Certificate Application" at bounding box center [106, 325] width 140 height 8
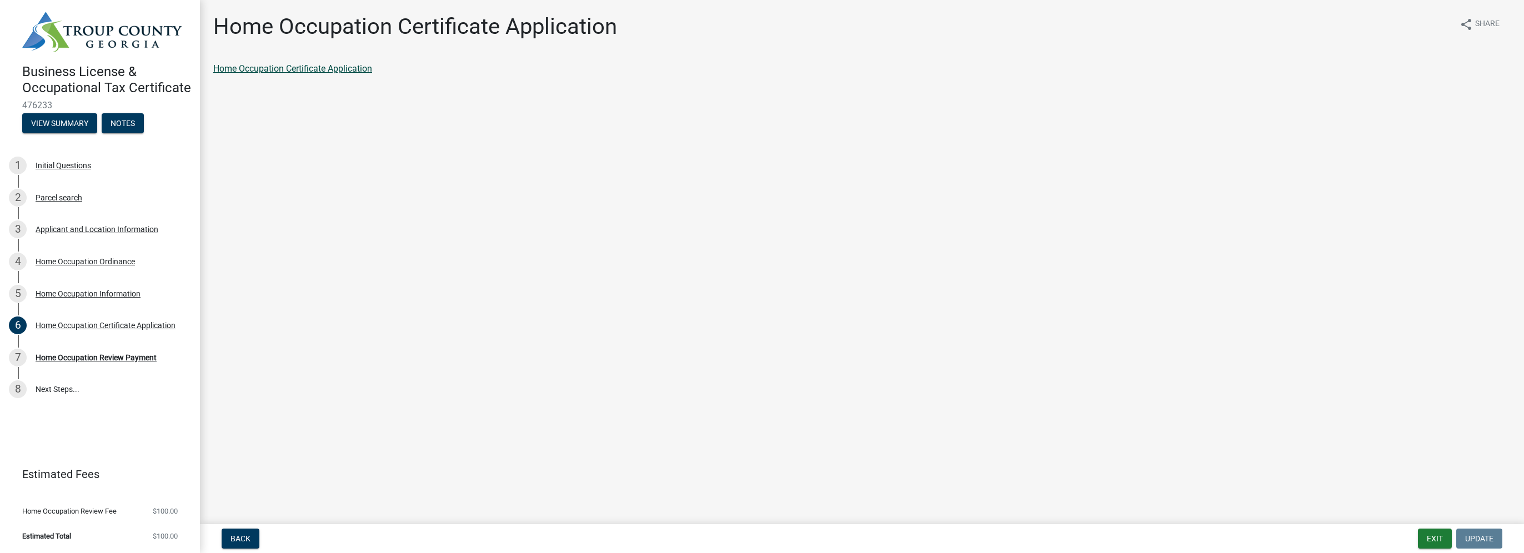
click at [349, 68] on link "Home Occupation Certificate Application" at bounding box center [292, 68] width 159 height 11
click at [56, 389] on link "8 Next Steps..." at bounding box center [100, 390] width 200 height 32
click at [128, 125] on button "Notes" at bounding box center [123, 123] width 42 height 20
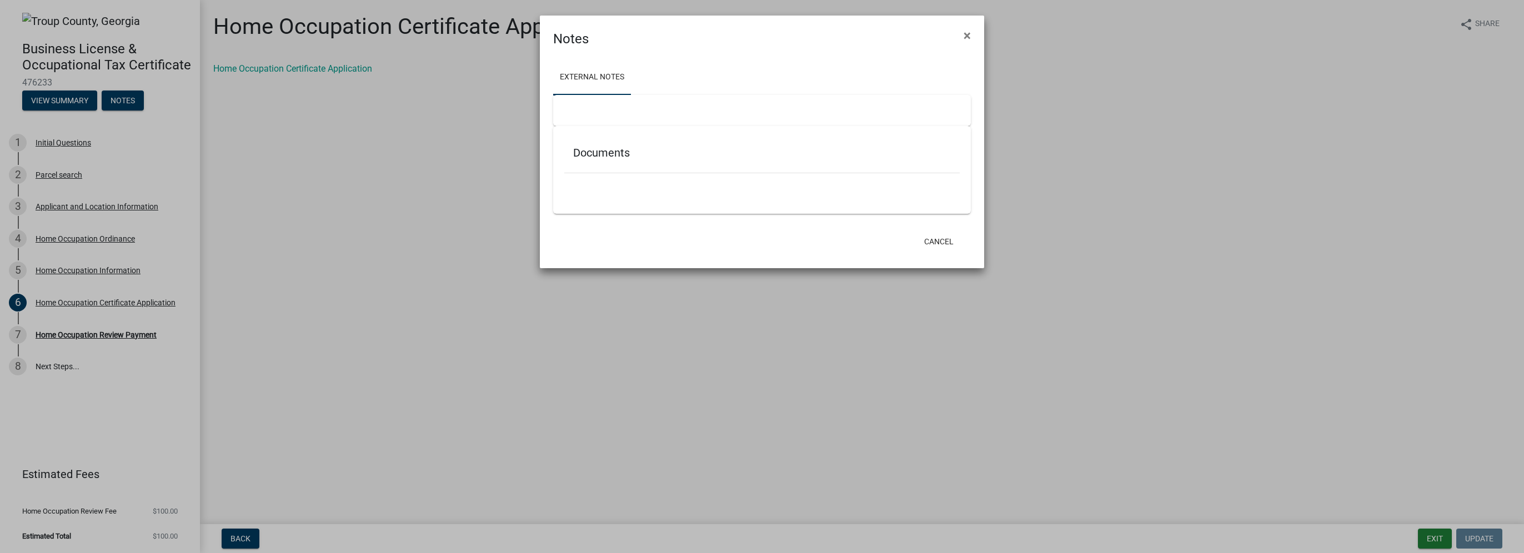
click at [646, 164] on div "Documents" at bounding box center [761, 155] width 395 height 36
click at [615, 153] on h5 "Documents" at bounding box center [762, 152] width 378 height 13
click at [575, 169] on div "Documents" at bounding box center [761, 155] width 395 height 36
click at [602, 74] on link "External Notes" at bounding box center [592, 78] width 78 height 36
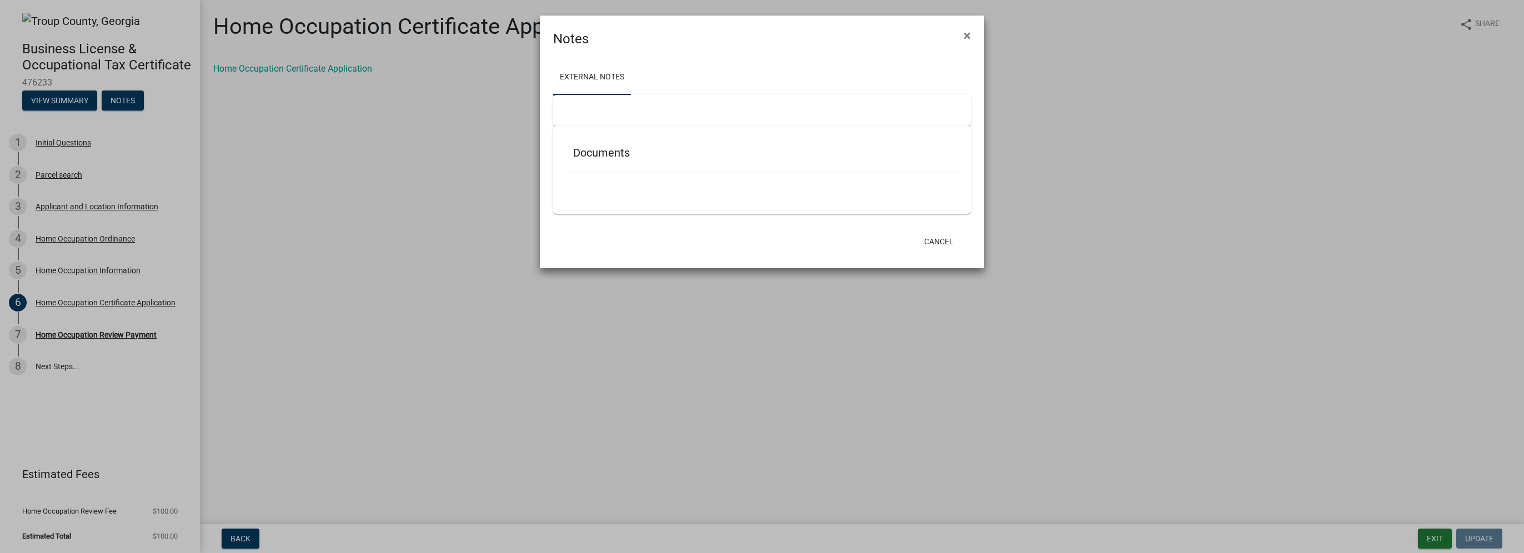
click at [609, 164] on div "Documents" at bounding box center [761, 155] width 395 height 36
click at [969, 36] on span "×" at bounding box center [966, 36] width 7 height 16
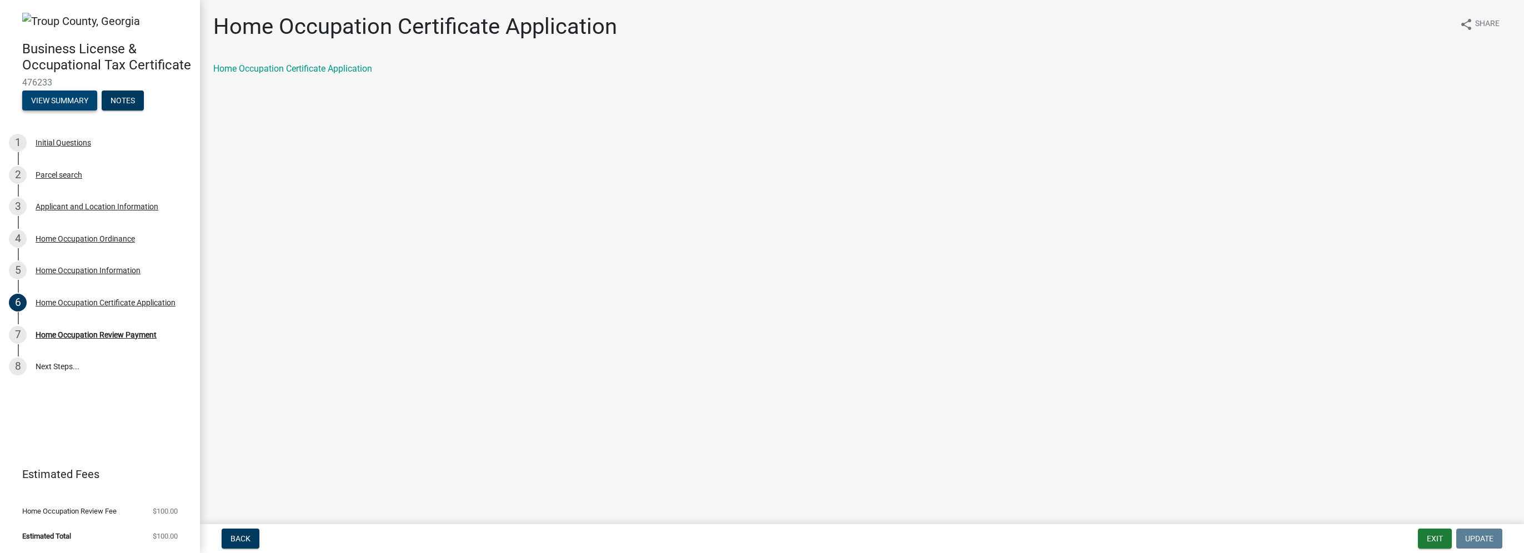
click at [55, 99] on button "View Summary" at bounding box center [59, 101] width 75 height 20
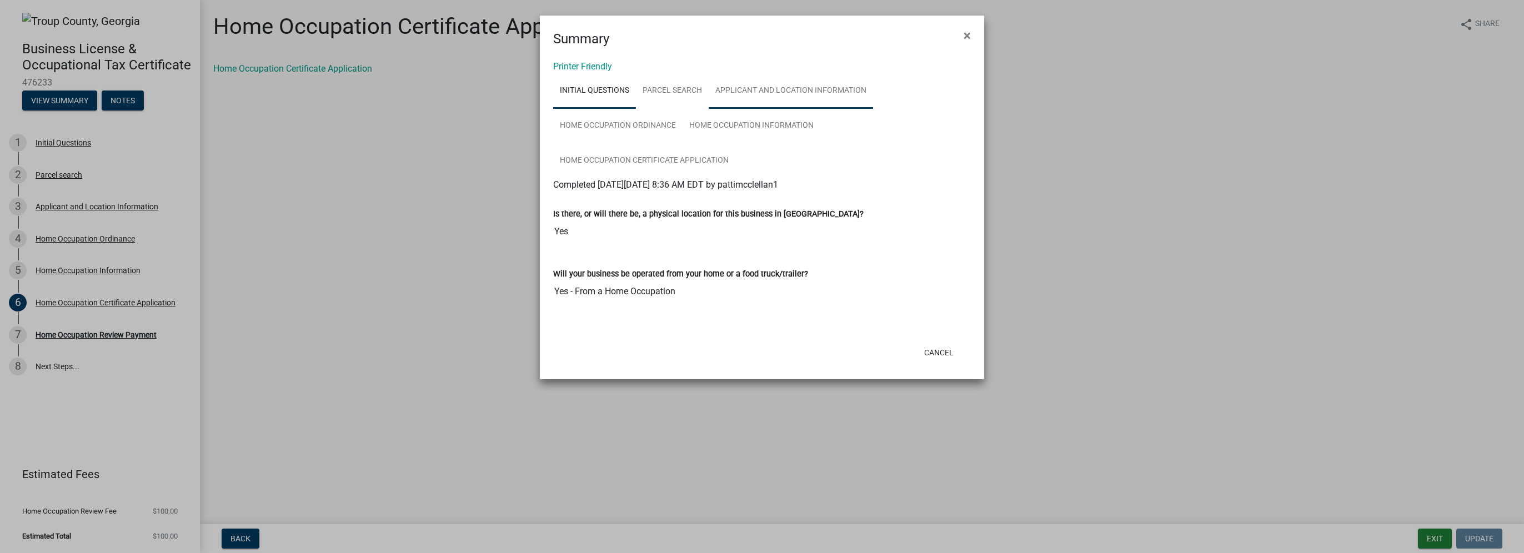
click at [767, 91] on link "Applicant and Location Information" at bounding box center [790, 91] width 164 height 36
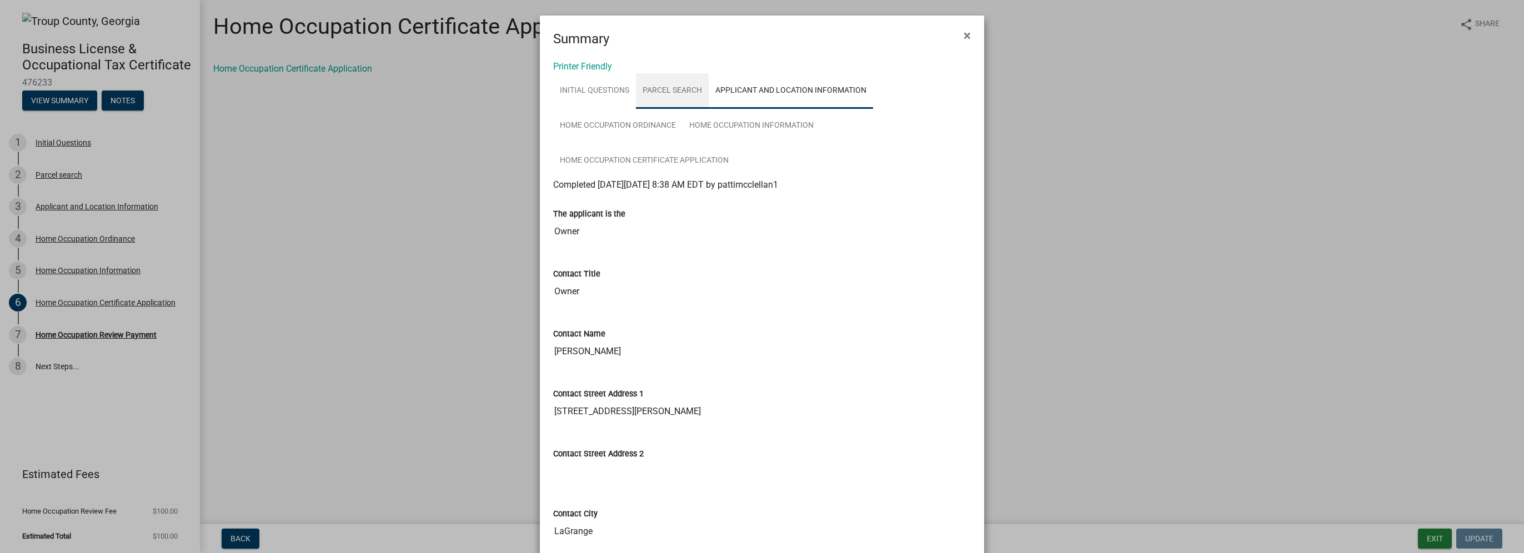
click at [674, 90] on link "Parcel search" at bounding box center [672, 91] width 73 height 36
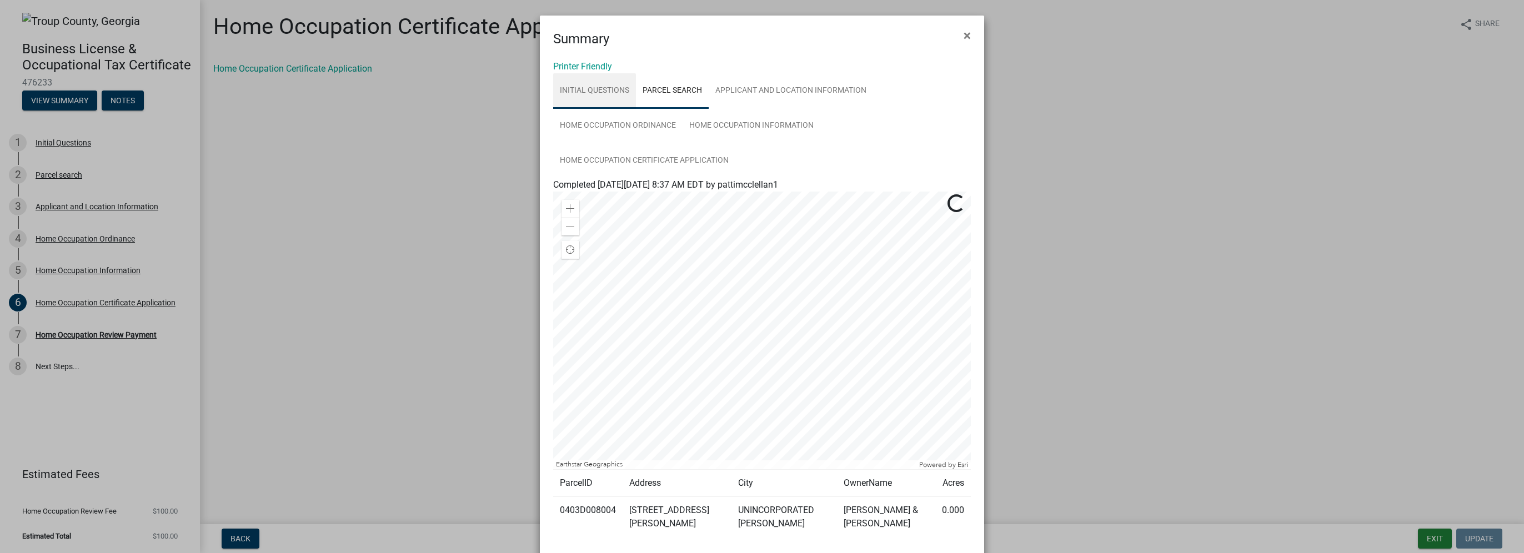
click at [608, 91] on link "Initial Questions" at bounding box center [594, 91] width 83 height 36
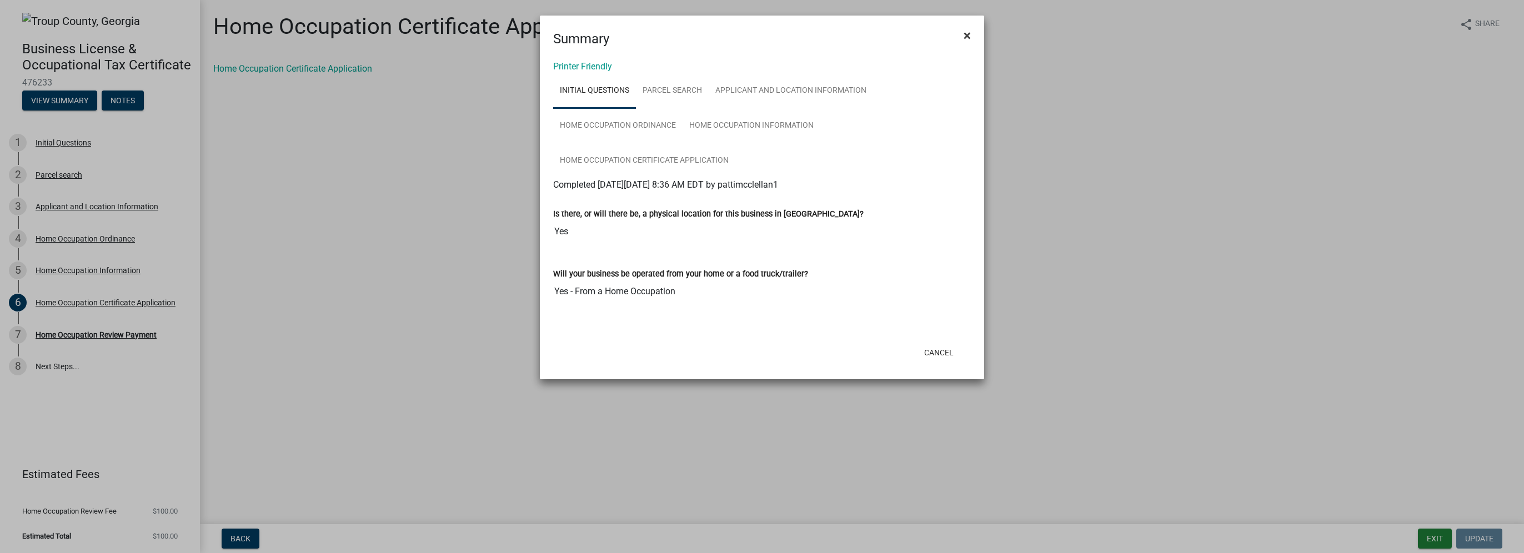
click at [966, 34] on span "×" at bounding box center [966, 36] width 7 height 16
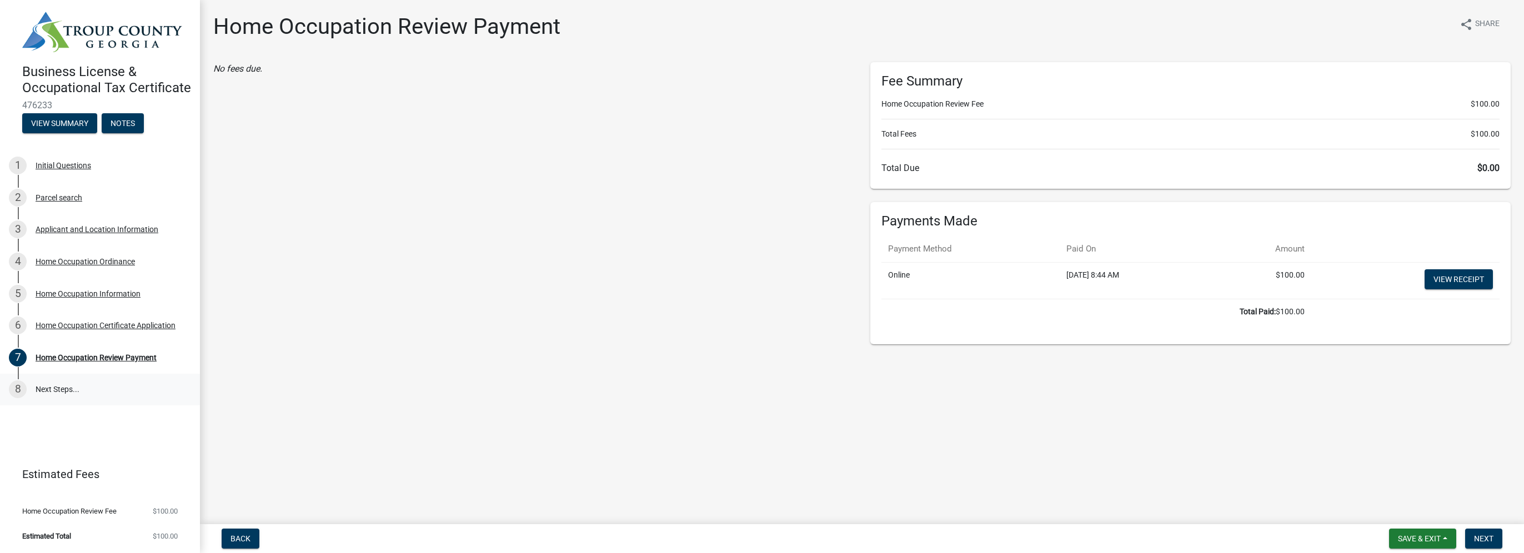
click at [62, 386] on link "8 Next Steps..." at bounding box center [100, 390] width 200 height 32
click at [120, 326] on div "Home Occupation Certificate Application" at bounding box center [106, 325] width 140 height 8
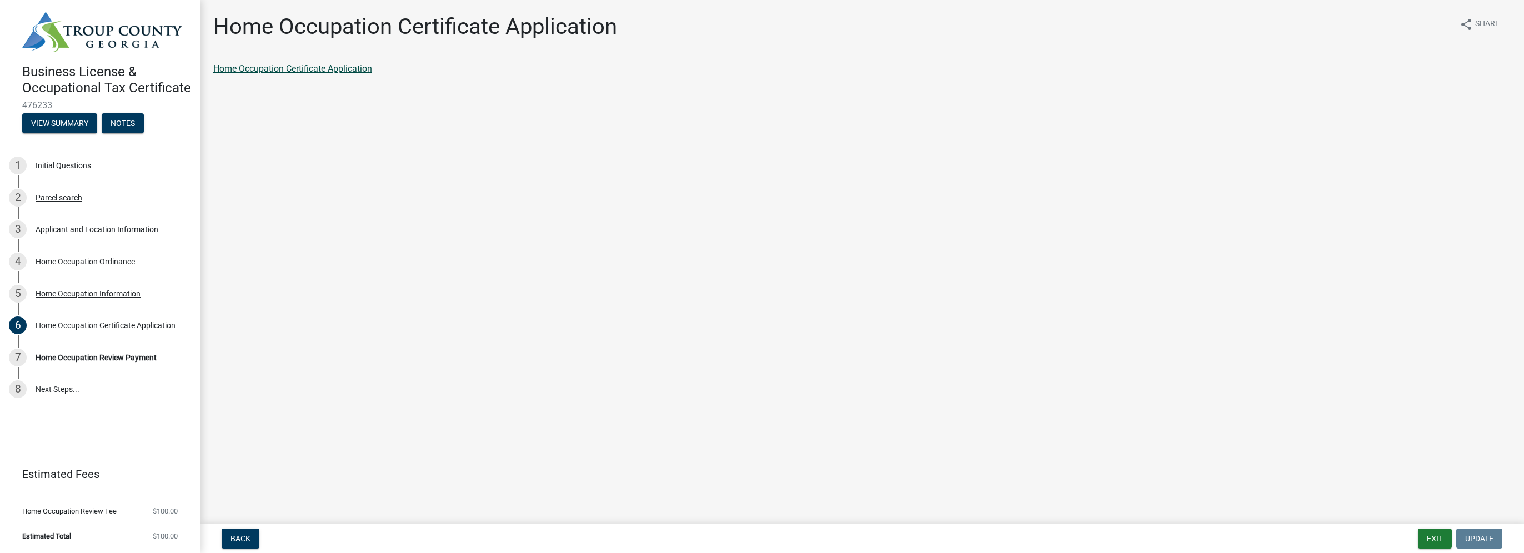
click at [349, 69] on link "Home Occupation Certificate Application" at bounding box center [292, 68] width 159 height 11
